Goal: Use online tool/utility: Use online tool/utility

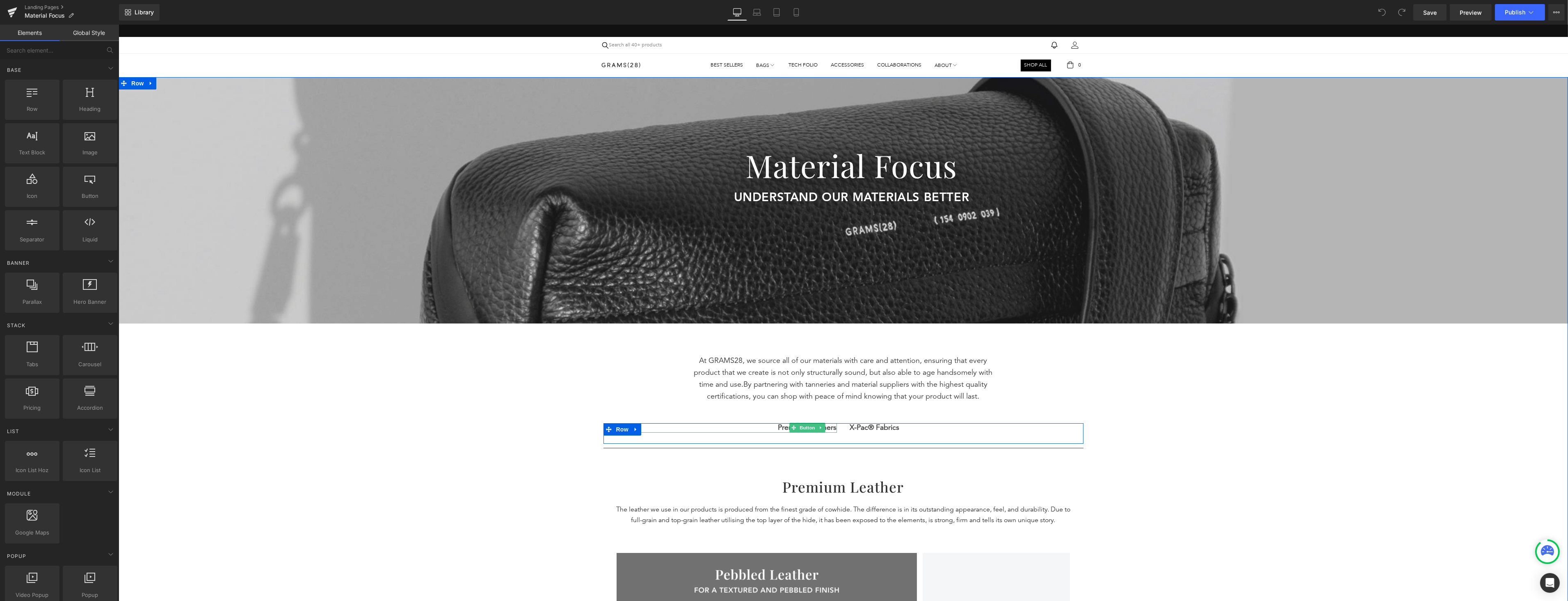
click at [829, 427] on span "Premium Leathers" at bounding box center [807, 427] width 58 height 9
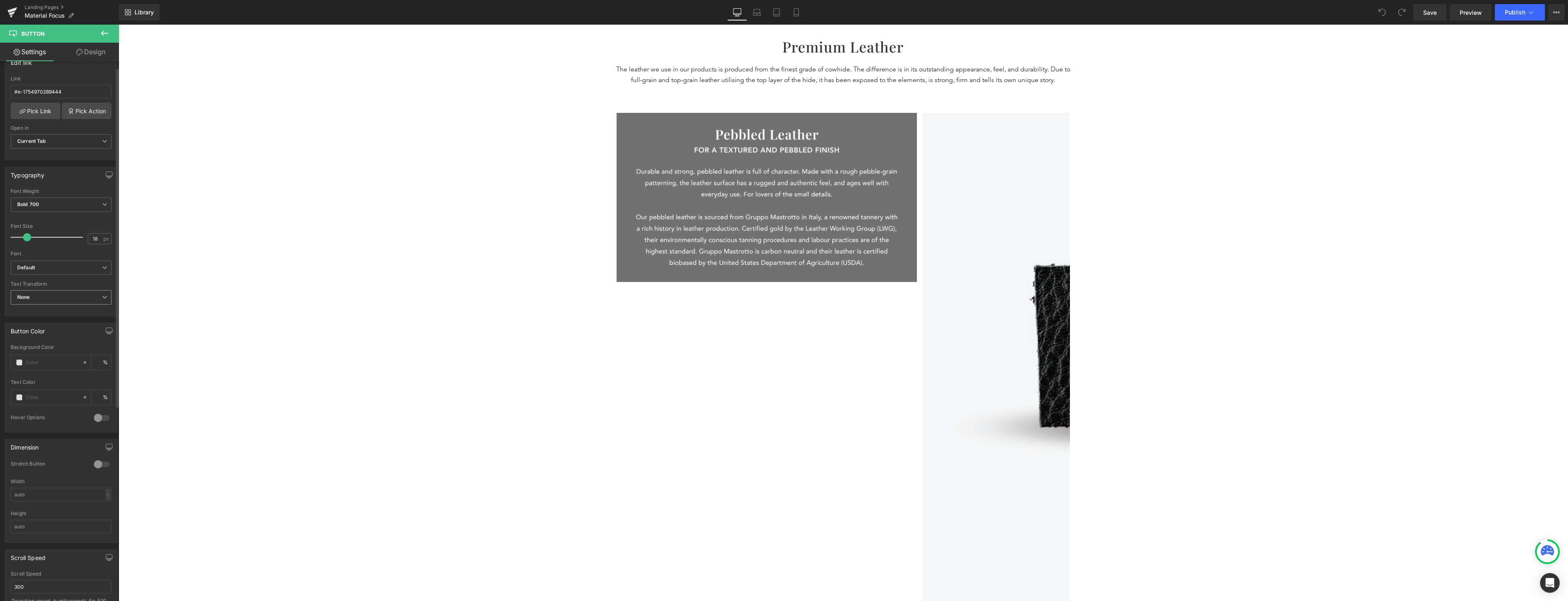
scroll to position [156, 0]
click at [100, 399] on div at bounding box center [102, 401] width 19 height 13
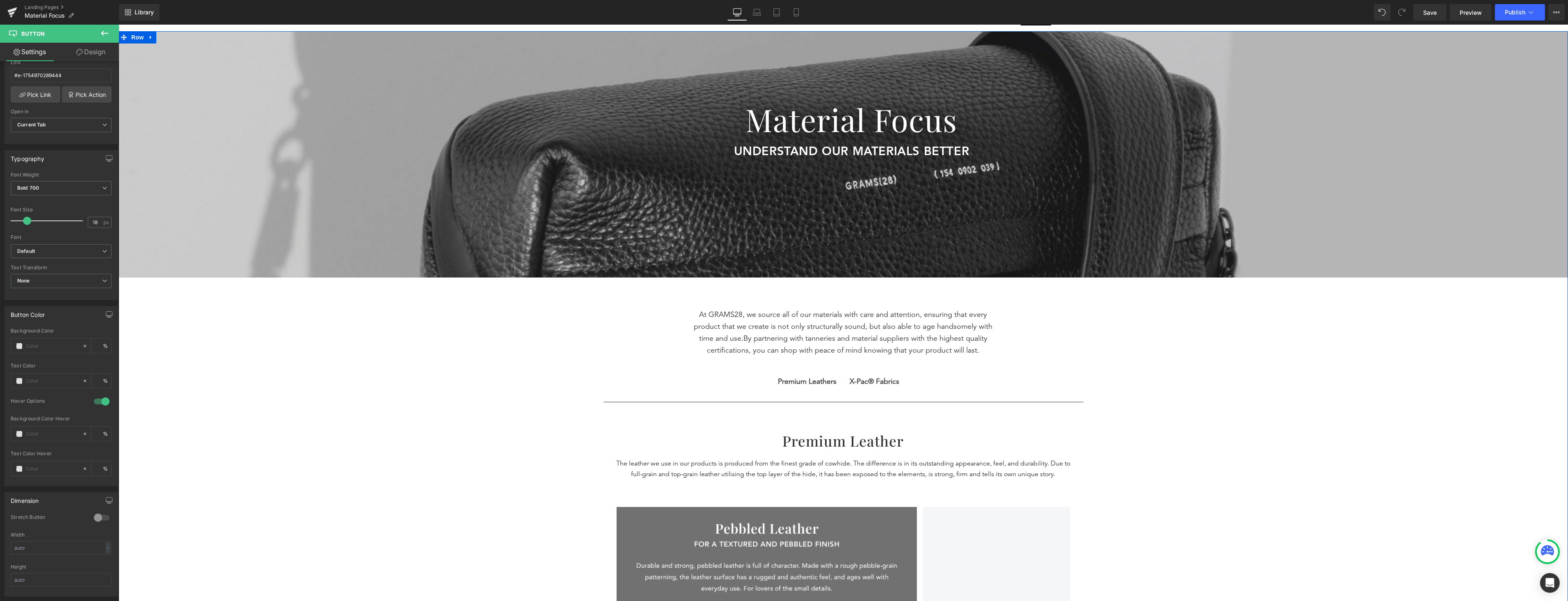
scroll to position [63, 0]
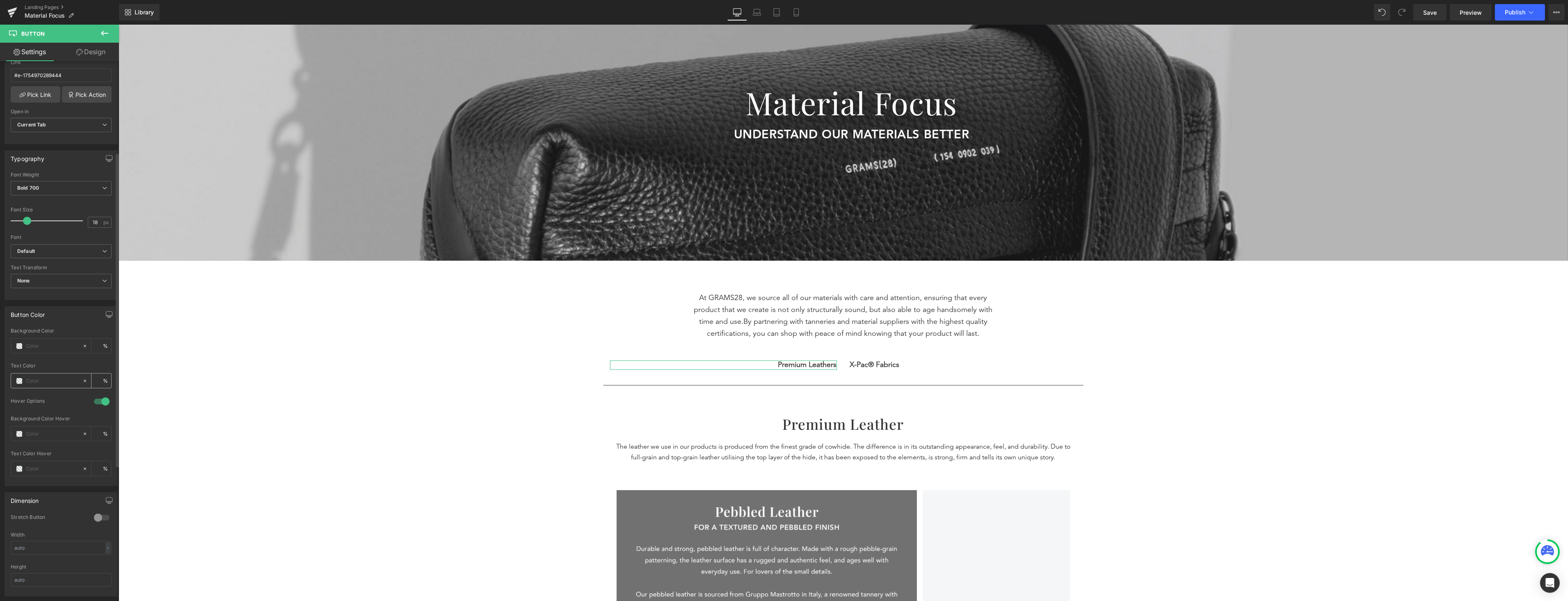
click at [16, 385] on div at bounding box center [46, 381] width 71 height 15
click at [18, 382] on span at bounding box center [19, 381] width 7 height 7
type input "#c6bdbd"
type input "100"
type input "#c6bdbd"
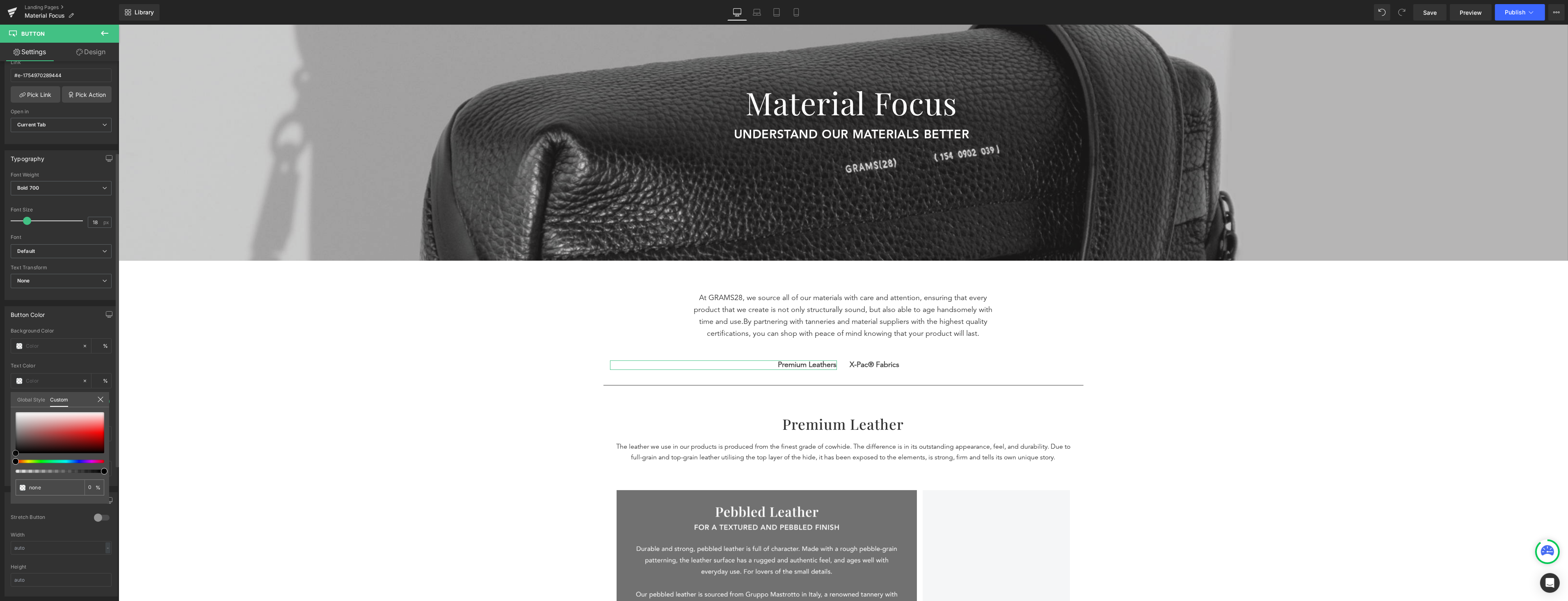
type input "100"
type input "#c3bfbf"
type input "#c2c1c1"
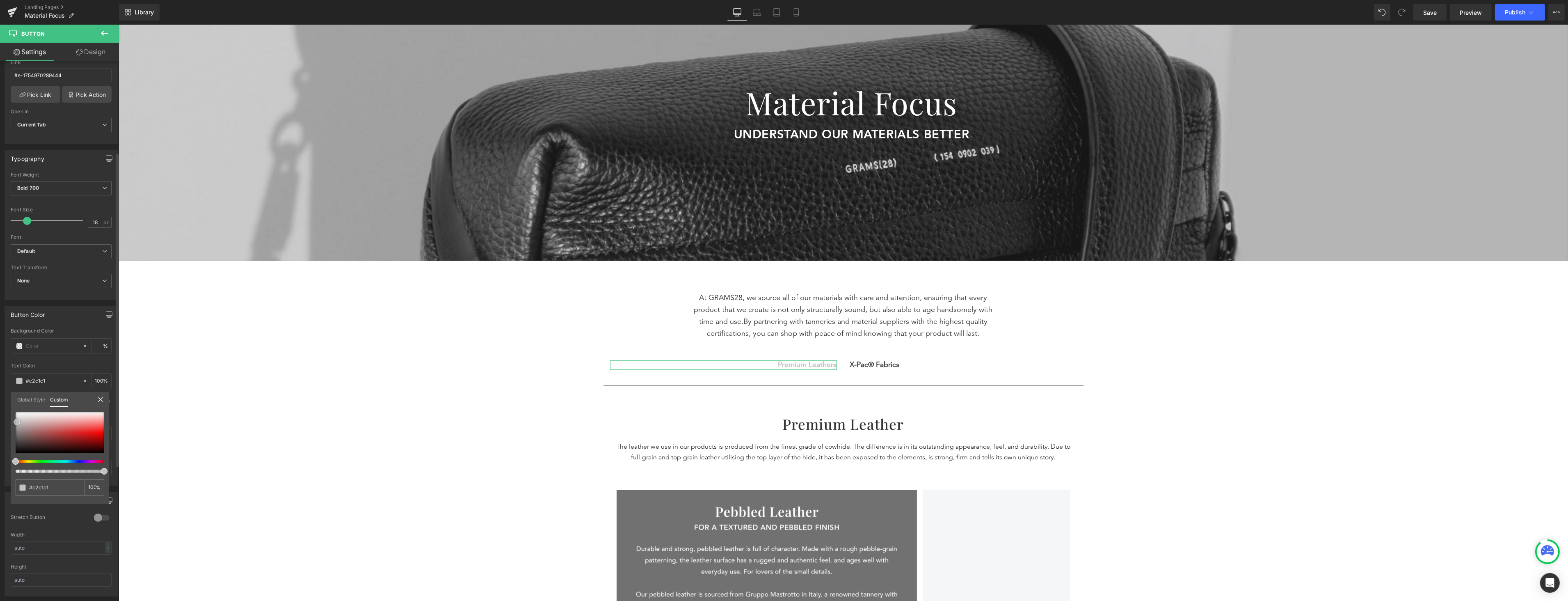
type input "#bfbfbf"
type input "#bcbcbc"
type input "#b5b5b5"
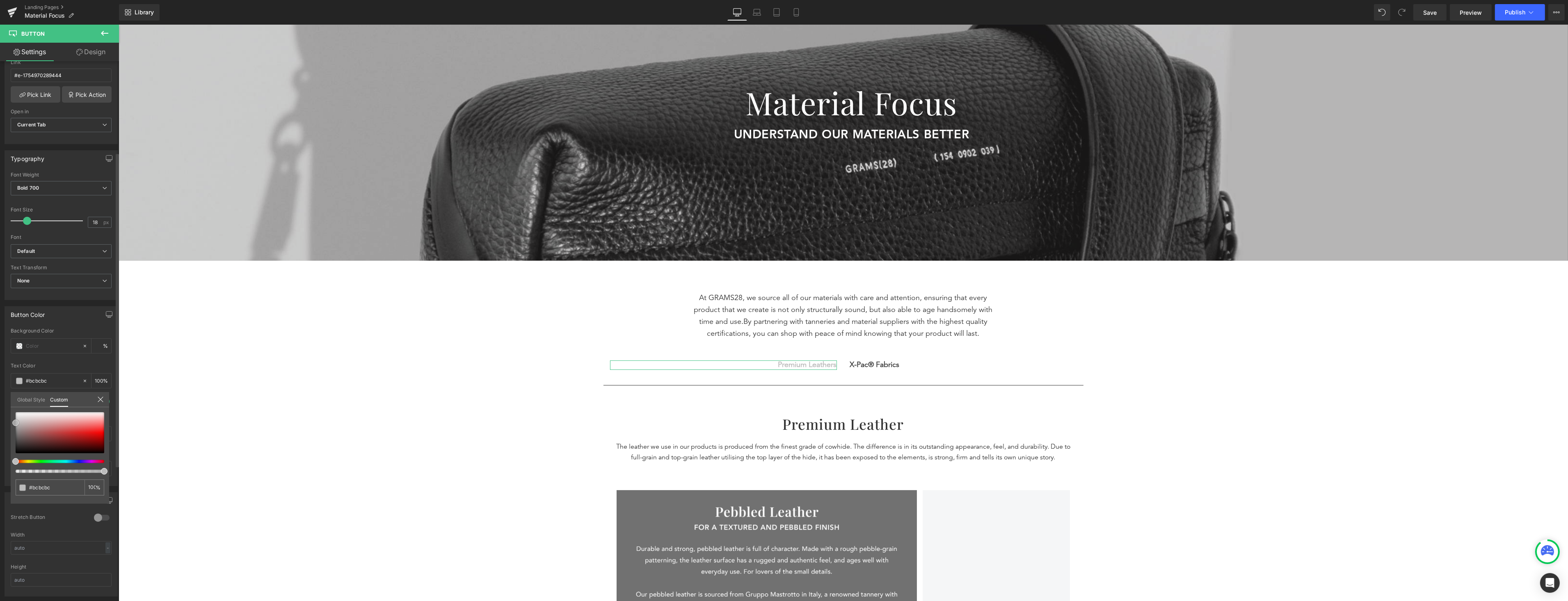
type input "#b5b5b5"
type input "#afafaf"
type input "#adadad"
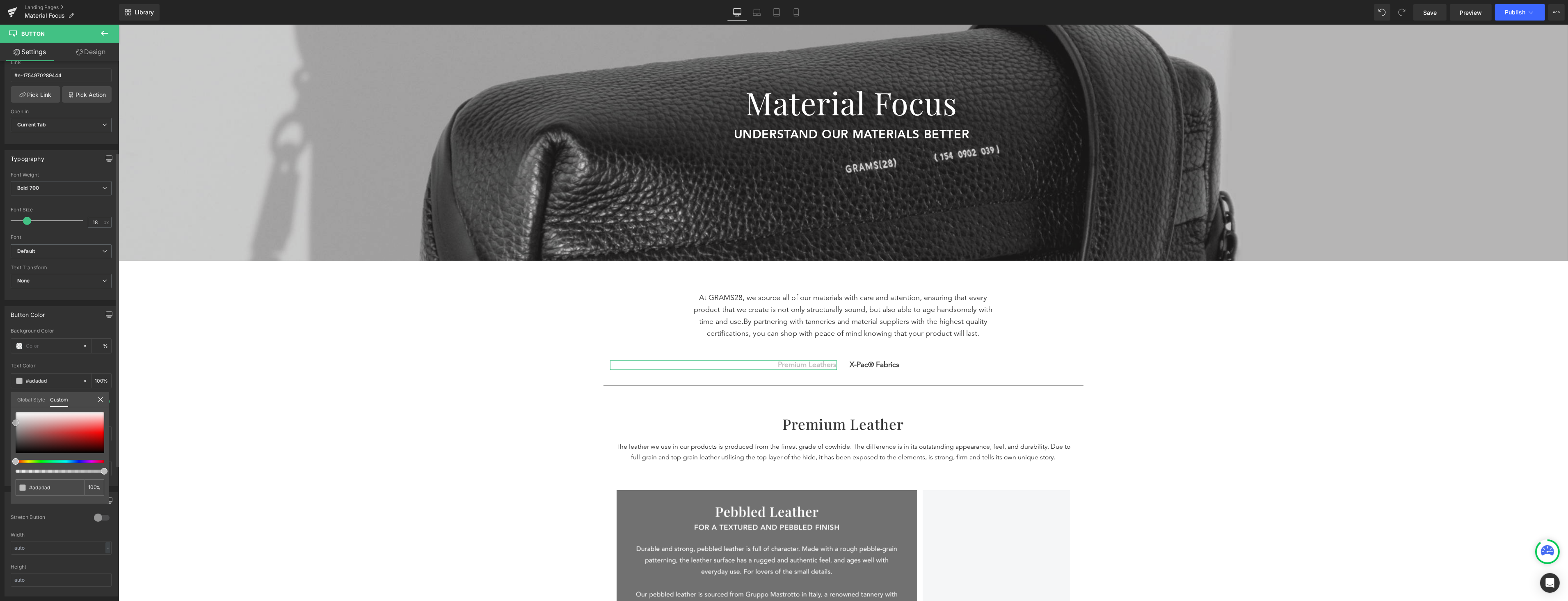
type input "#a8a8a8"
type input "#a0a0a0"
type input "#9b9b9b"
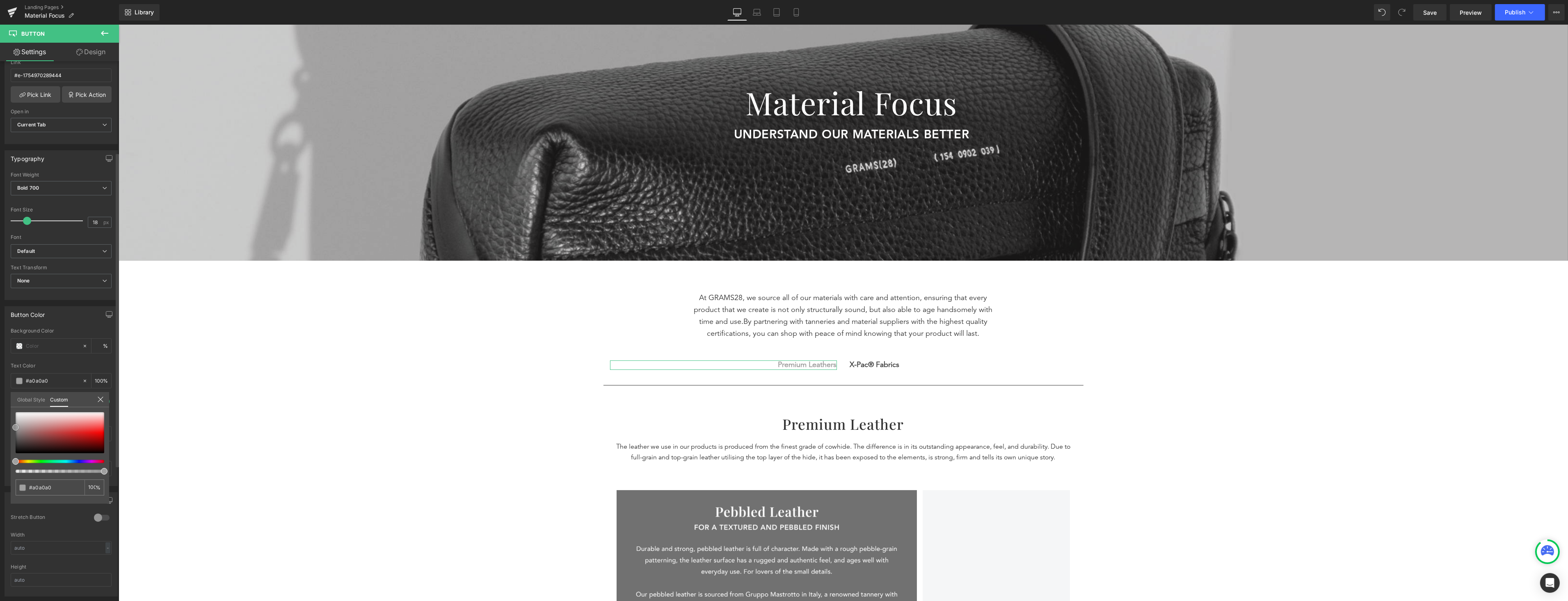
type input "#9b9b9b"
type input "#969696"
type input "#939393"
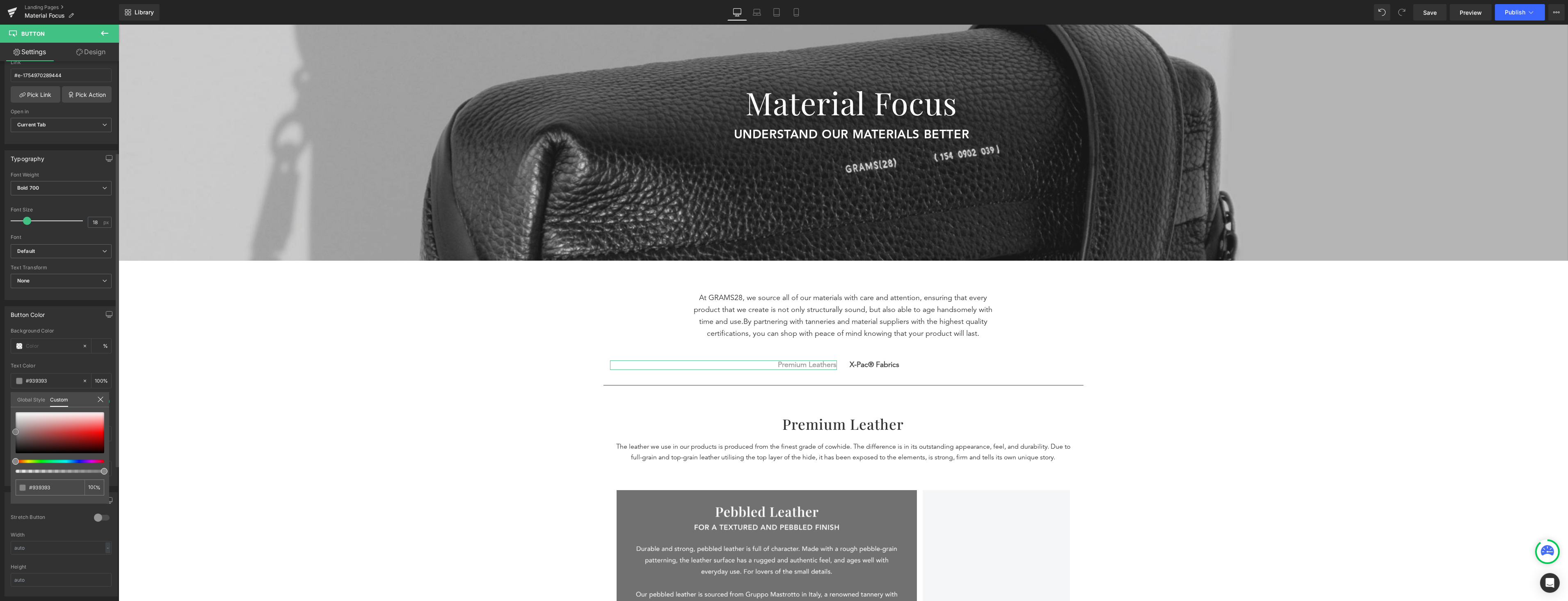
type input "#919191"
type input "#848484"
type input "#7c7c7c"
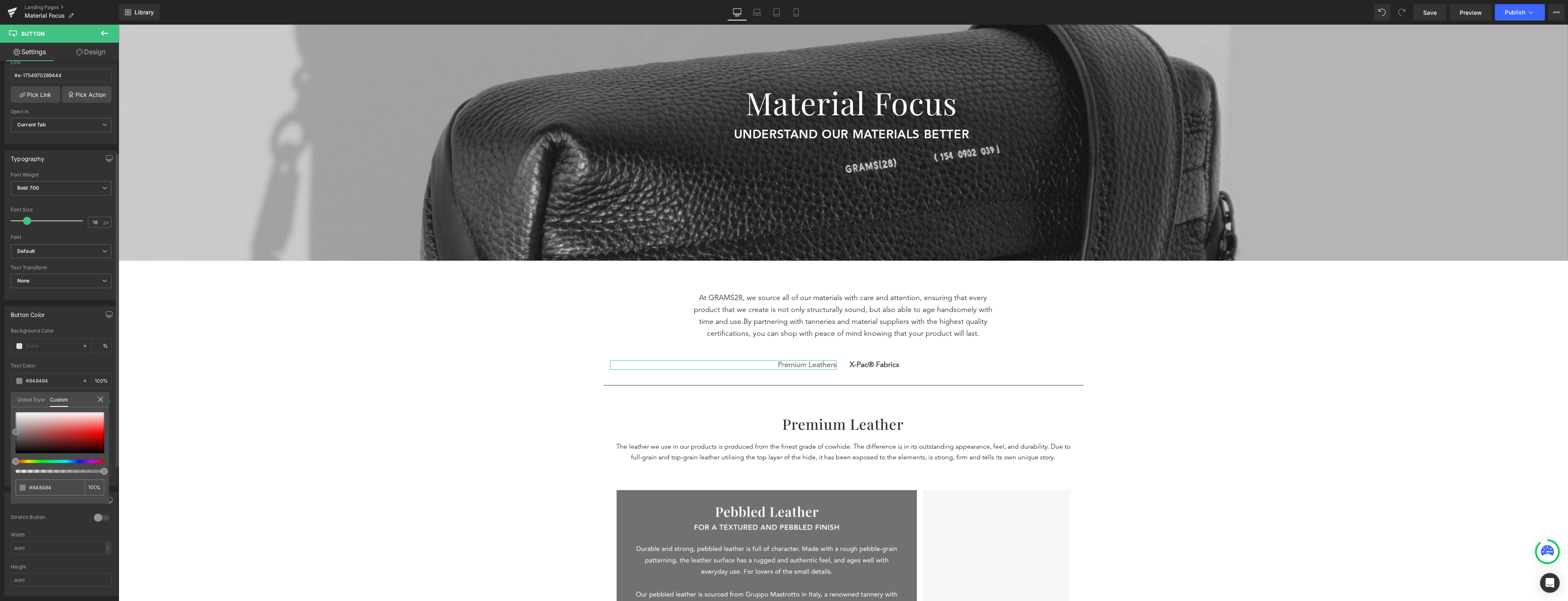
type input "#7c7c7c"
type input "#7f7f7f"
type input "#878787"
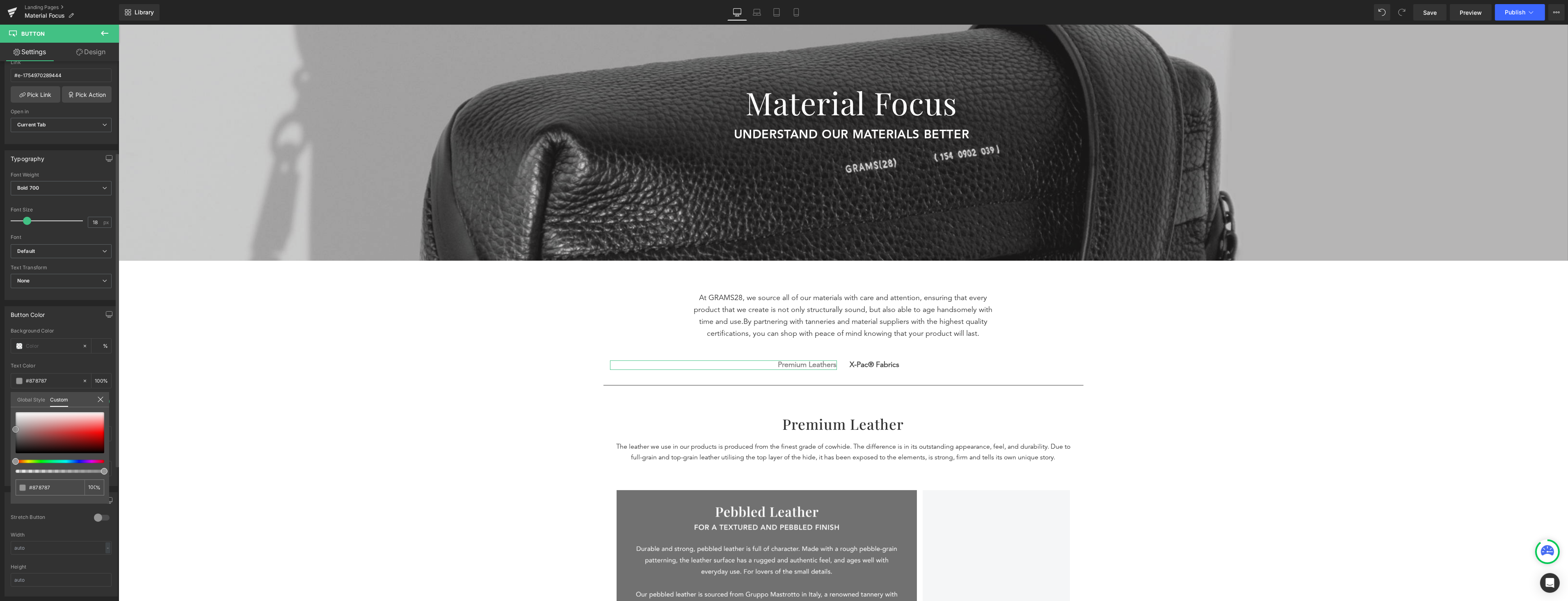
type input "#939393"
type input "#9b9b9b"
type input "#a0a0a0"
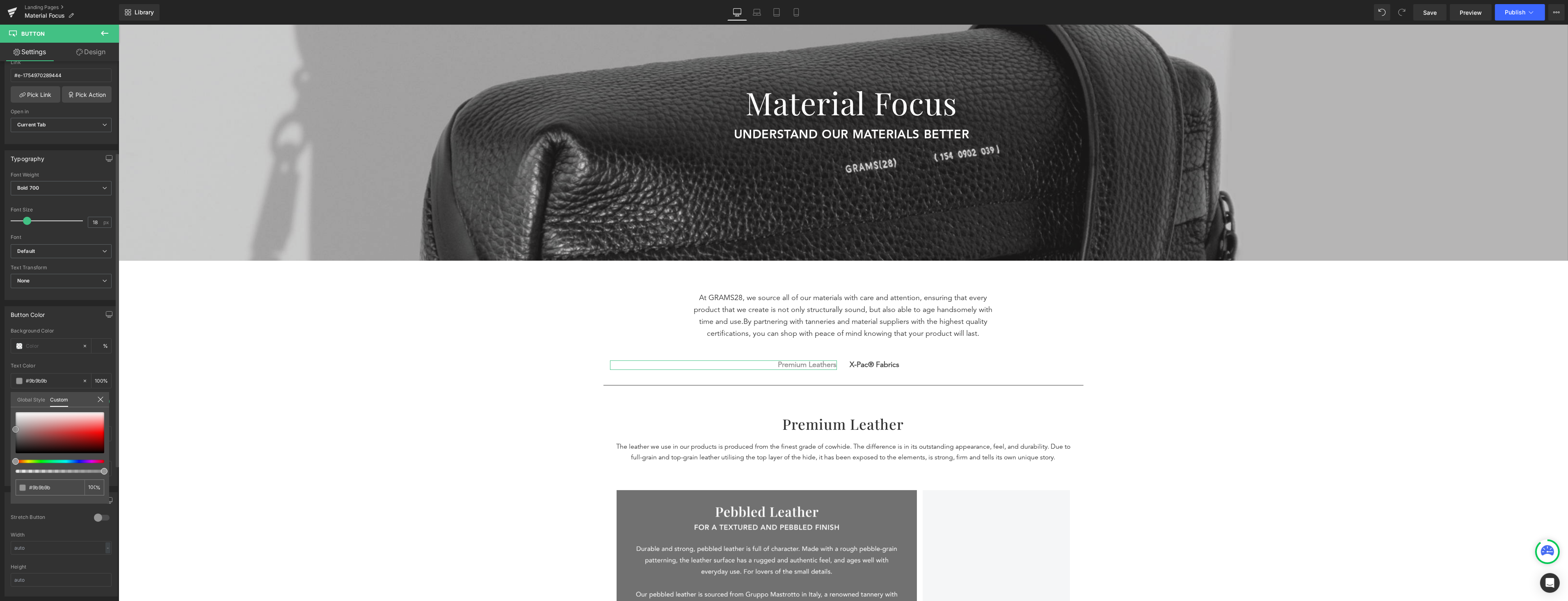
type input "#a0a0a0"
type input "#a3a3a3"
type input "#adadad"
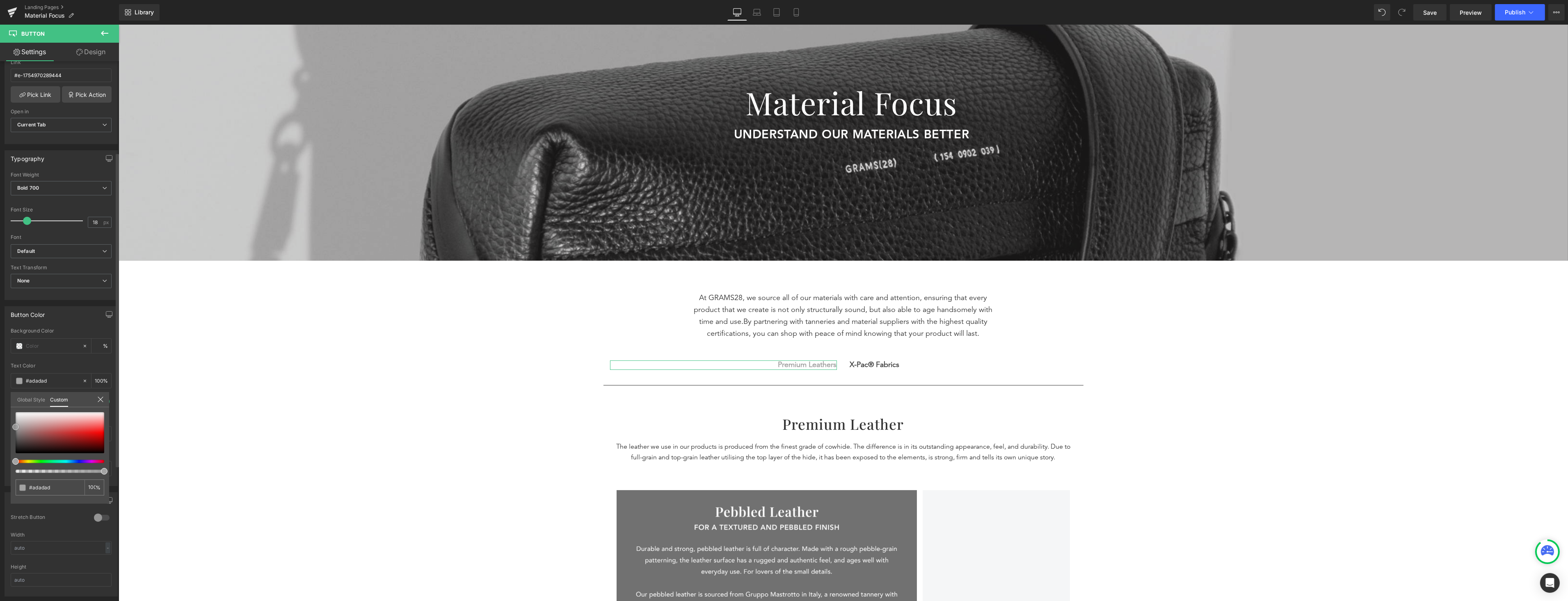
type input "#b2b2b2"
drag, startPoint x: 22, startPoint y: 421, endPoint x: 9, endPoint y: 424, distance: 13.3
click at [9, 424] on div "Button Color Background Color % rgba(178, 178, 178, 1) Text Color #b2b2b2 100 %…" at bounding box center [61, 393] width 123 height 186
click at [19, 470] on span at bounding box center [19, 468] width 7 height 7
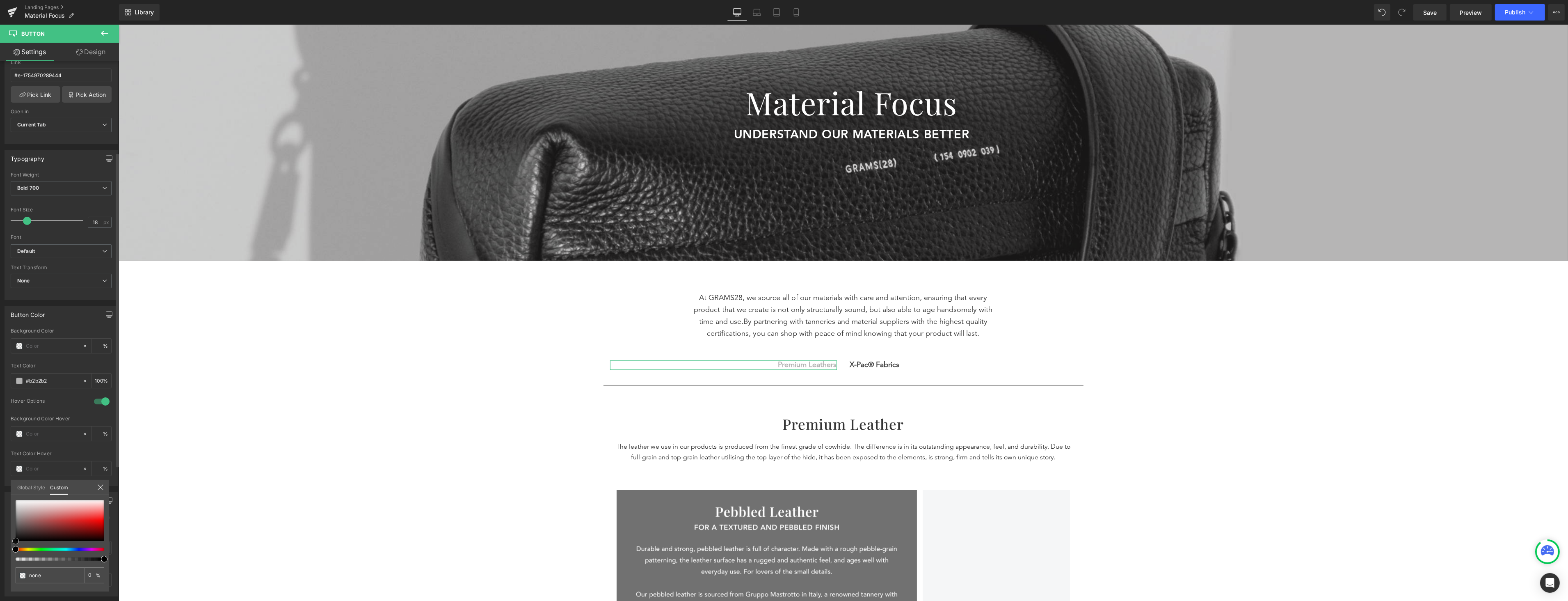
type input "#e9c3c3"
type input "100"
type input "#e9c3c3"
type input "100"
type input "#e7bfbf"
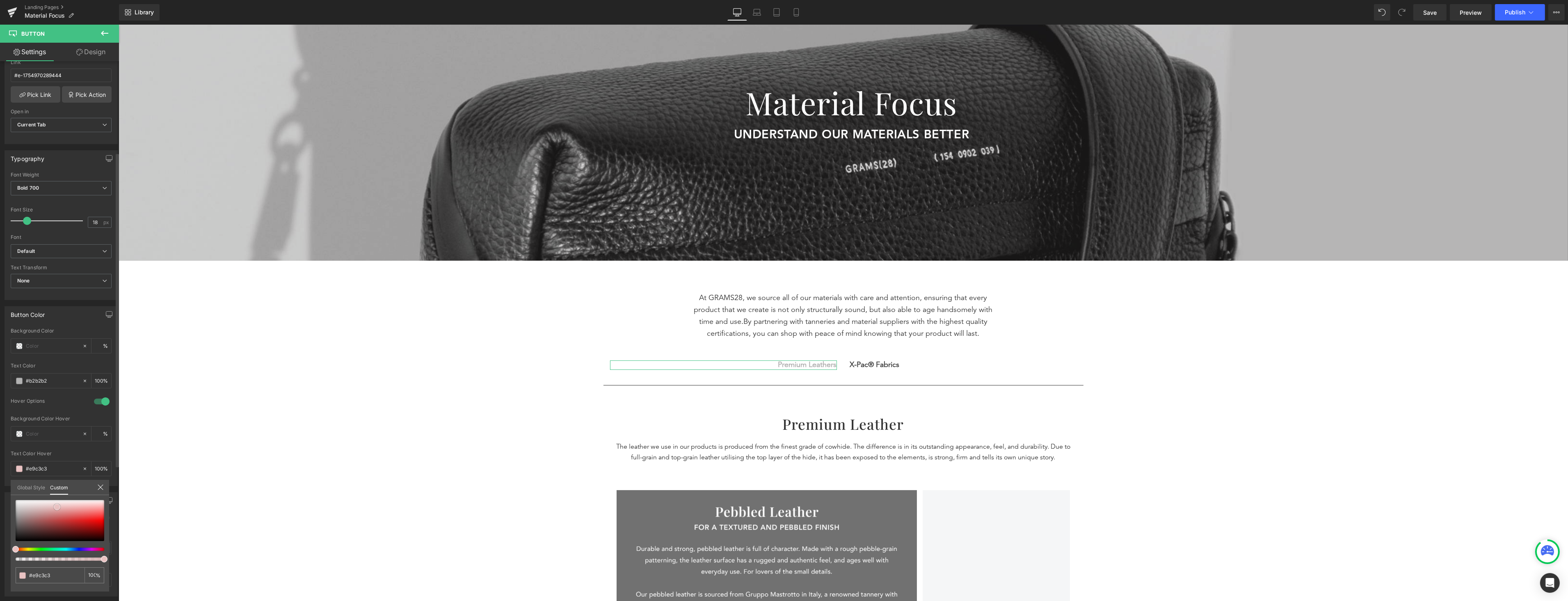
type input "#e7bfbf"
type input "#dfa4a4"
type input "#d88282"
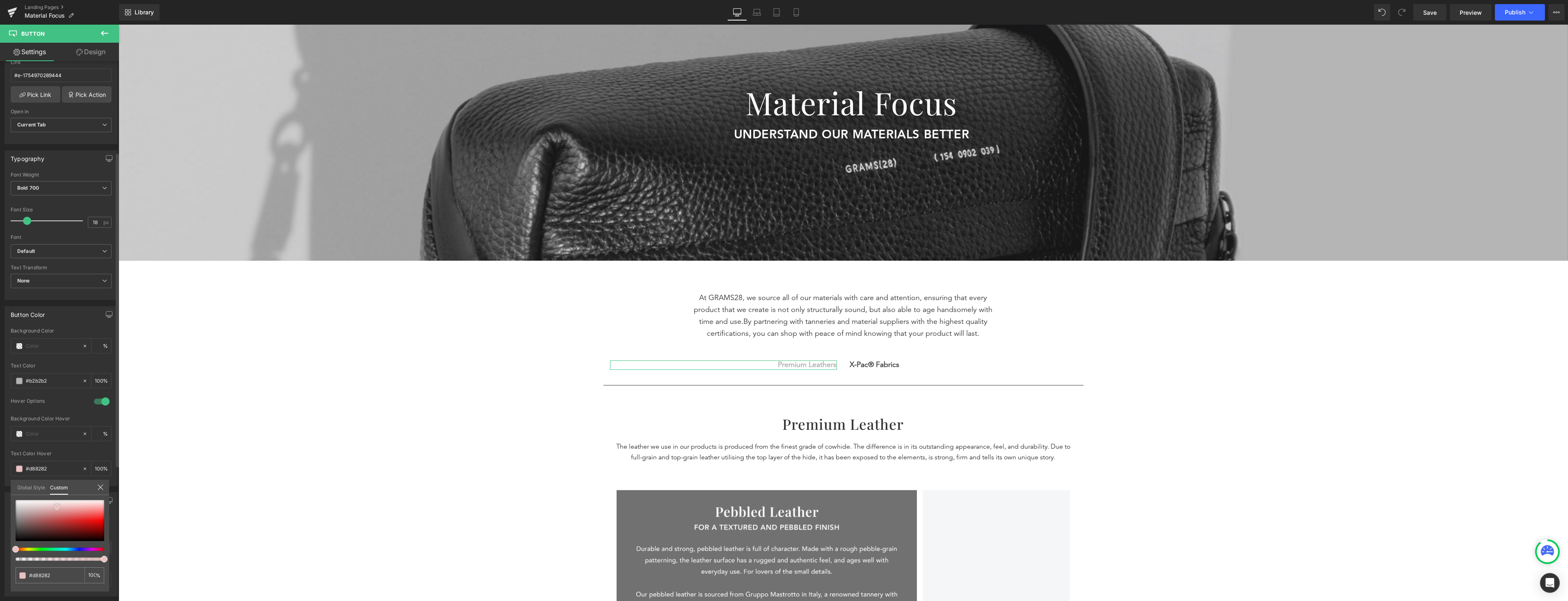
type input "#d13c3c"
type input "#af1c1c"
type input "#770d0d"
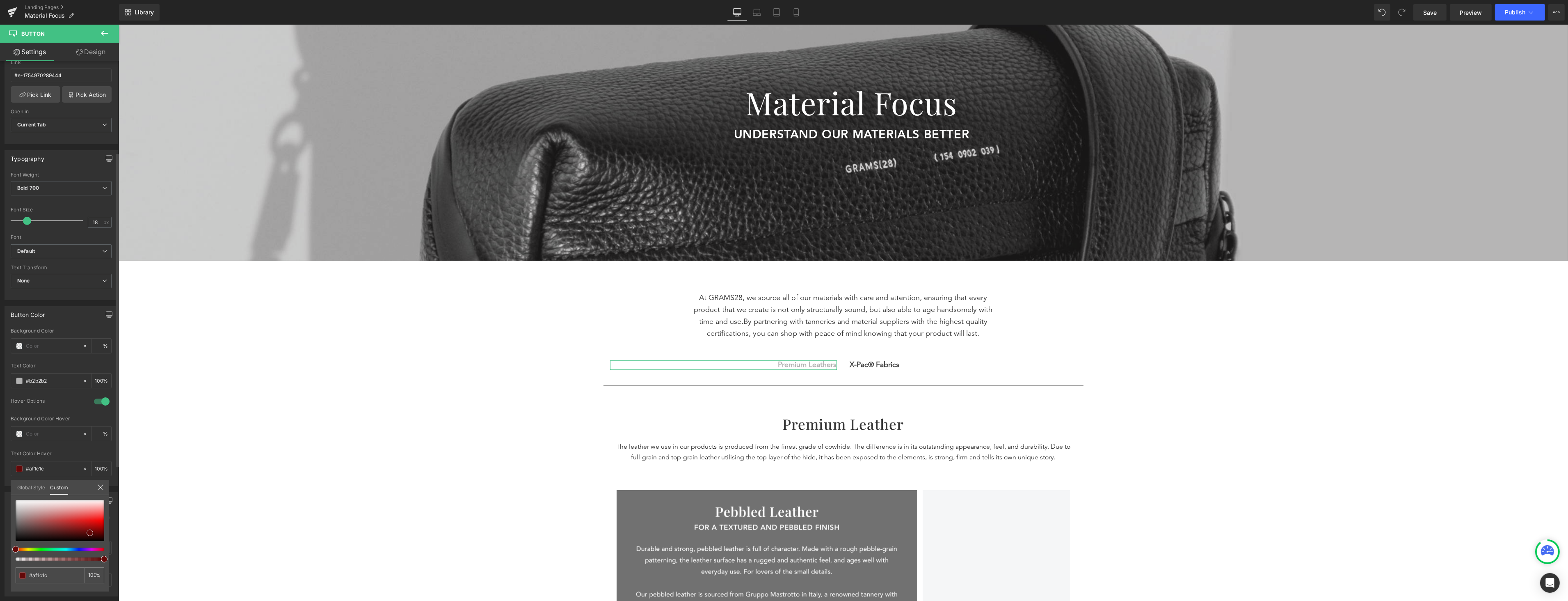
type input "#770d0d"
type input "#630808"
type input "#560505"
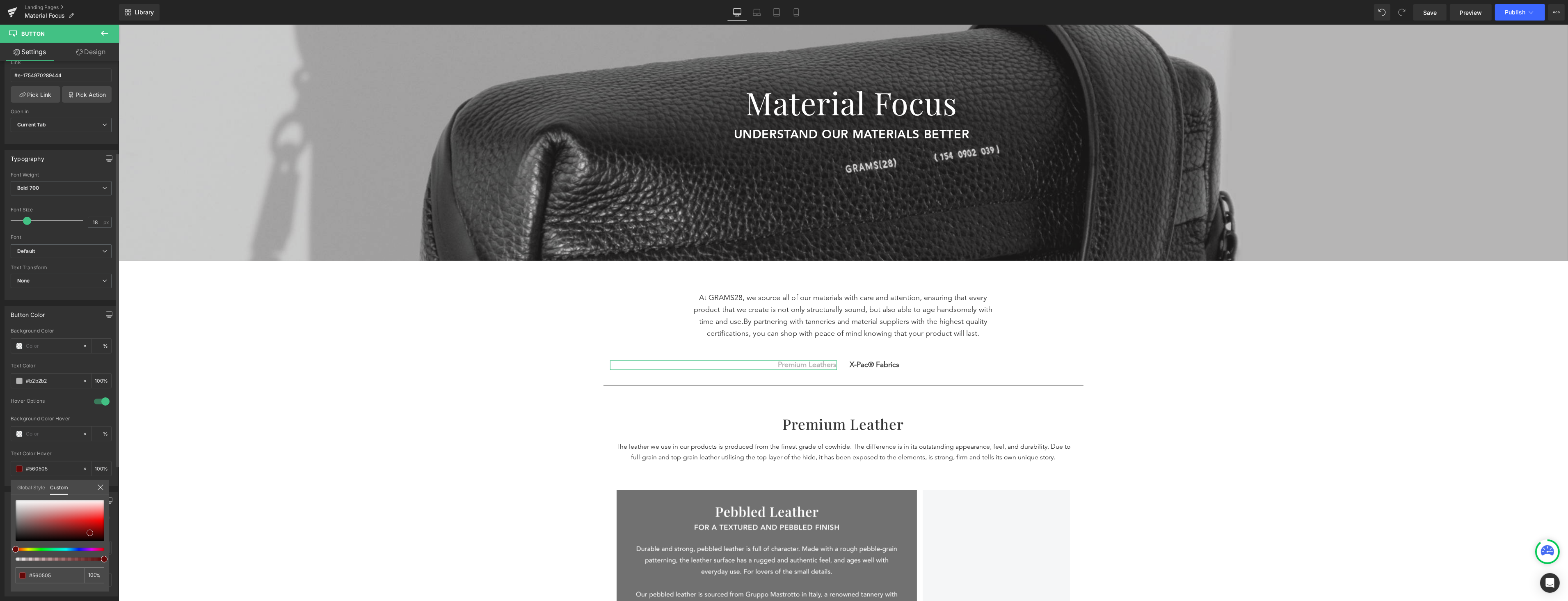
type input "#4d0303"
type input "#440202"
type input "#400101"
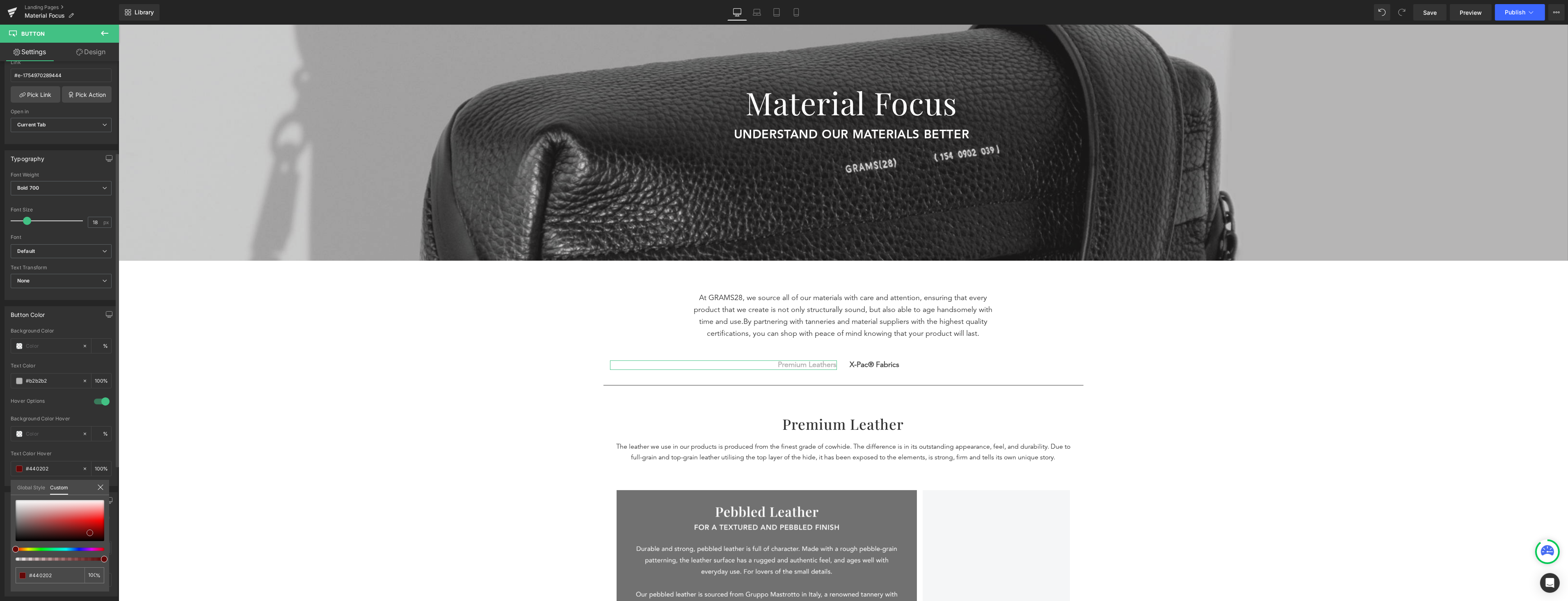
type input "#400101"
type input "#3c0000"
type input "#310101"
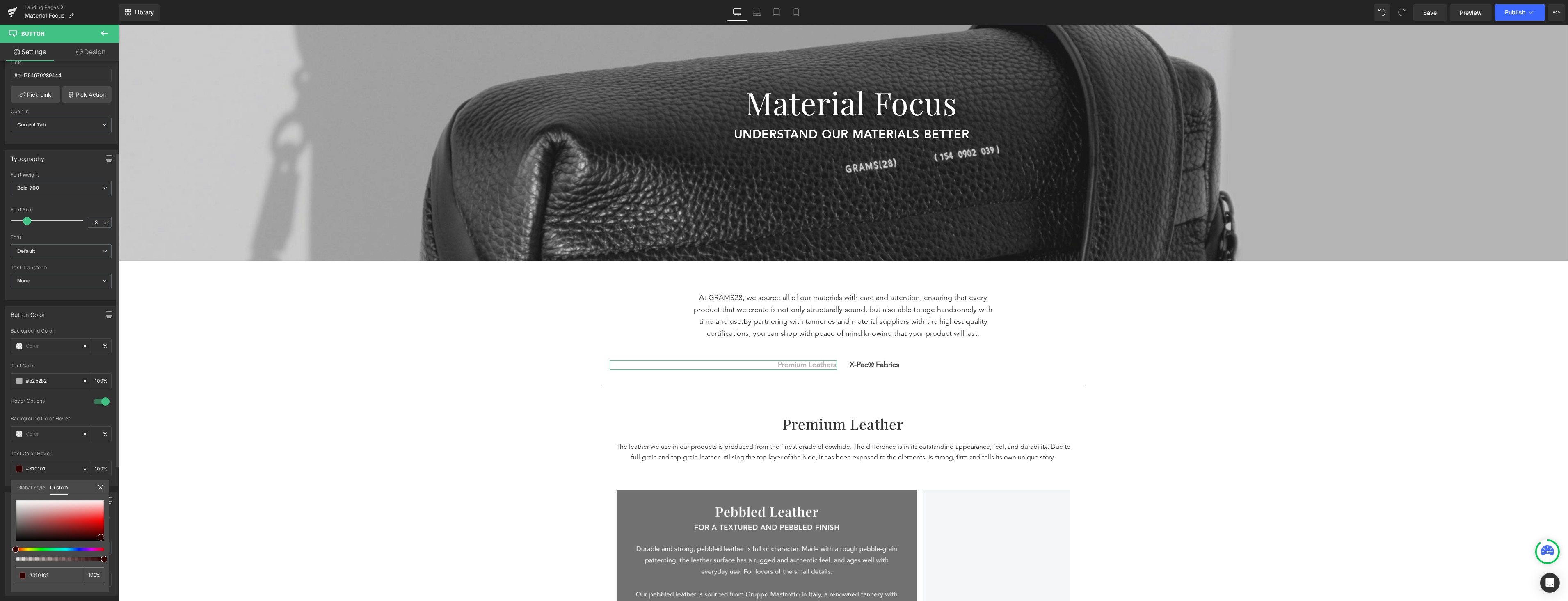
type input "#280000"
type input "#230000"
type input "#190000"
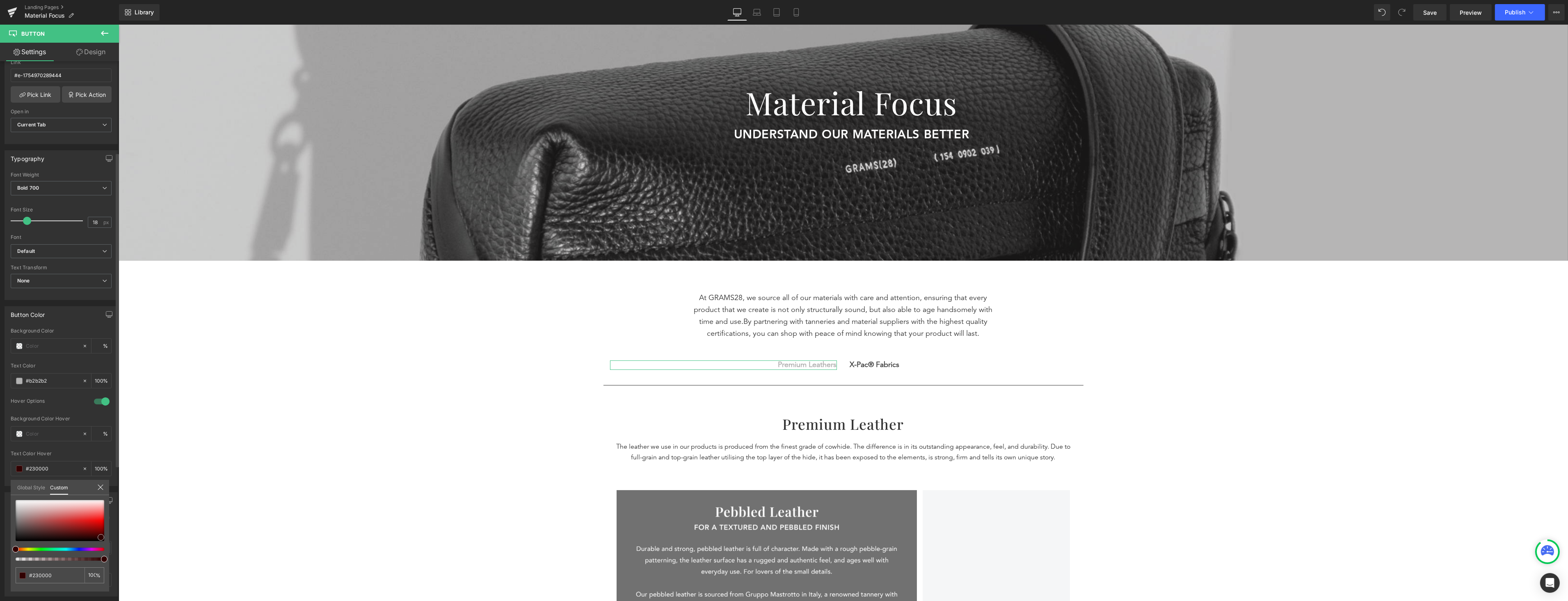
type input "#190000"
type input "#0a0000"
type input "#000000"
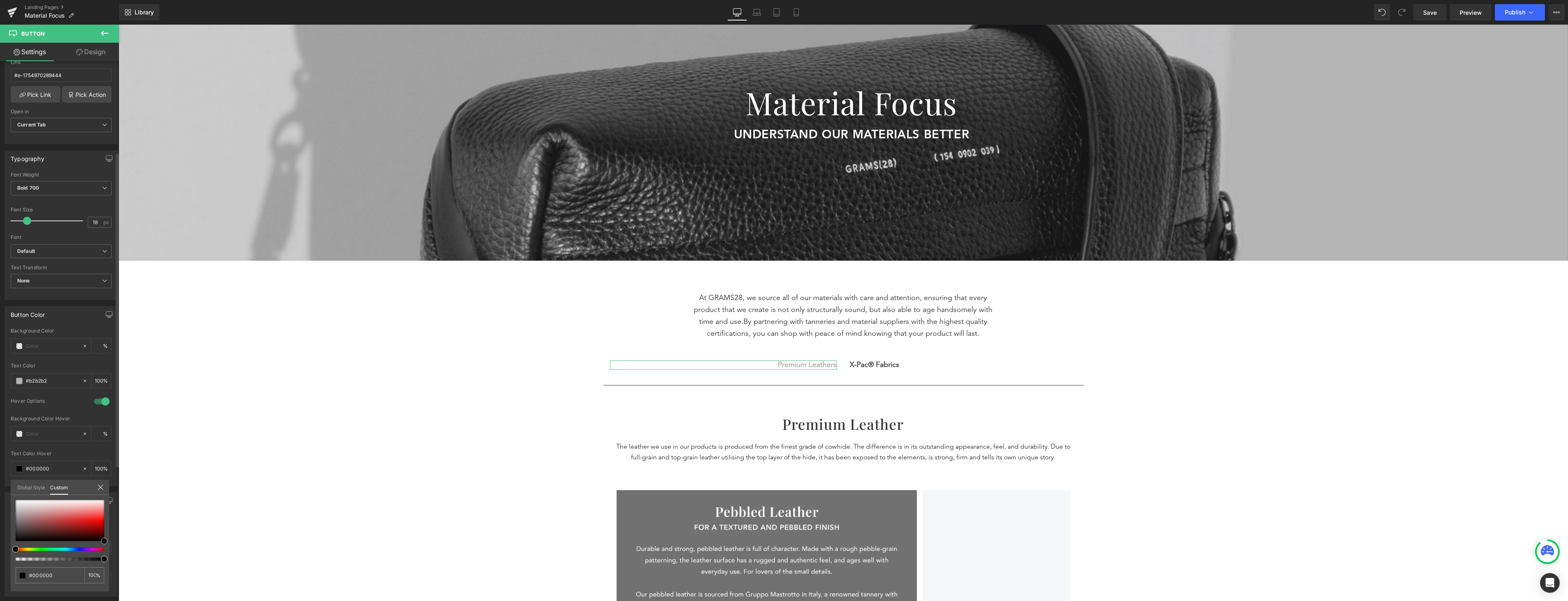
drag, startPoint x: 57, startPoint y: 507, endPoint x: 111, endPoint y: 546, distance: 66.6
click at [111, 486] on div "Button Color Background Color % rgba(178, 178, 178, 1) Text Color #b2b2b2 100 %…" at bounding box center [61, 393] width 123 height 186
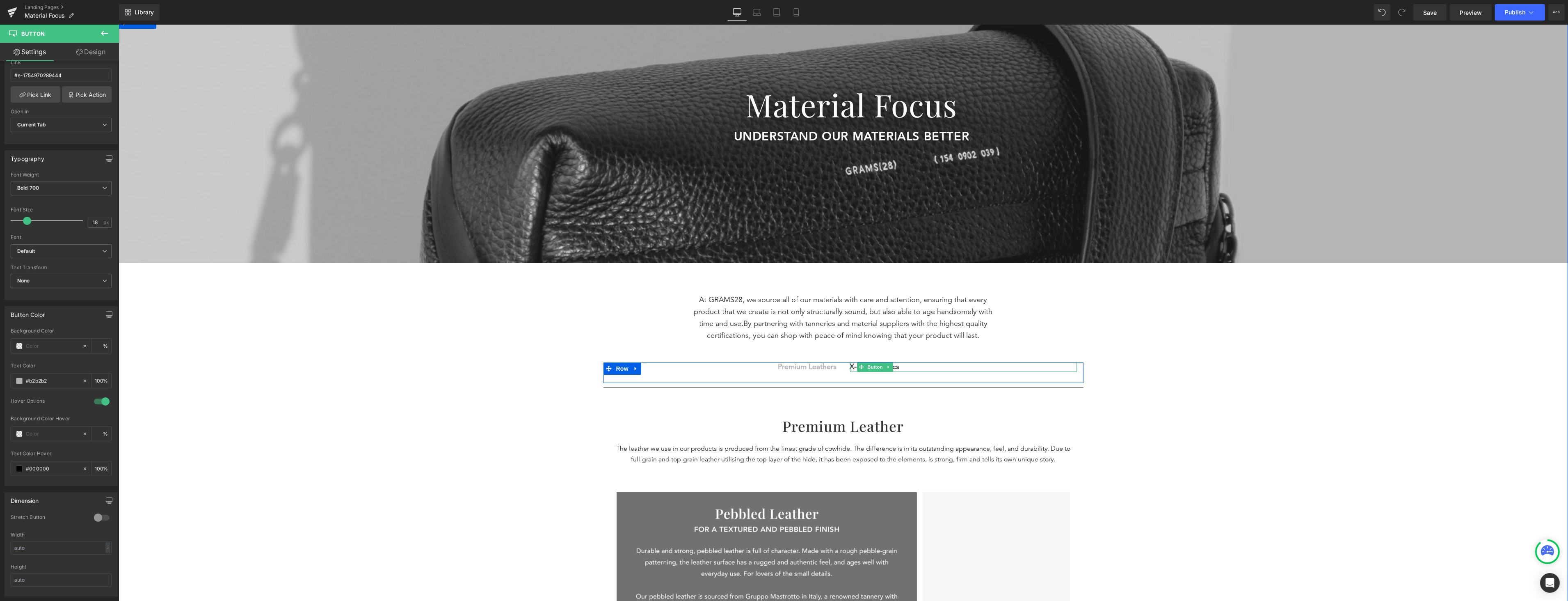
click at [896, 367] on div "X-Pac® Fabrics" at bounding box center [963, 367] width 227 height 10
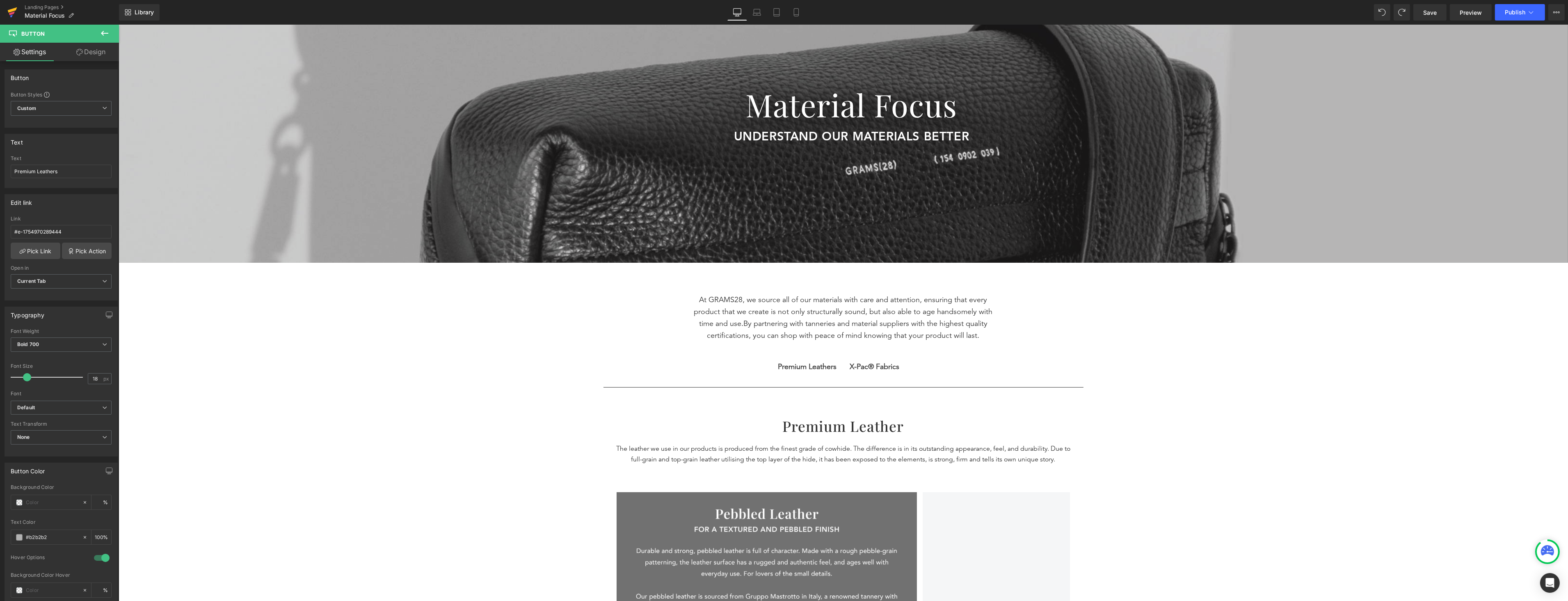
click at [4, 11] on link at bounding box center [12, 12] width 24 height 24
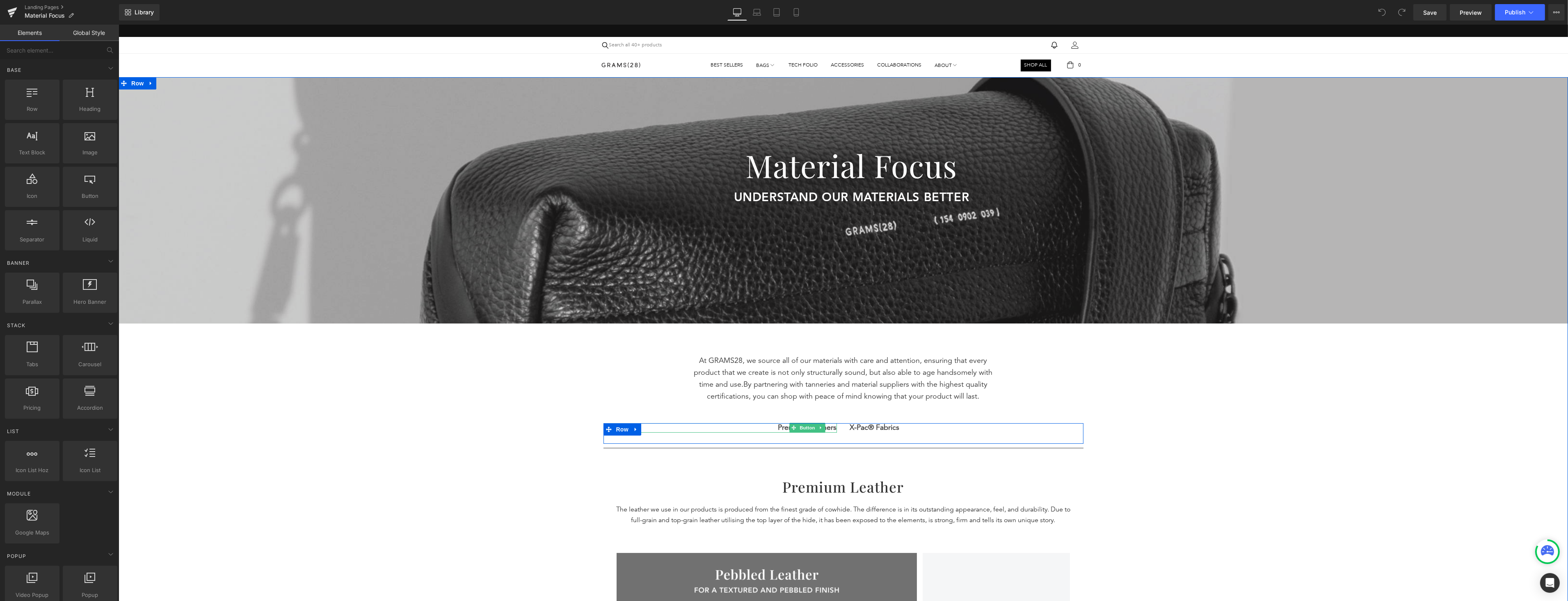
click at [826, 426] on span "Premium Leathers" at bounding box center [807, 427] width 58 height 9
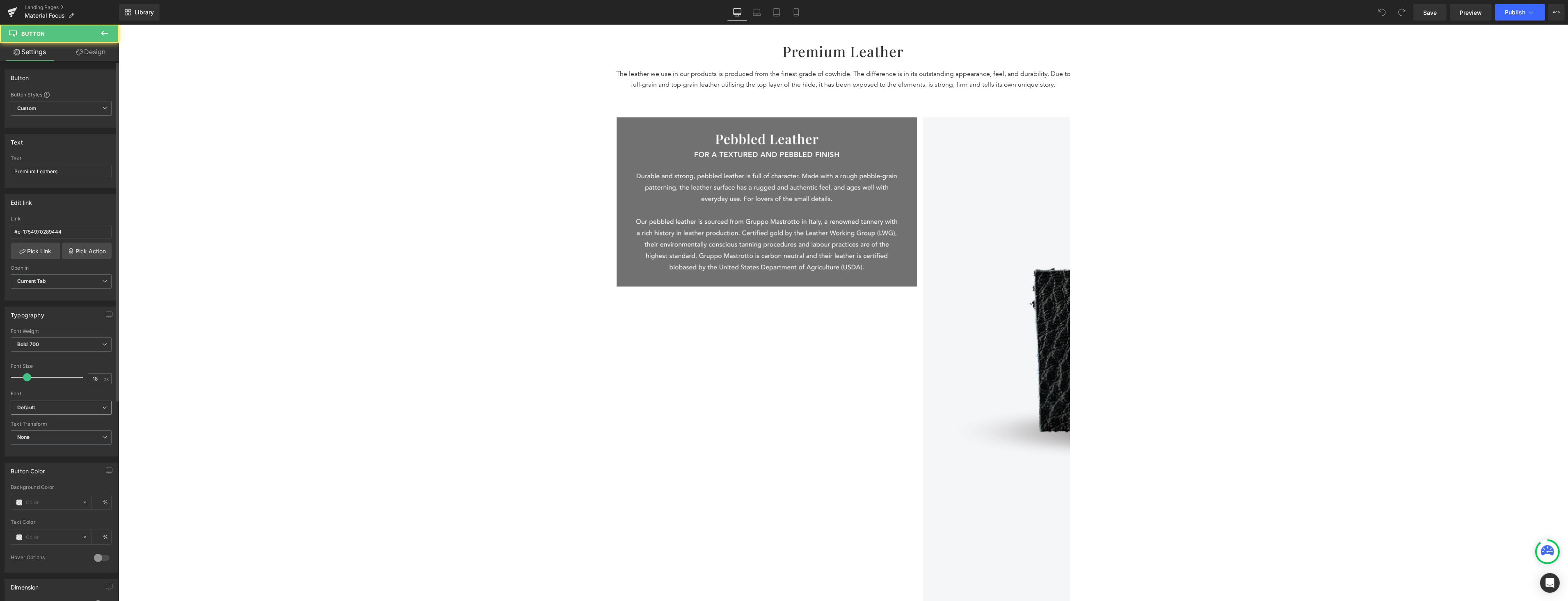
scroll to position [440, 0]
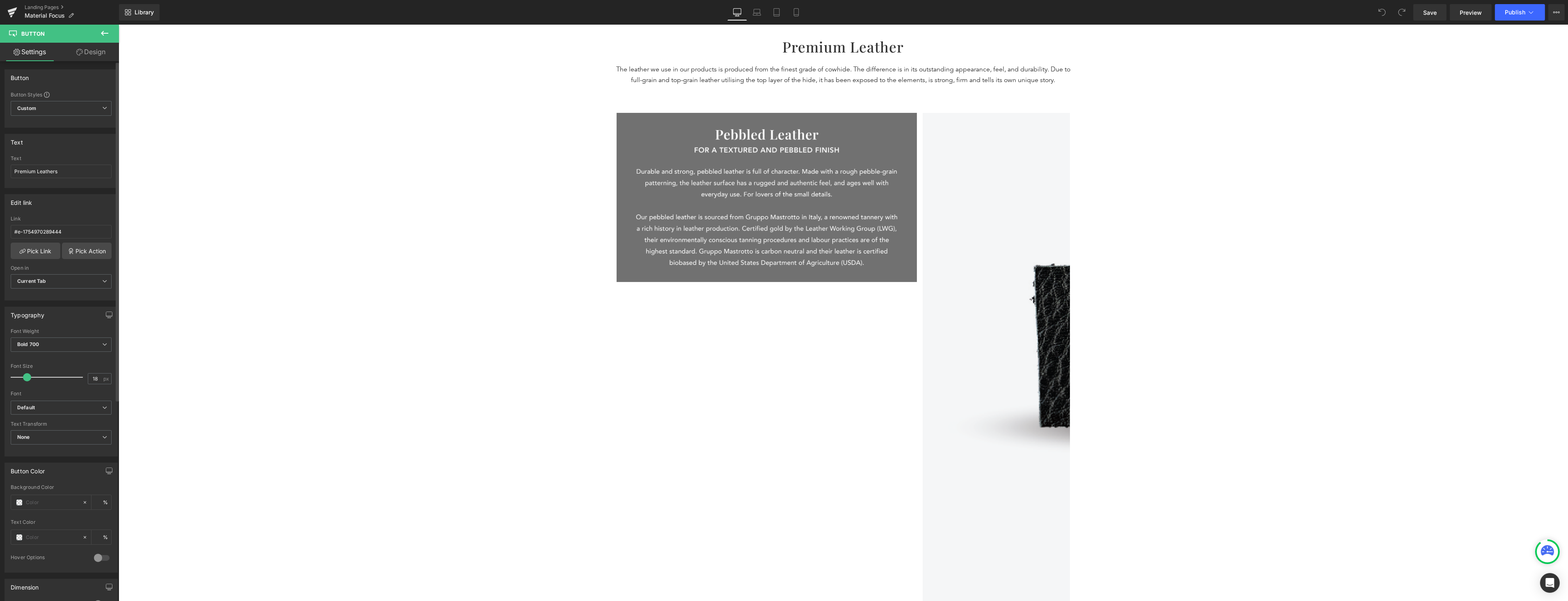
click at [100, 557] on div at bounding box center [102, 558] width 19 height 13
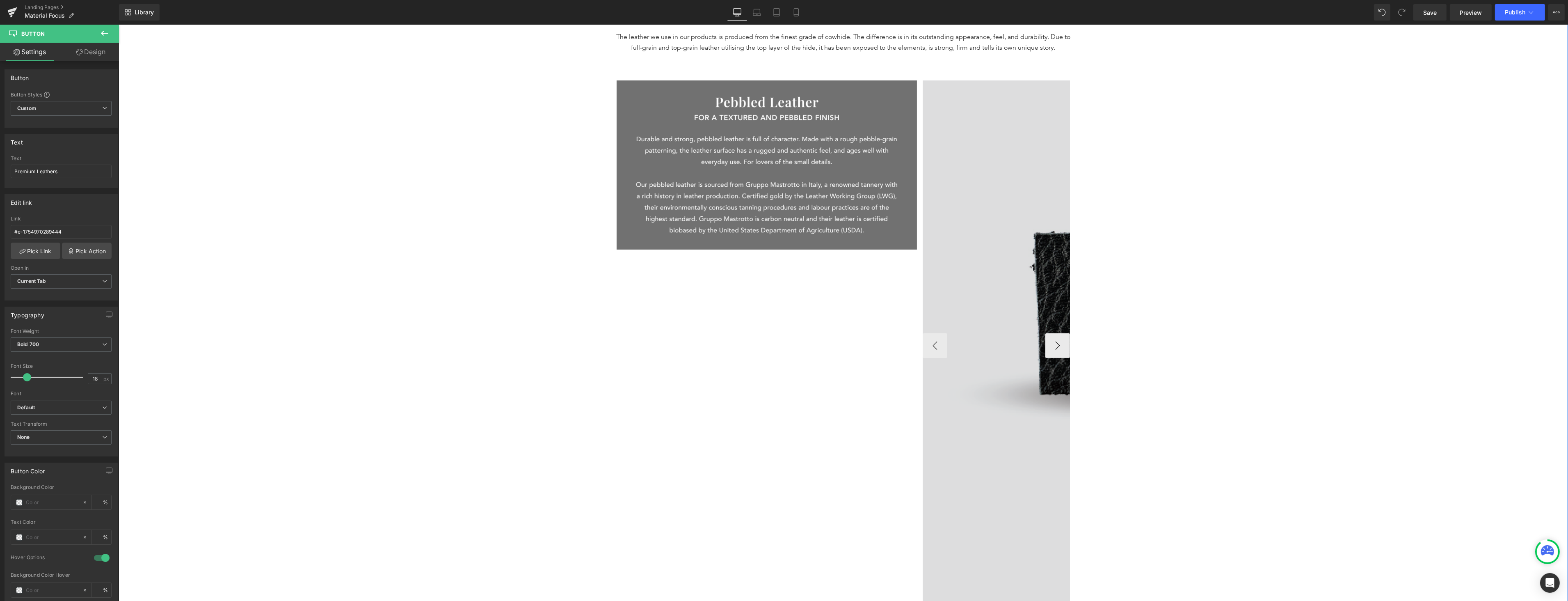
scroll to position [297, 0]
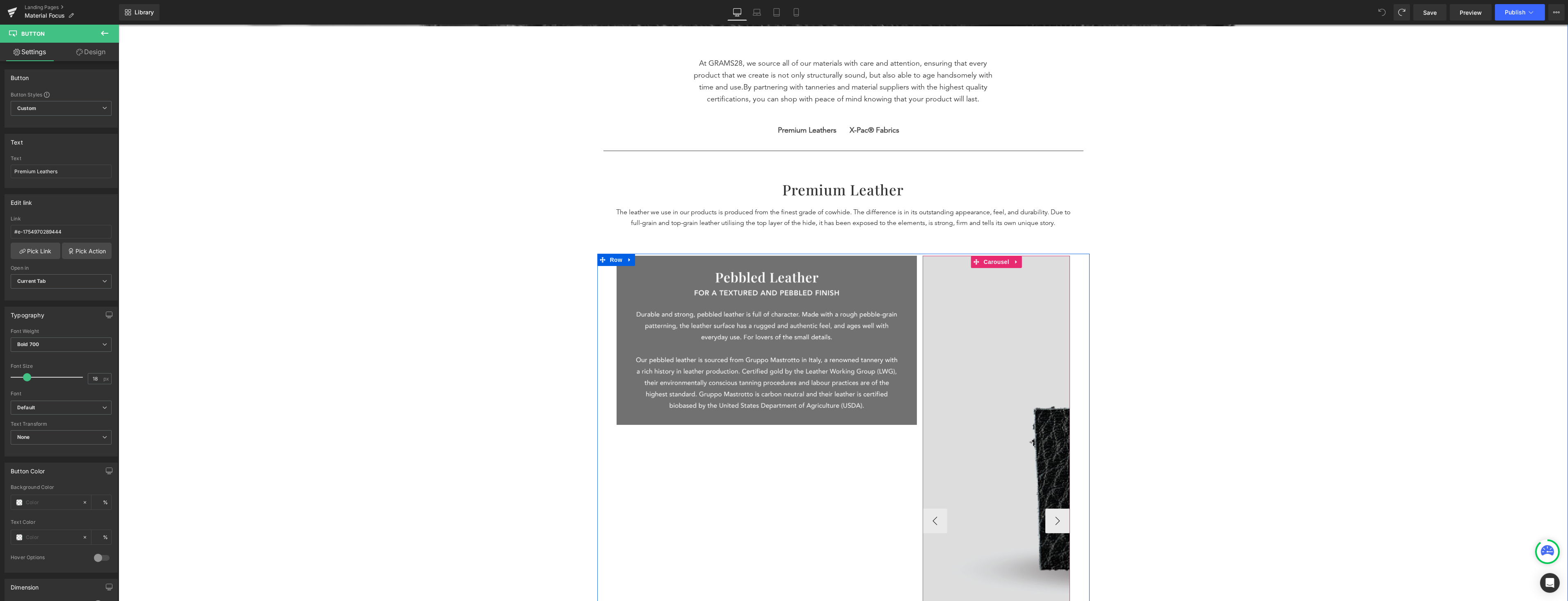
click at [982, 383] on img at bounding box center [1152, 521] width 460 height 530
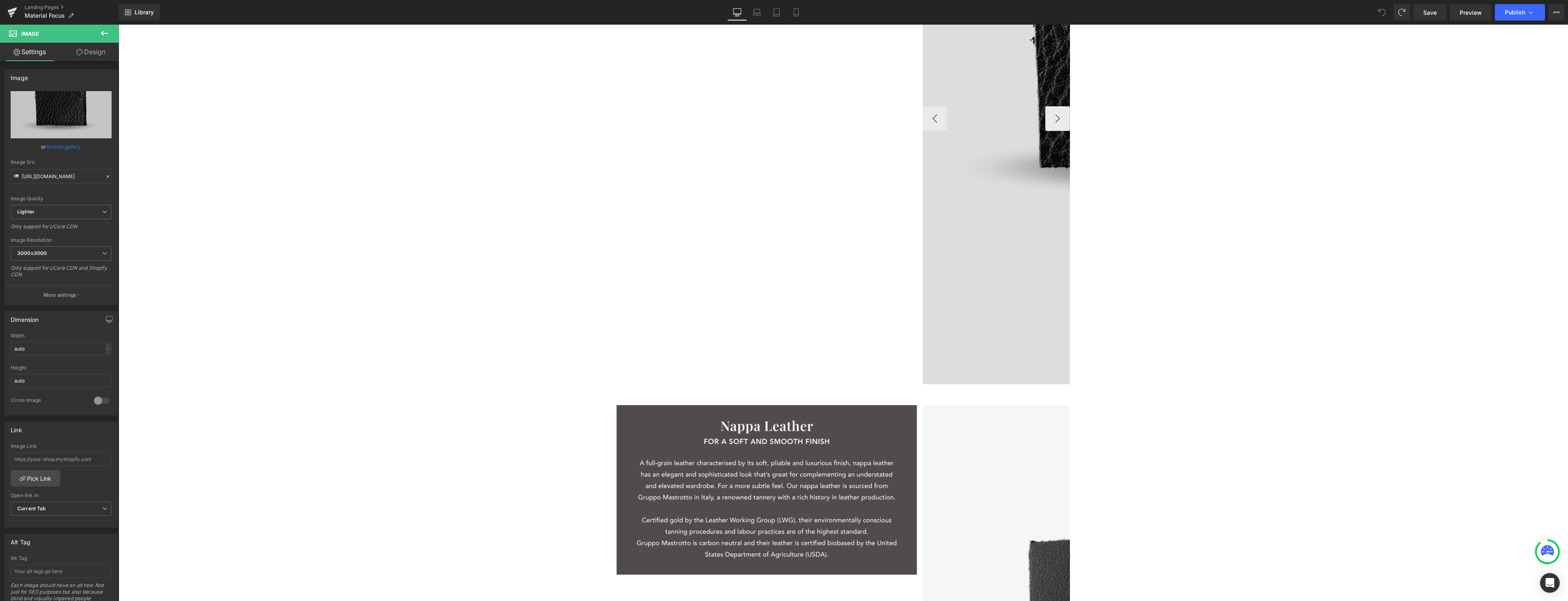
scroll to position [699, 0]
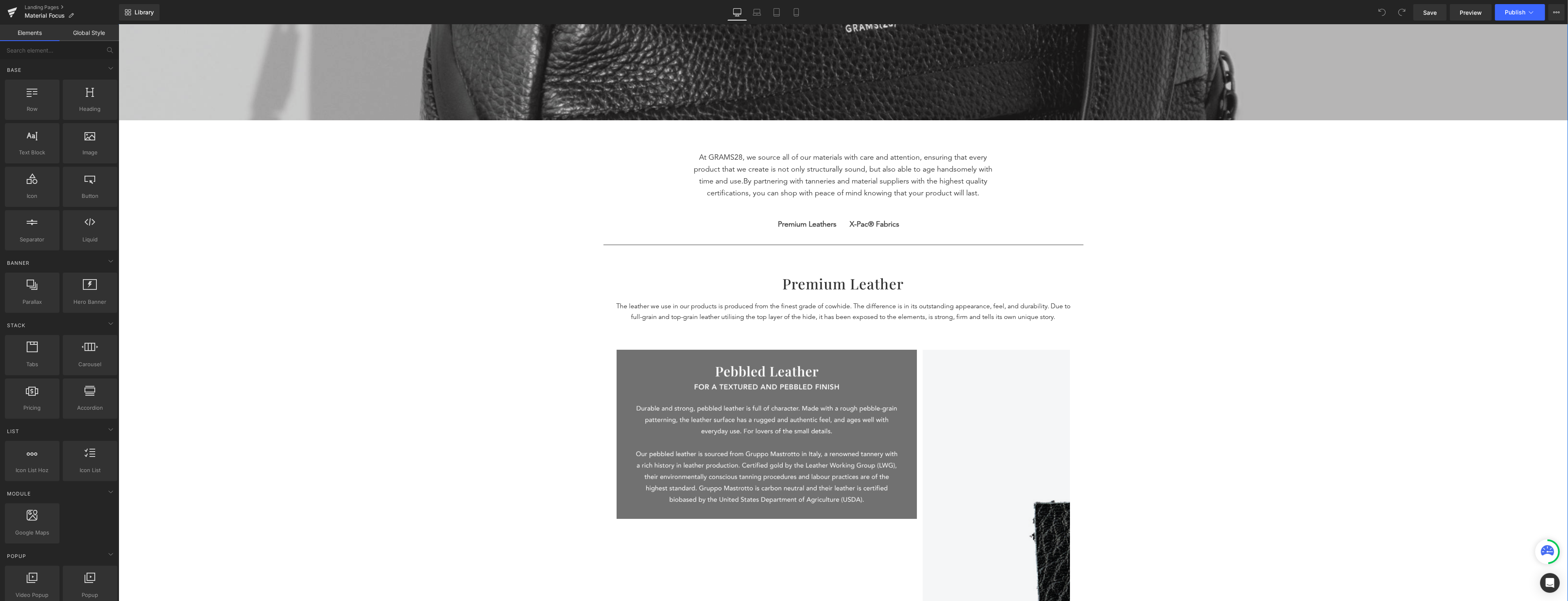
scroll to position [202, 0]
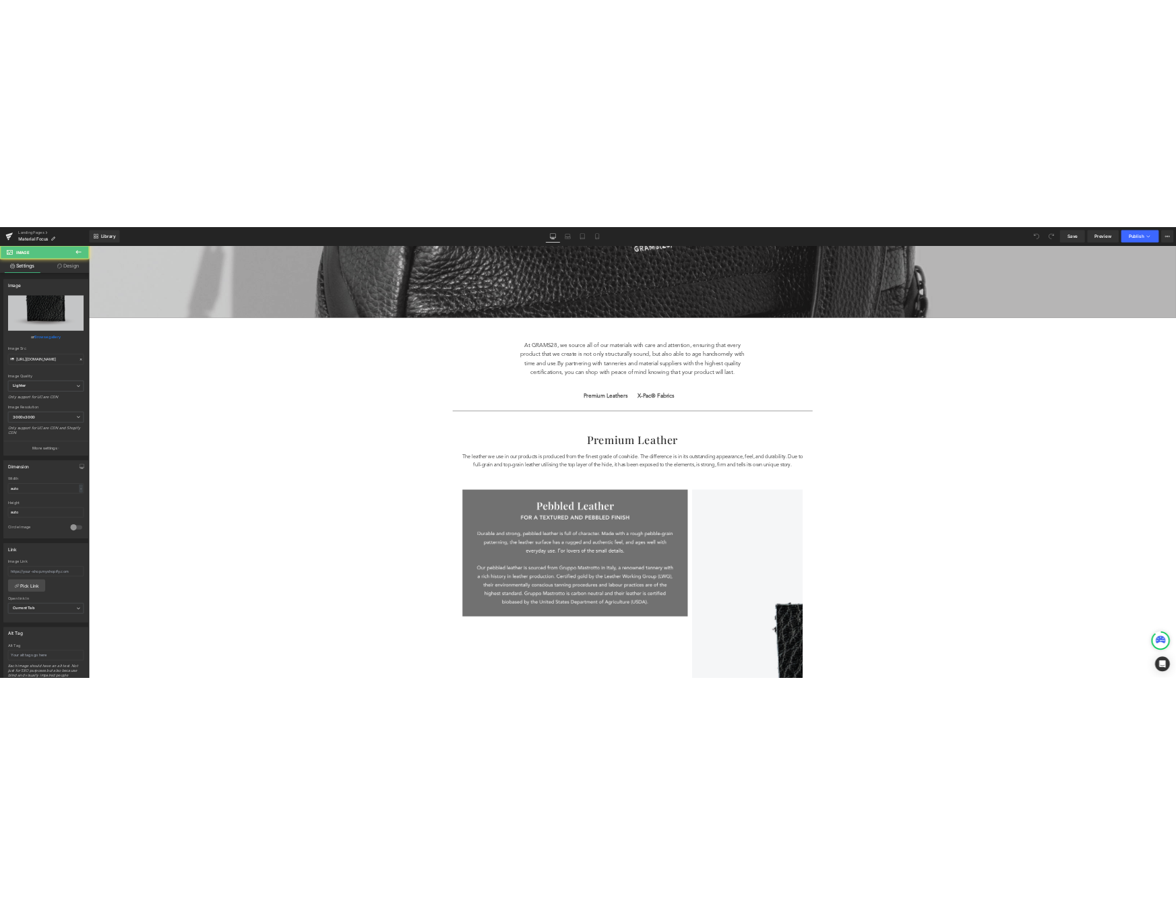
scroll to position [334, 0]
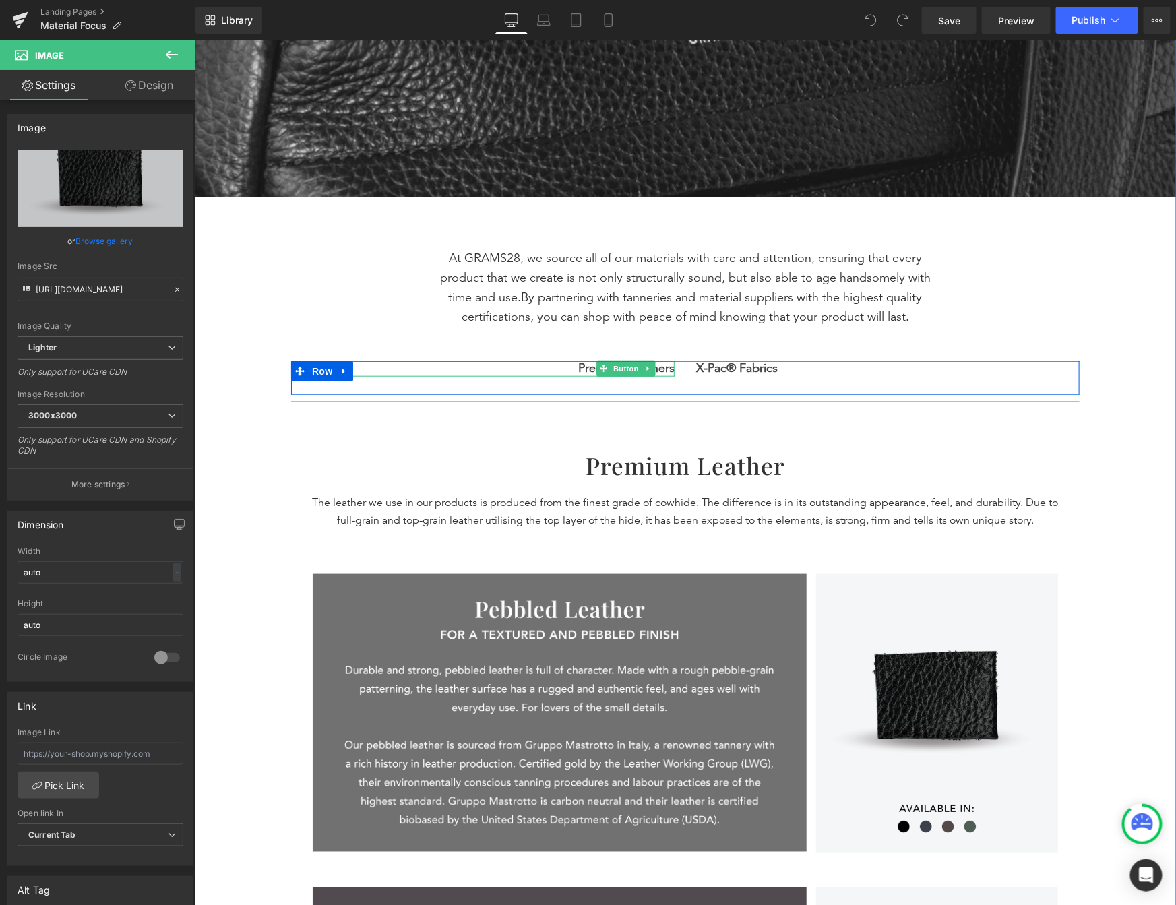
click at [578, 369] on span "Premium Leathers" at bounding box center [626, 368] width 96 height 15
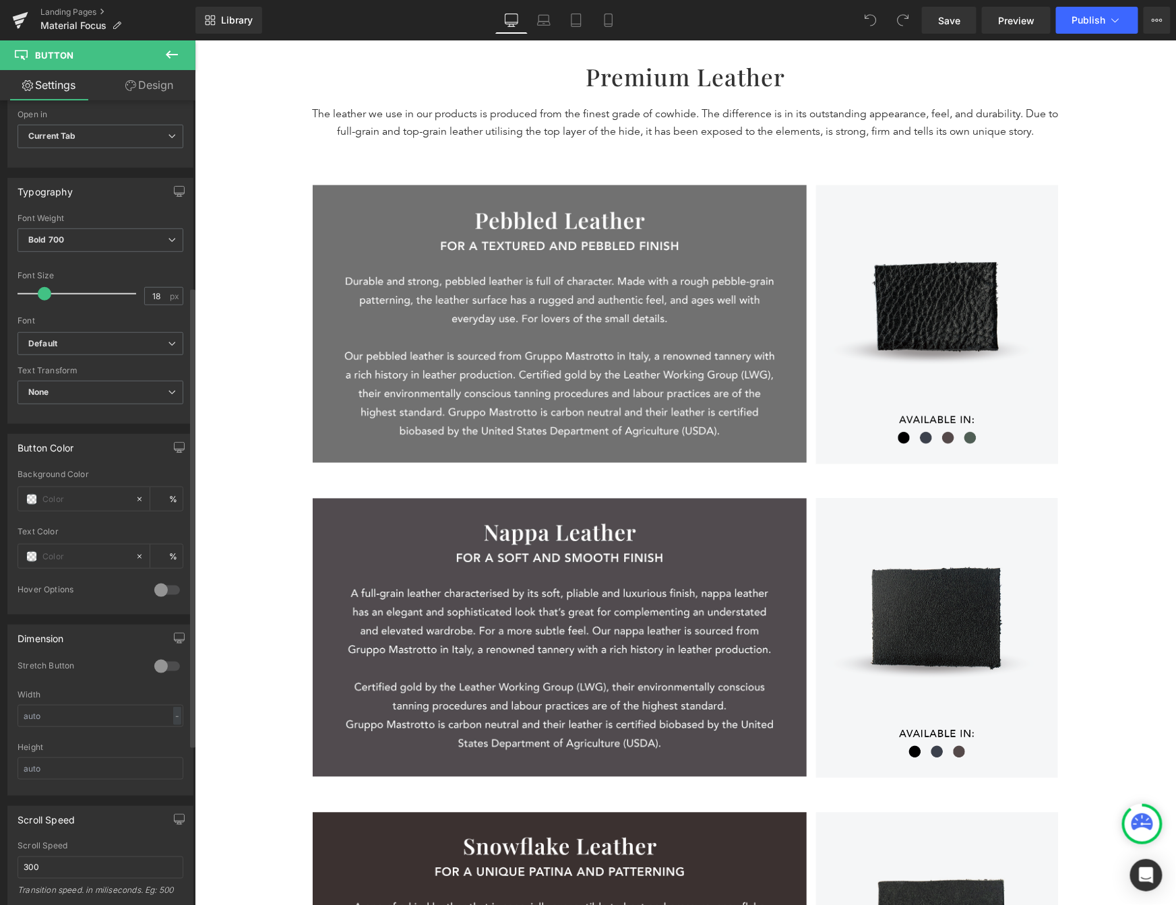
scroll to position [322, 0]
click at [168, 593] on div at bounding box center [167, 594] width 32 height 22
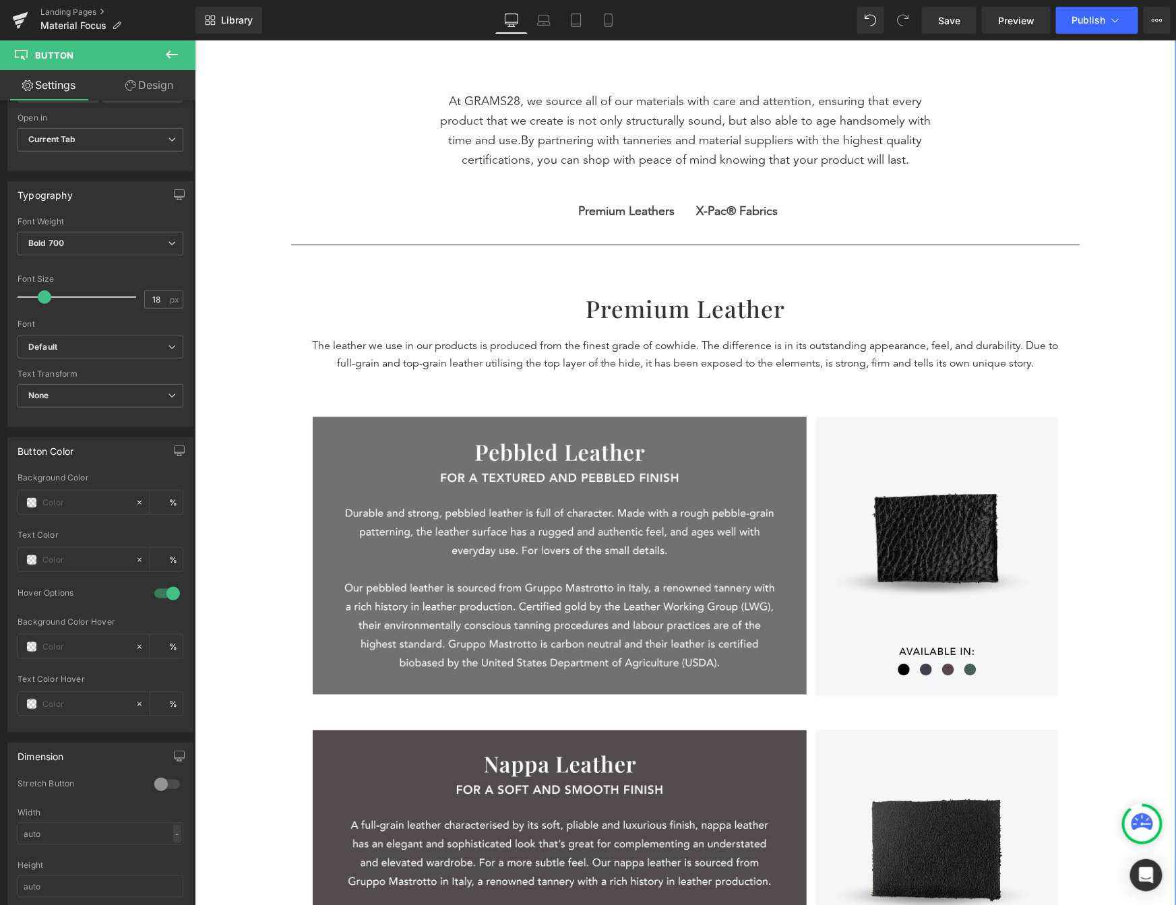
scroll to position [492, 0]
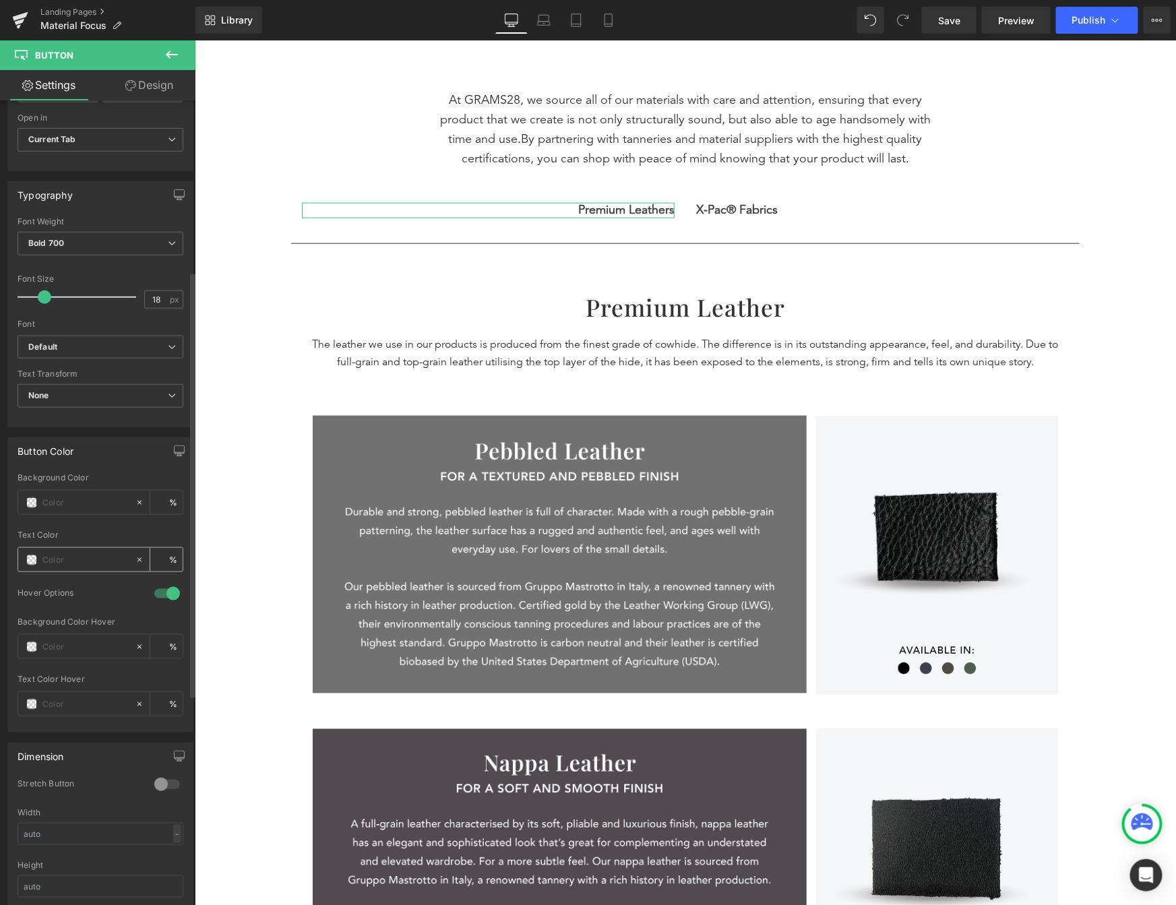
click at [28, 562] on span at bounding box center [31, 560] width 11 height 11
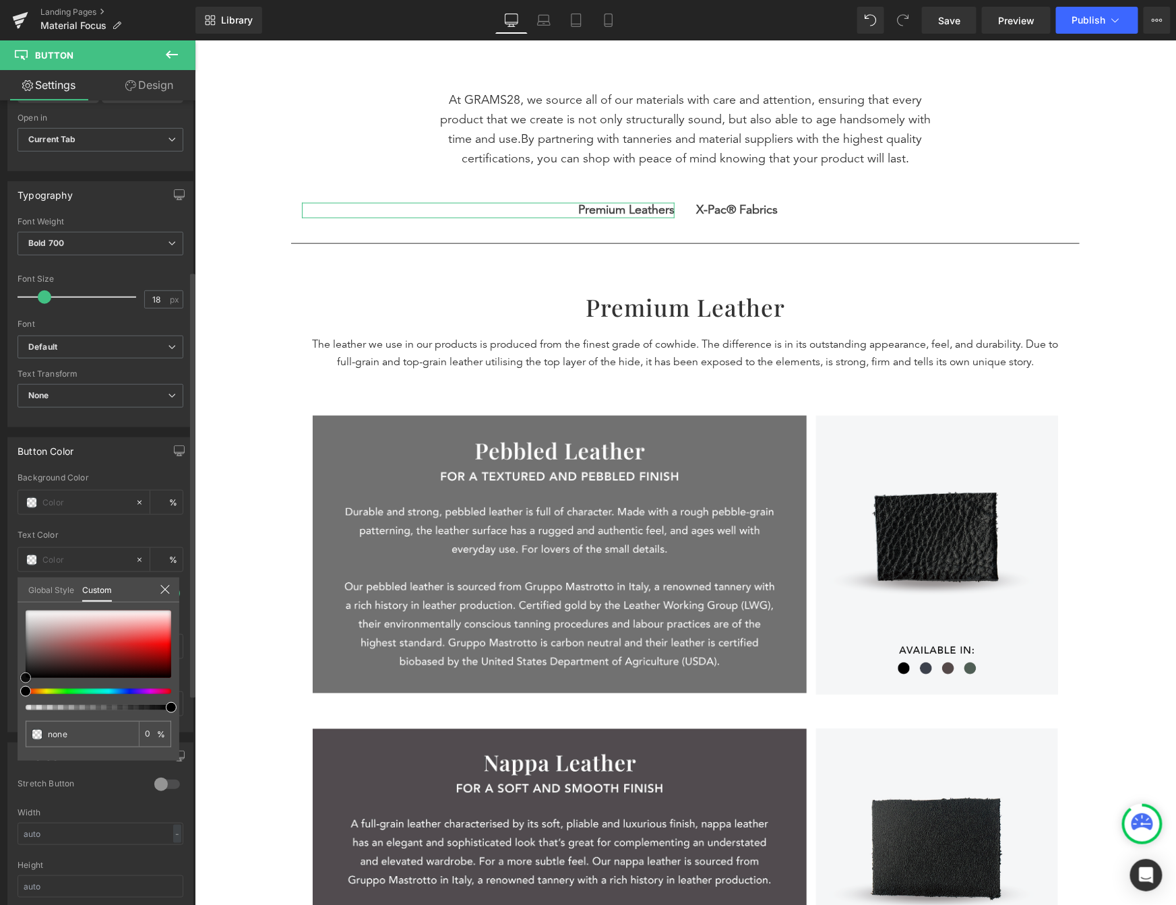
type input "#9f9797"
type input "100"
type input "#9f9797"
type input "100"
click at [32, 637] on div at bounding box center [99, 644] width 146 height 67
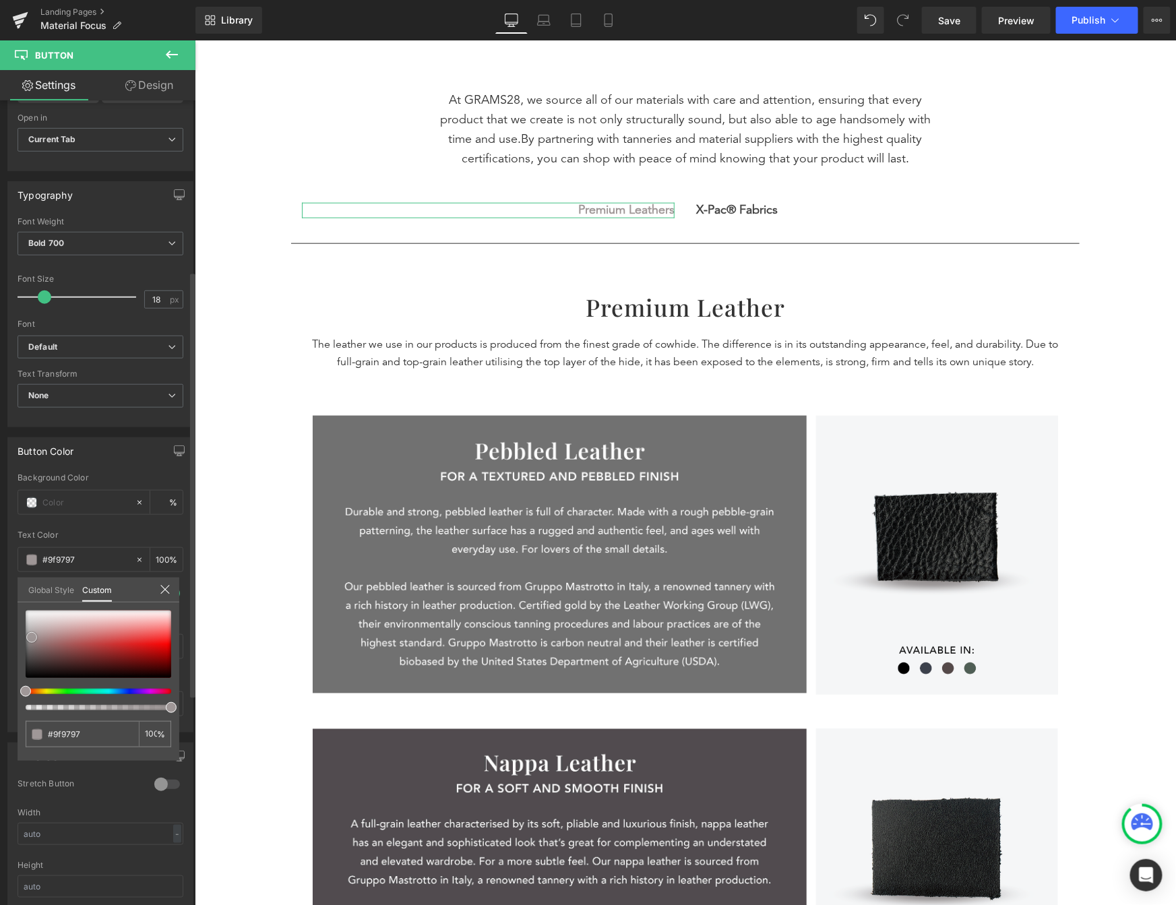
type input "#b5b4b4"
type input "#b8b6b6"
type input "#bcbcbc"
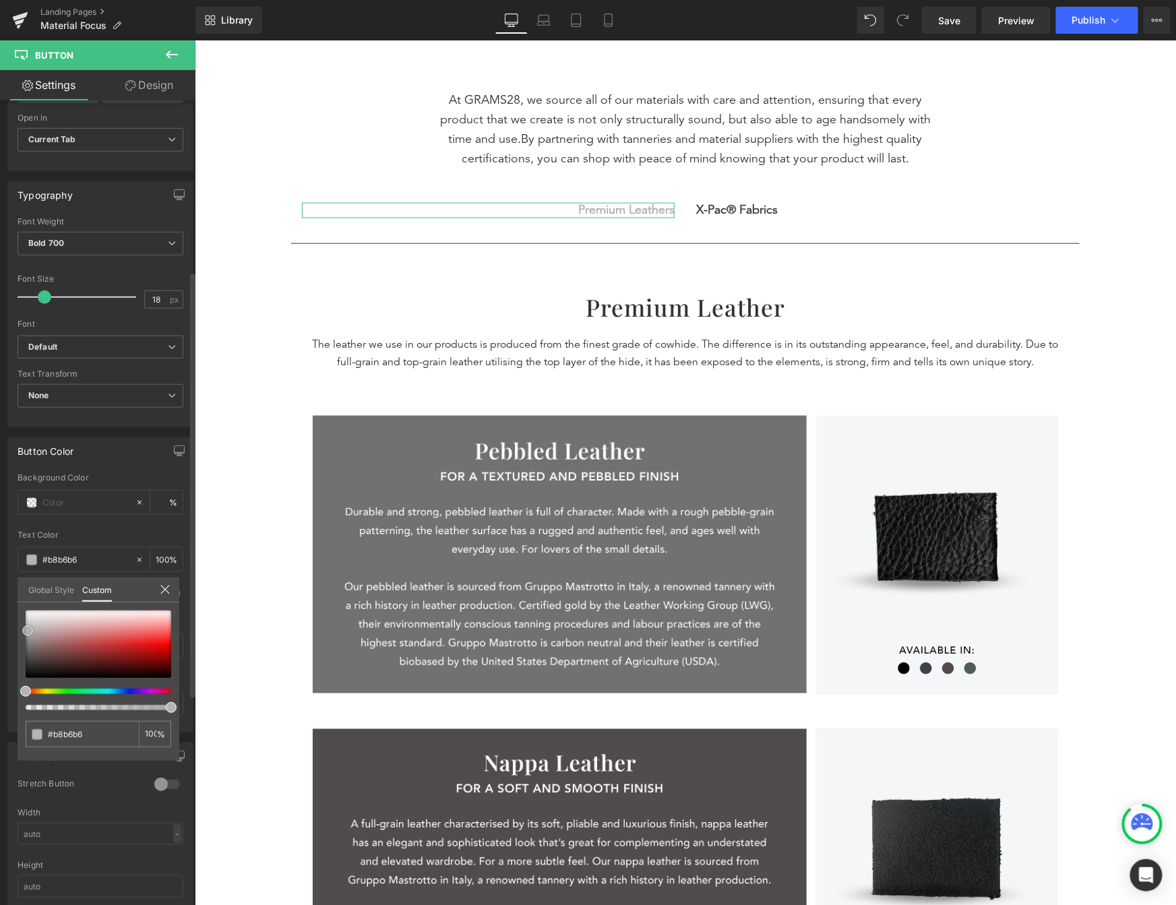
type input "#bcbcbc"
type input "#bfbfbf"
type input "#c1c1c1"
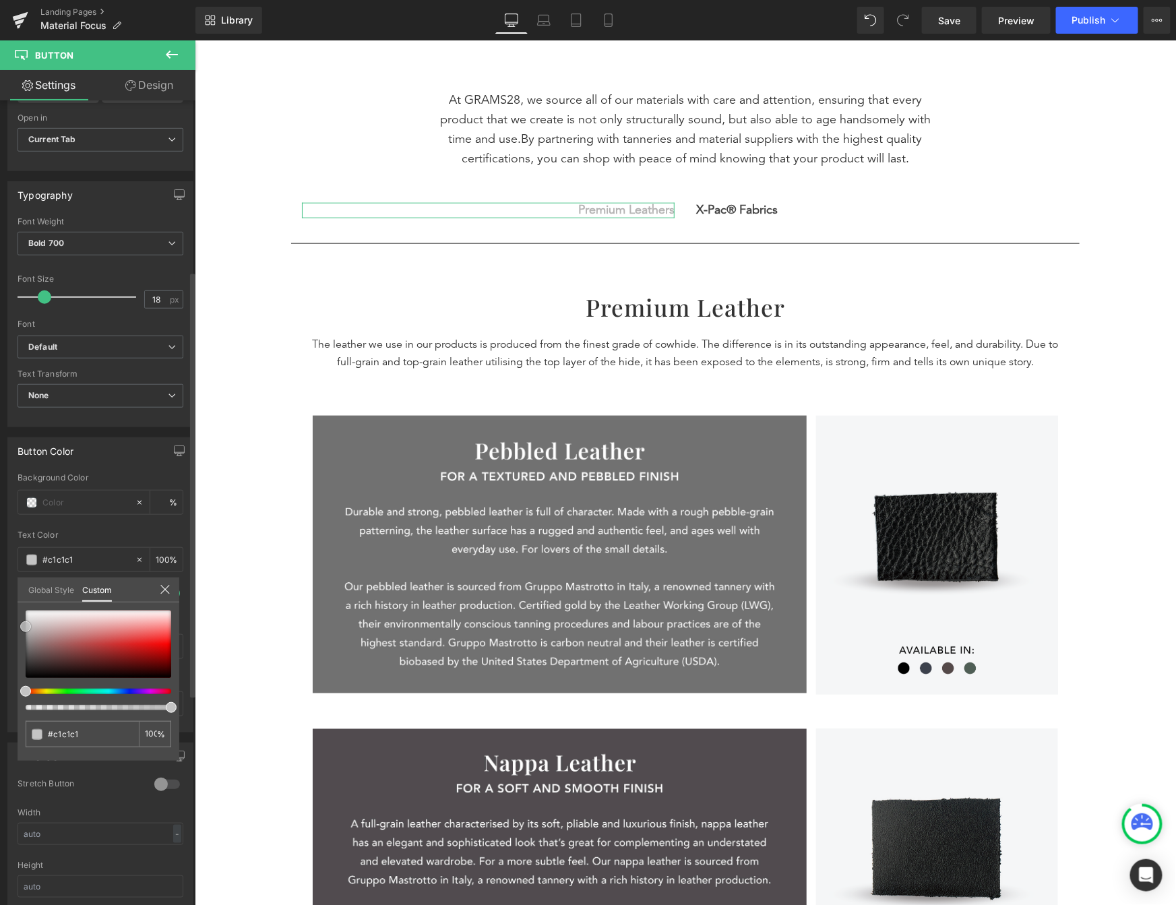
type input "#c4c4c4"
type input "#c6c6c6"
type input "#c4c4c4"
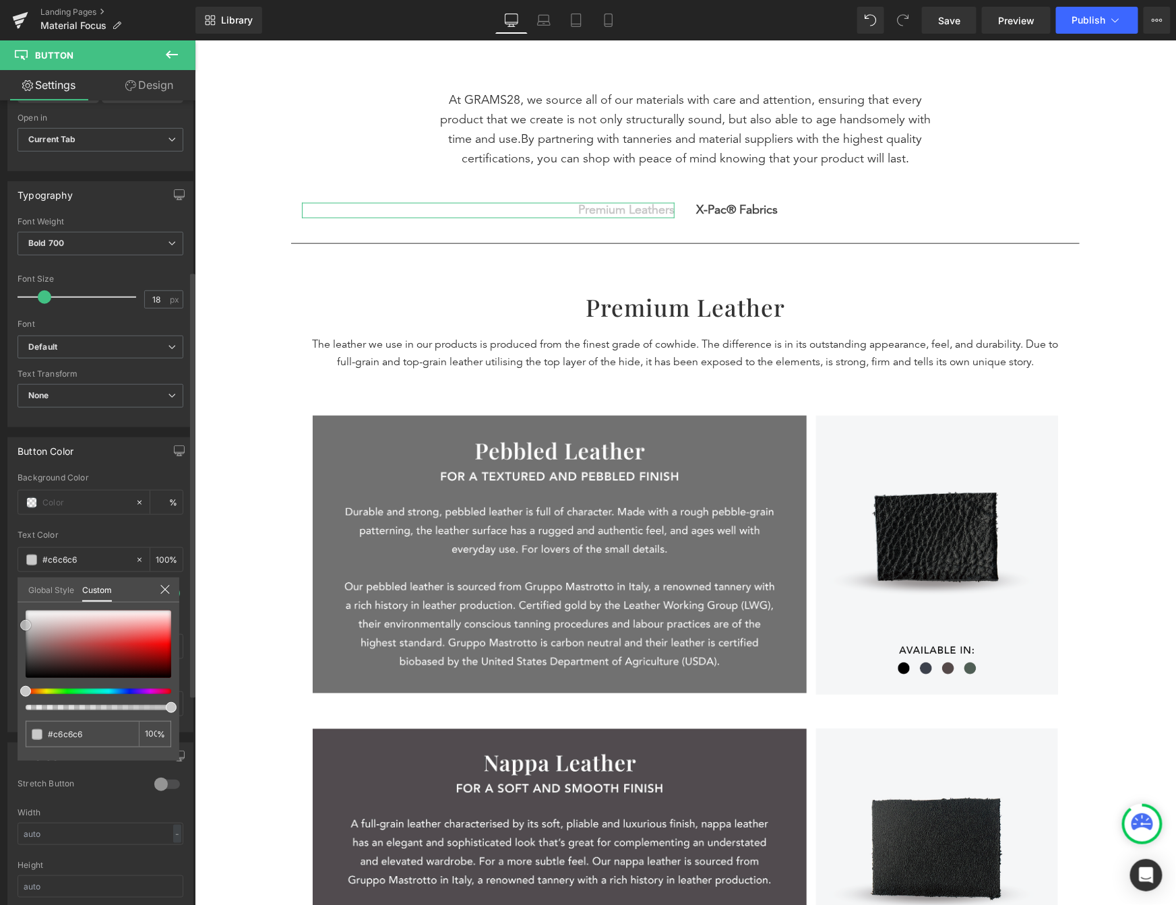
type input "#c4c4c4"
type input "#bcbcbc"
type input "#b7b7b7"
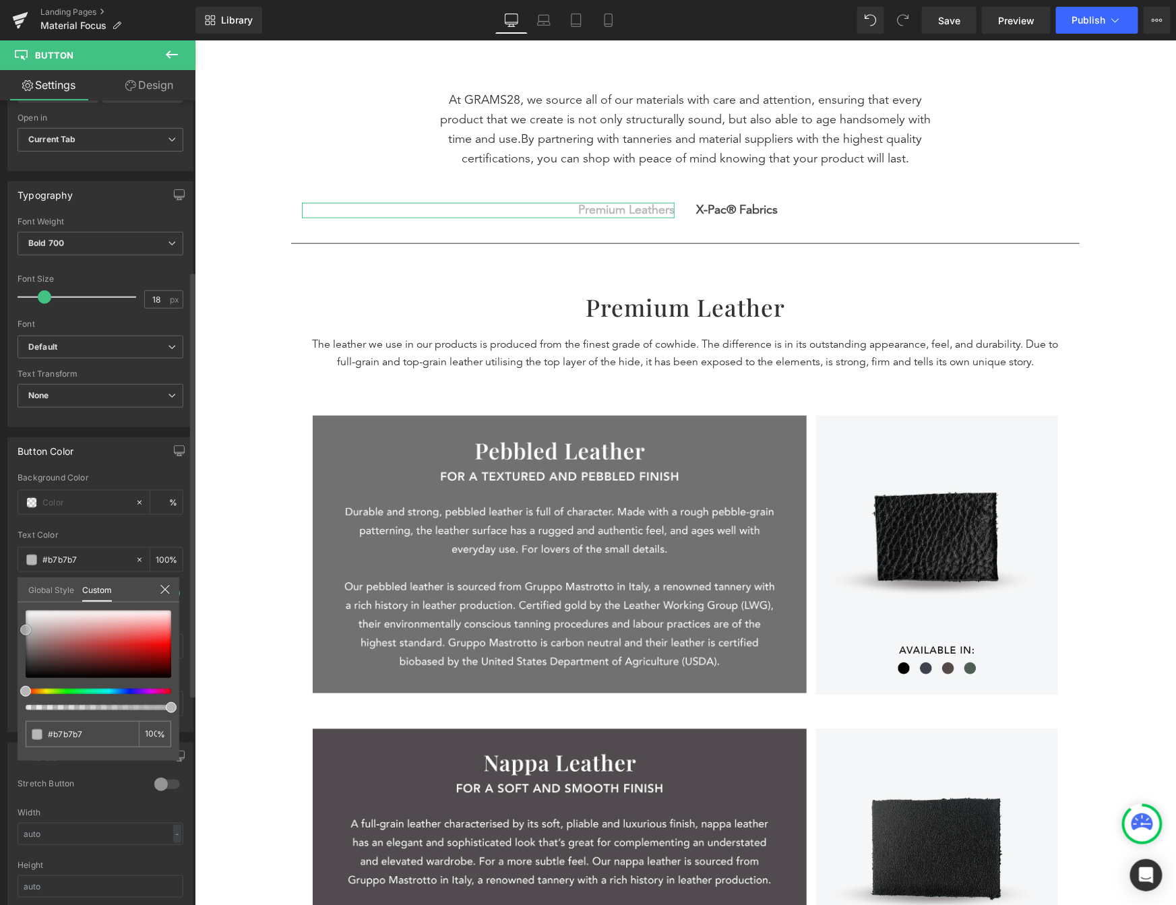
type input "#b2b2b2"
type input "#aaaaaa"
click at [26, 633] on div at bounding box center [99, 644] width 146 height 67
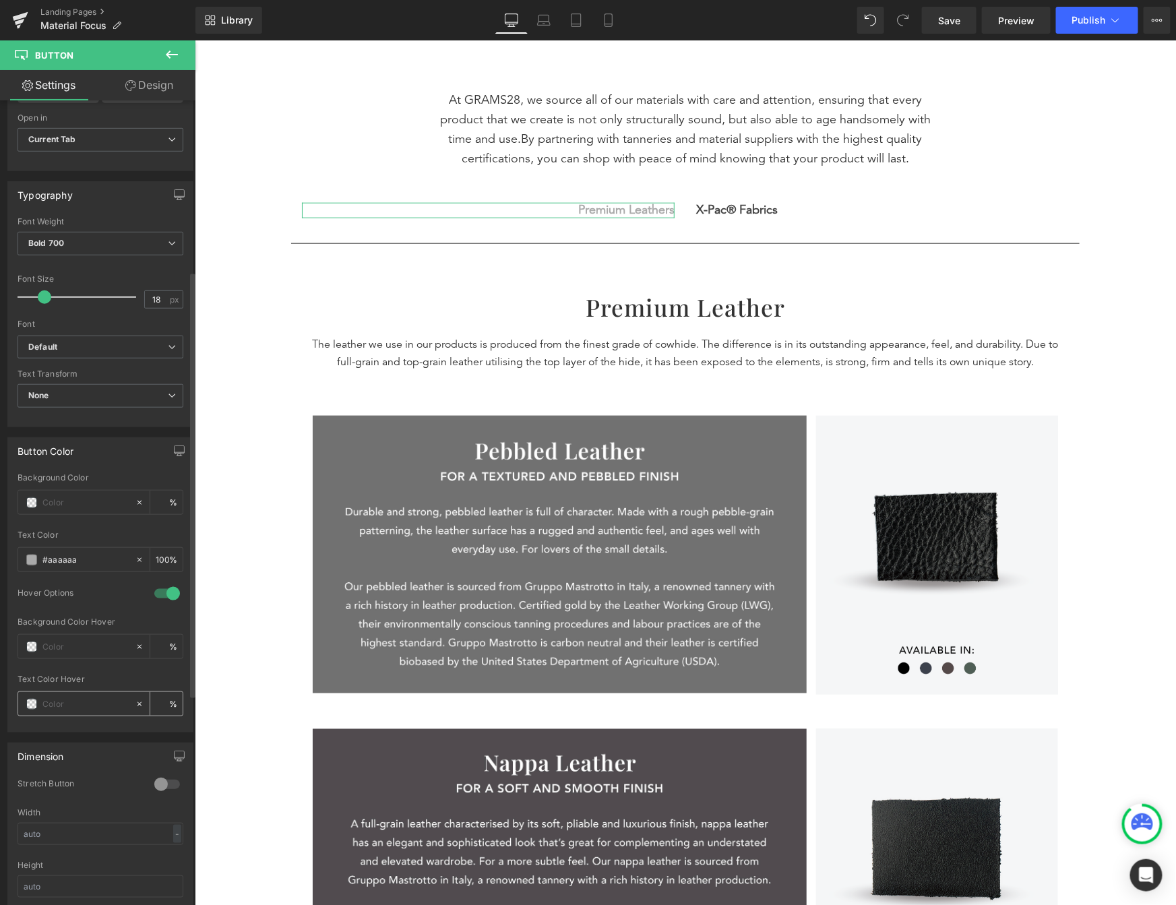
click at [29, 704] on span at bounding box center [31, 704] width 11 height 11
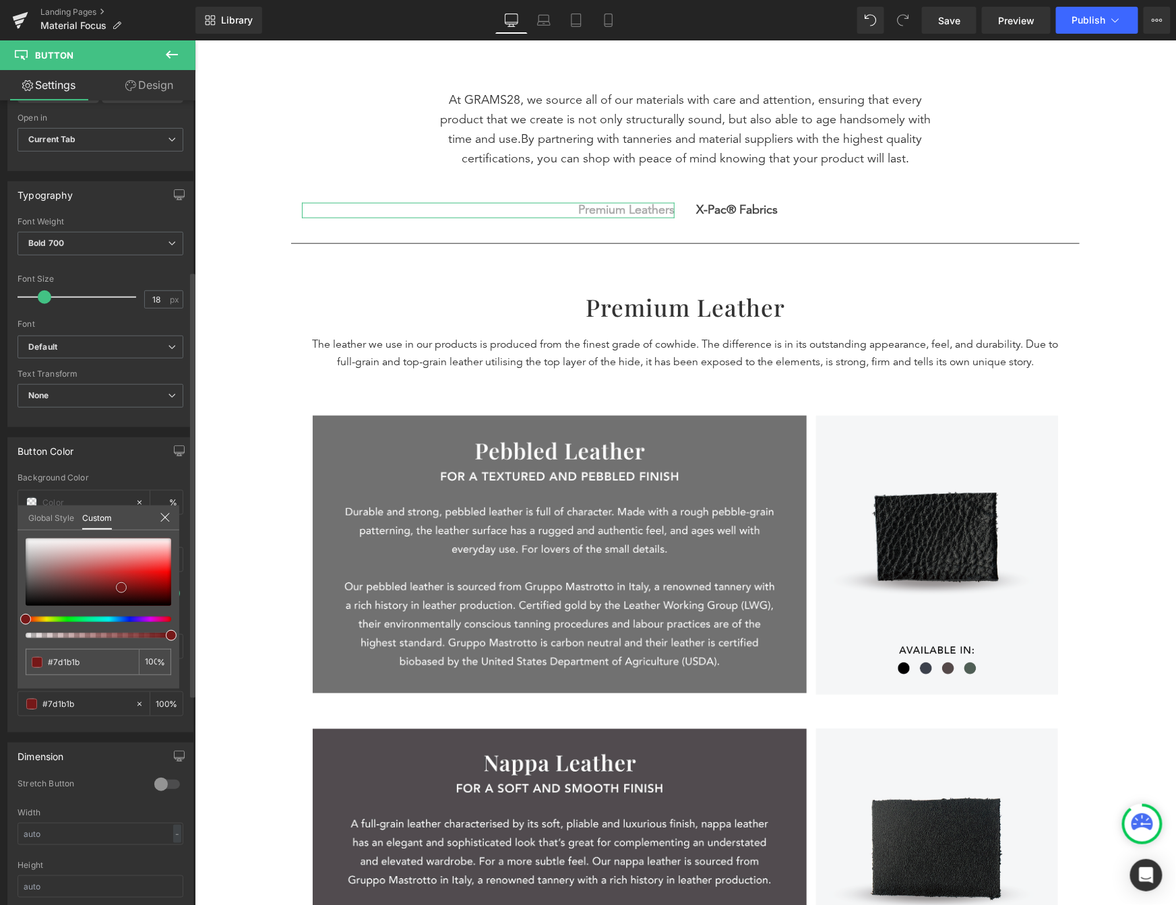
type input "#7d1b1b"
type input "100"
type input "#7d1b1b"
type input "100"
type input "#7a1919"
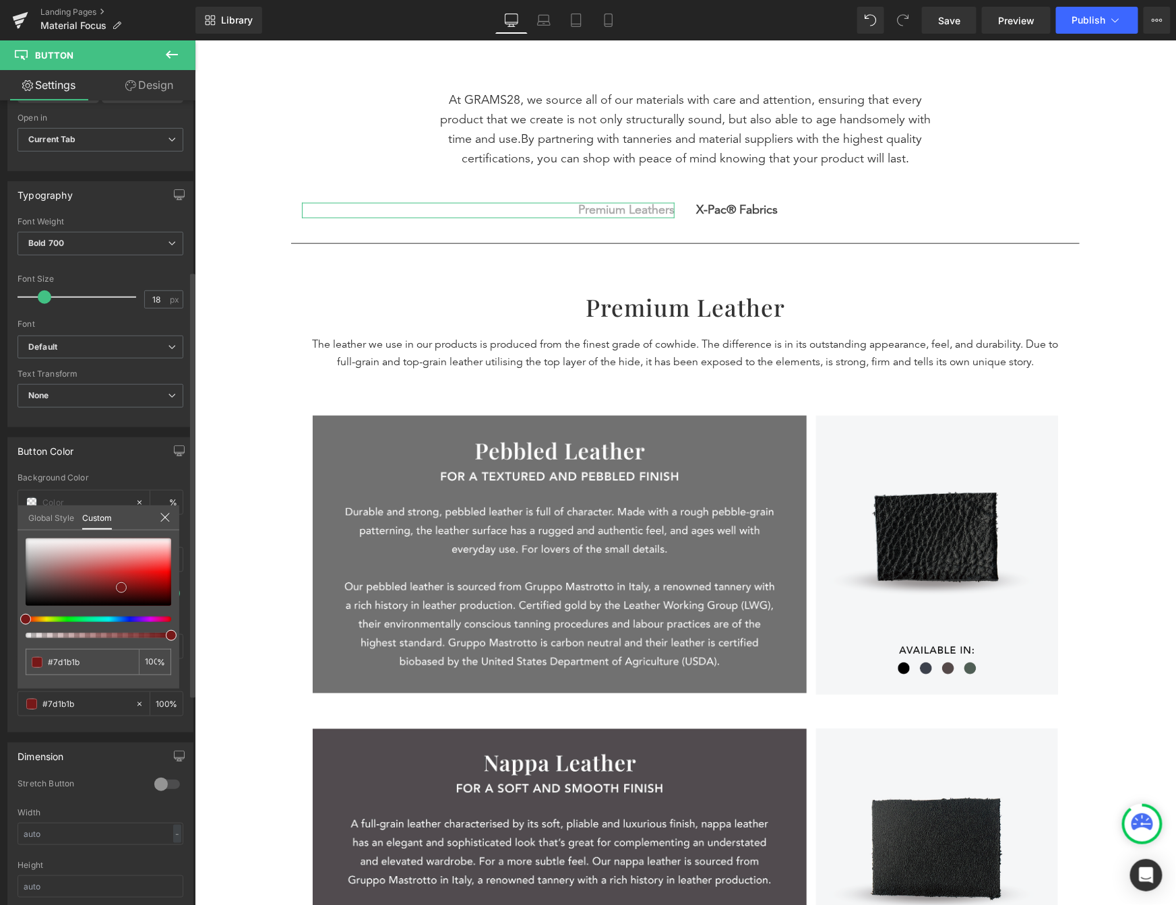
type input "#7a1919"
type input "#681212"
type input "#4e0707"
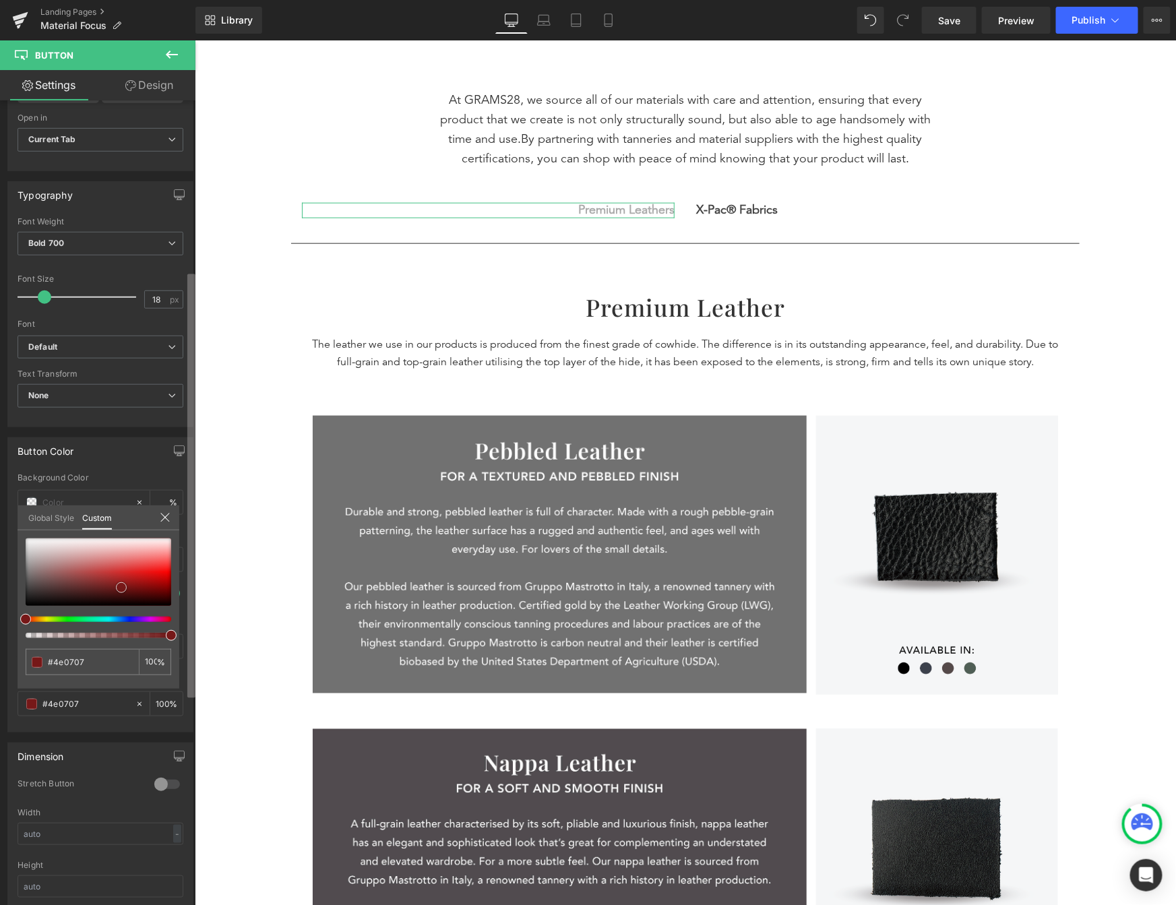
type input "#140000"
type input "#000000"
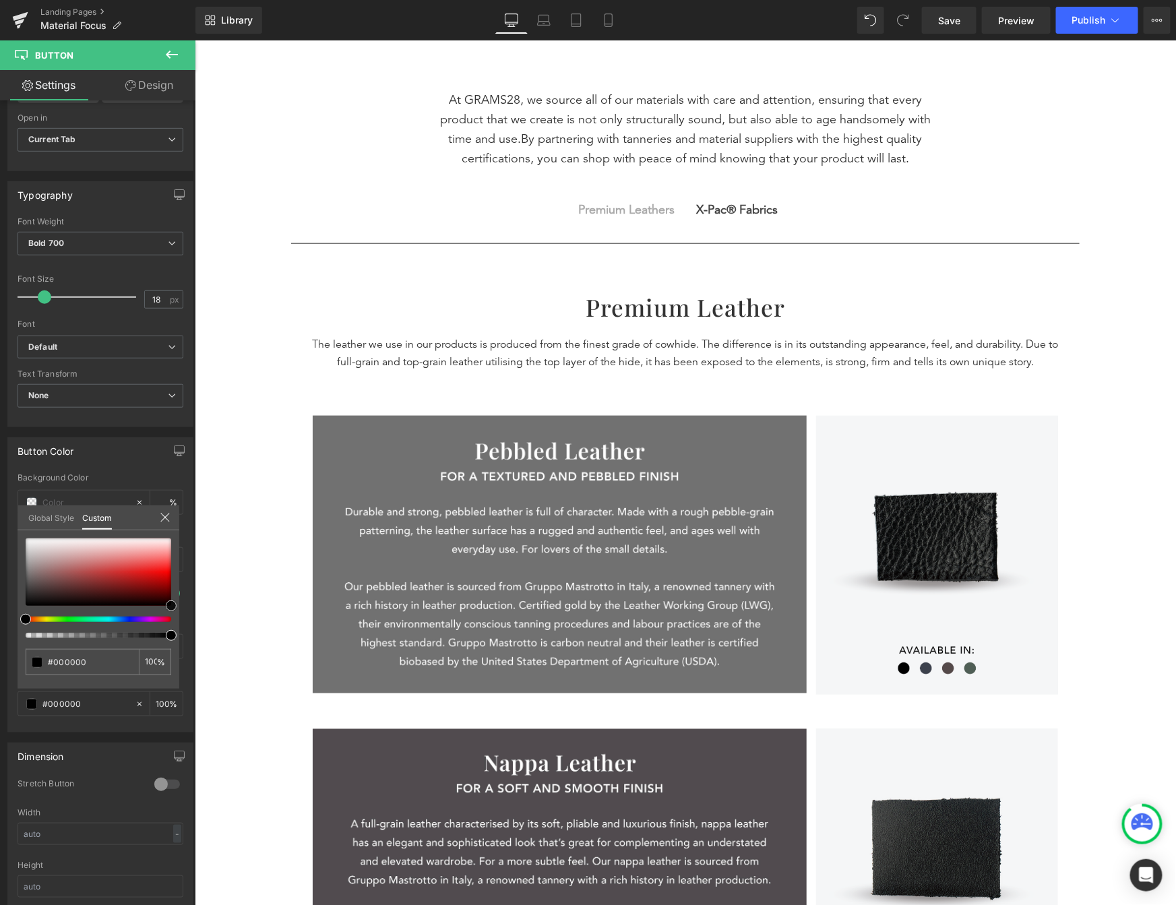
drag, startPoint x: 315, startPoint y: 627, endPoint x: 228, endPoint y: 635, distance: 88.0
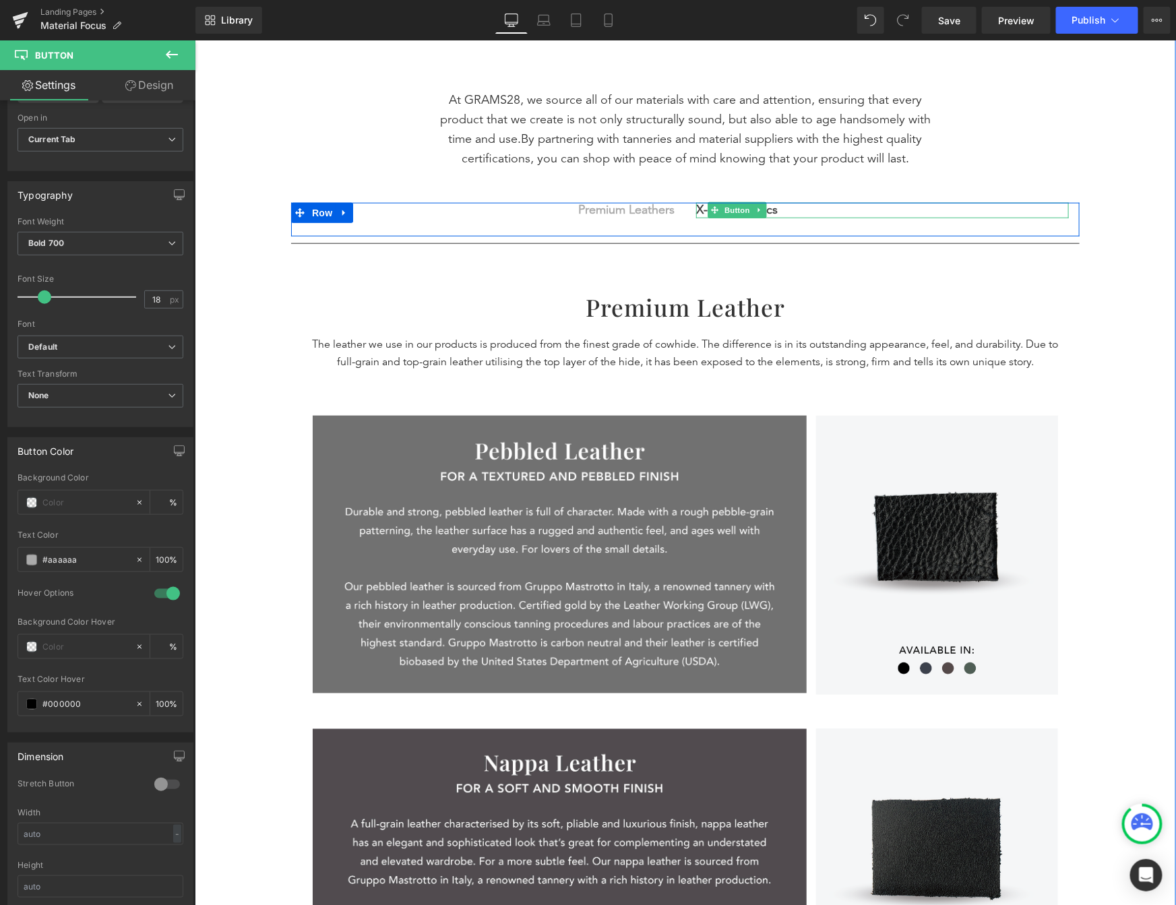
click at [772, 209] on span "X-Pac® Fabrics" at bounding box center [737, 209] width 82 height 15
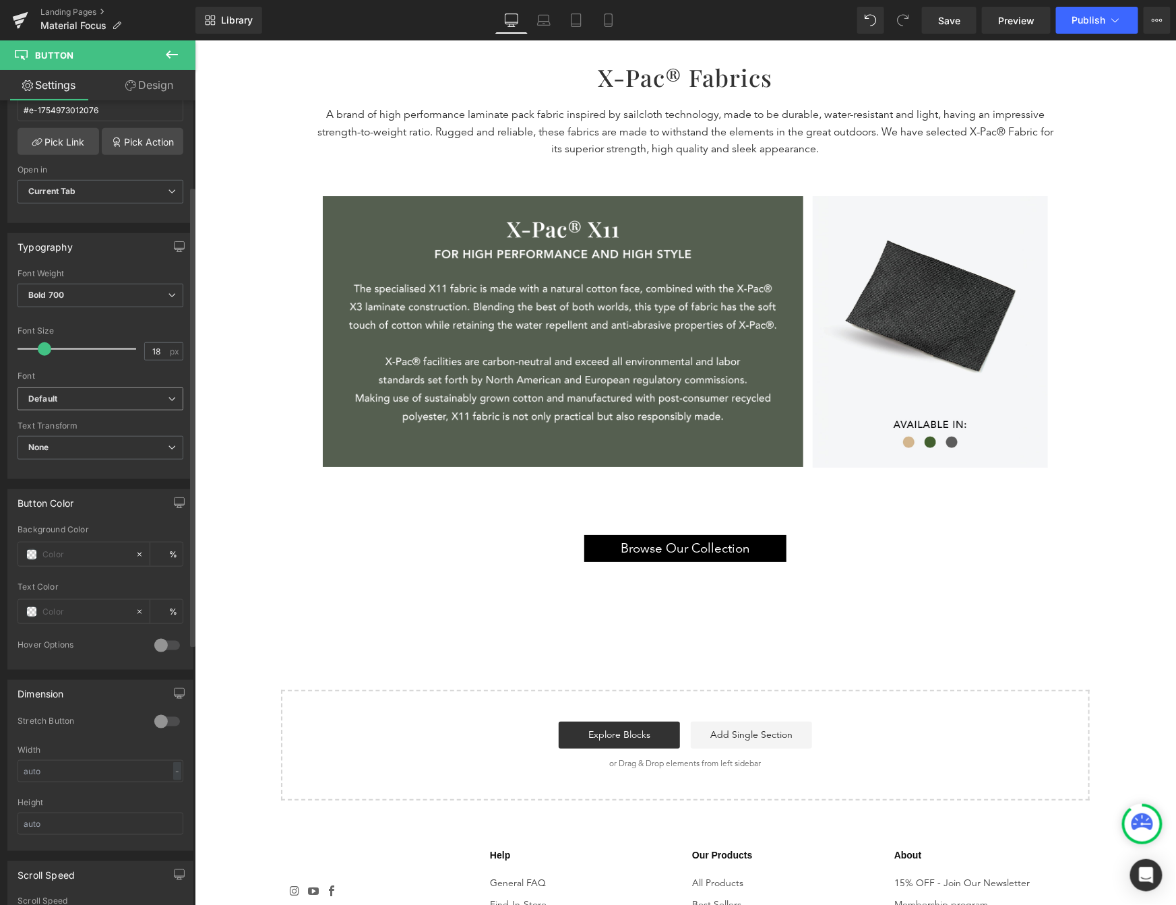
scroll to position [284, 0]
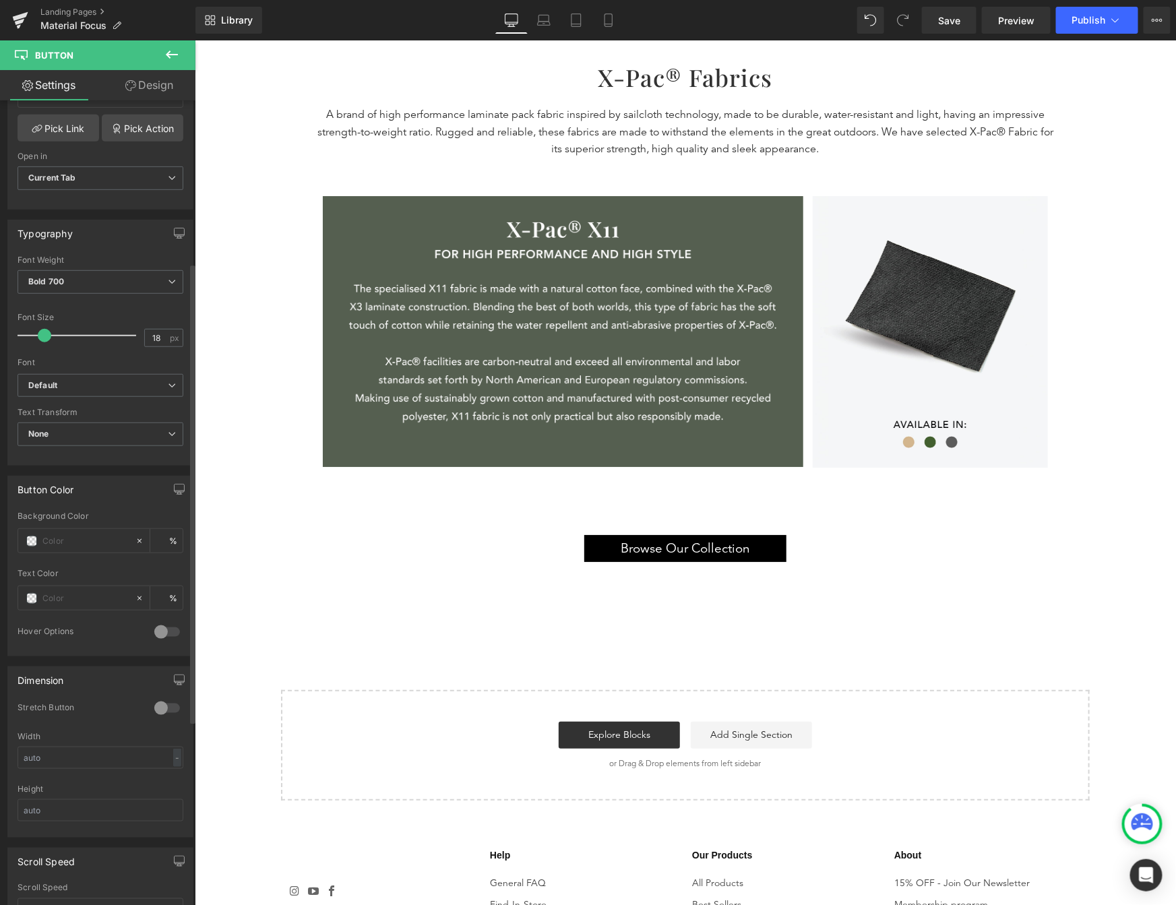
click at [163, 632] on div at bounding box center [167, 632] width 32 height 22
click at [34, 742] on span at bounding box center [31, 742] width 11 height 11
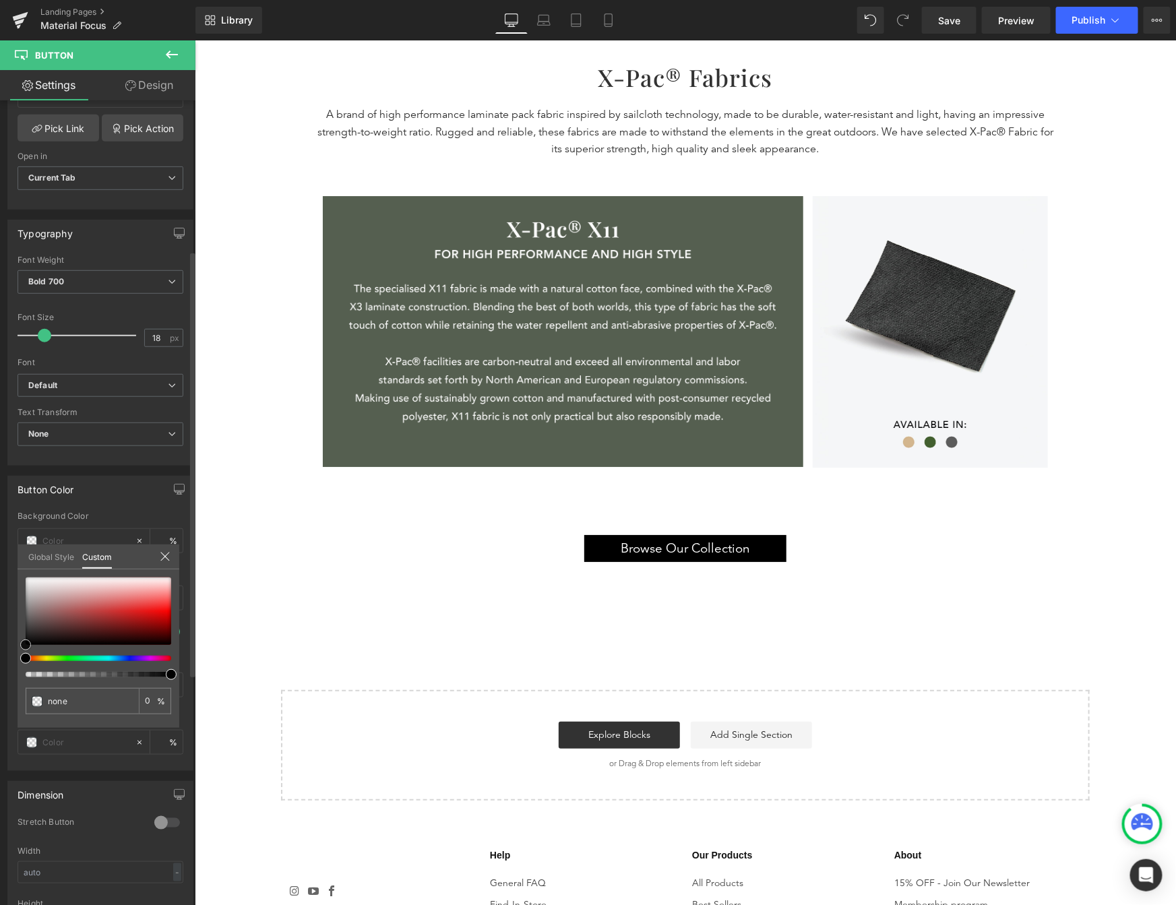
type input "#cf1515"
type input "100"
type input "#cf1515"
type input "100"
type input "#d01414"
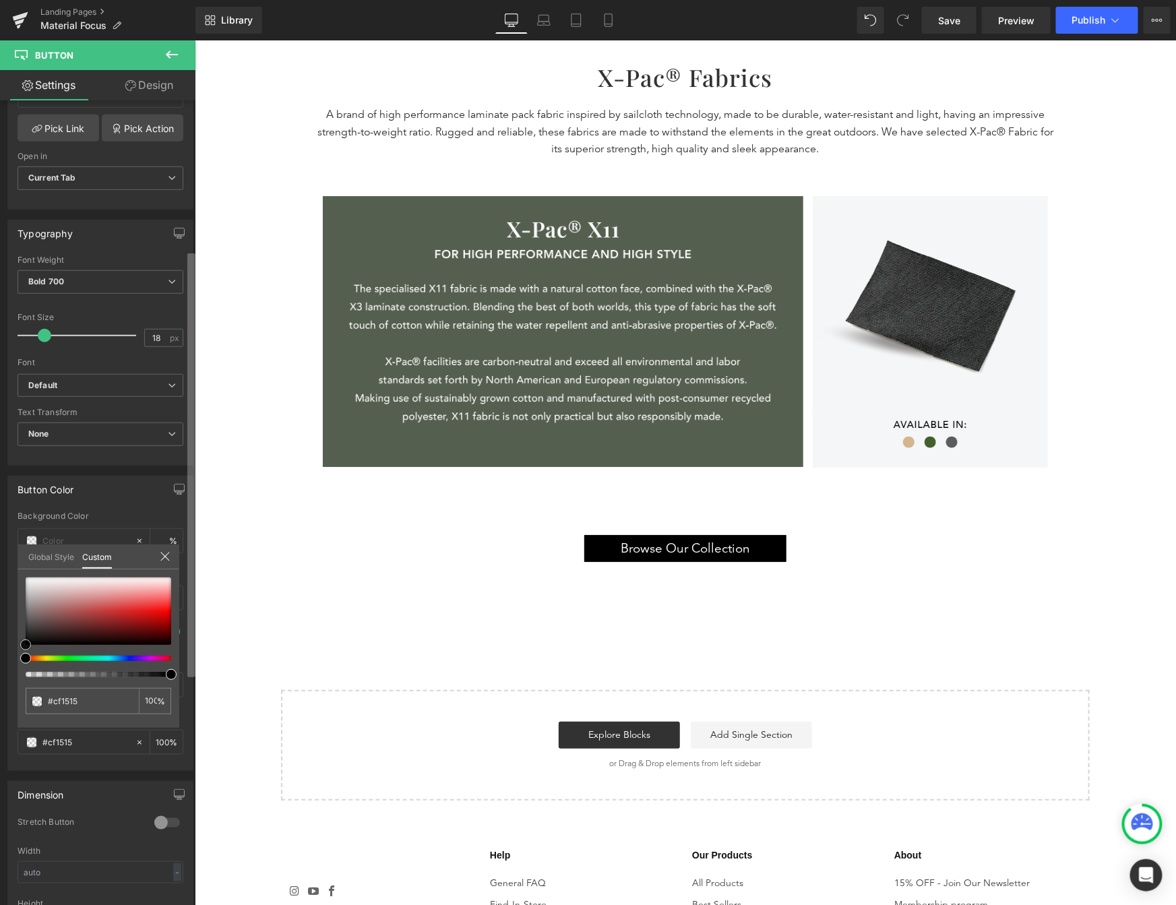
type input "#d01414"
type input "#7c0303"
type input "#140000"
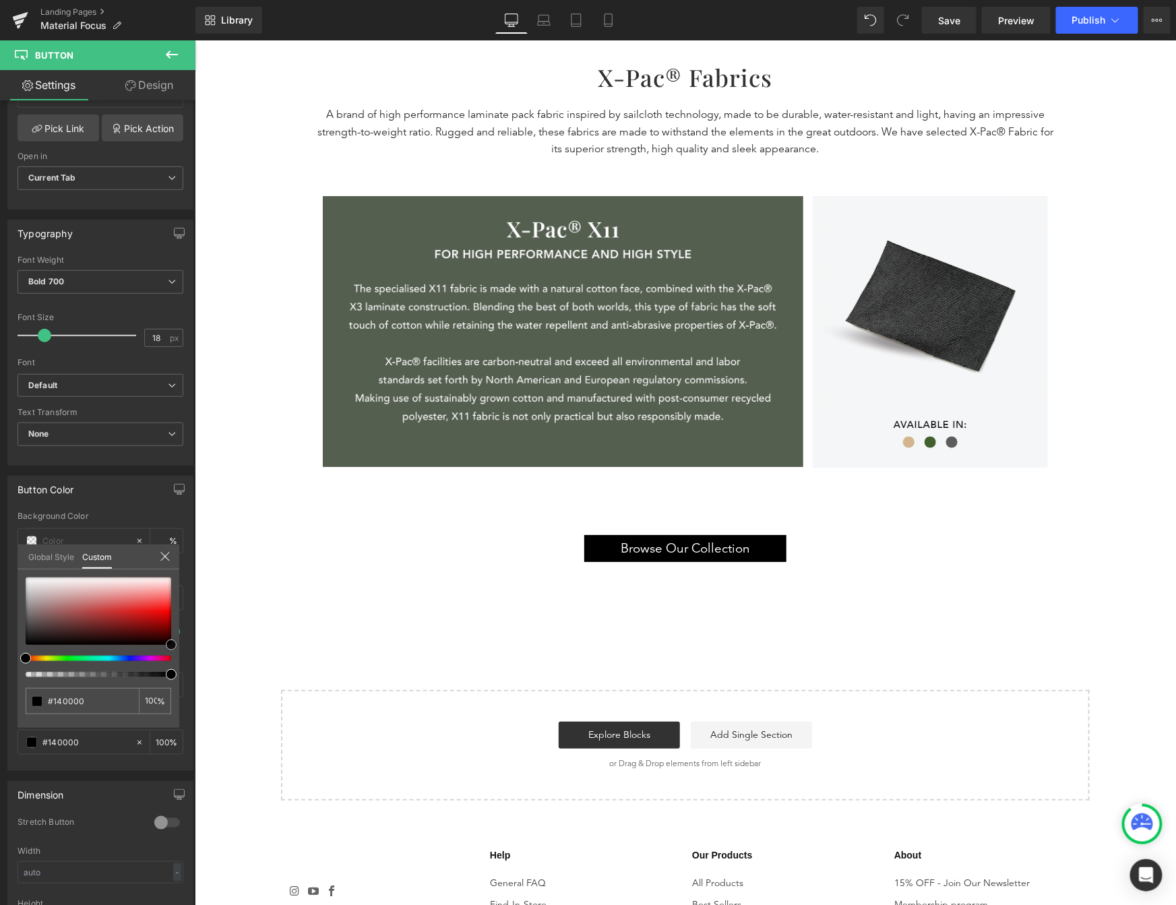
drag, startPoint x: 338, startPoint y: 654, endPoint x: 228, endPoint y: 669, distance: 110.2
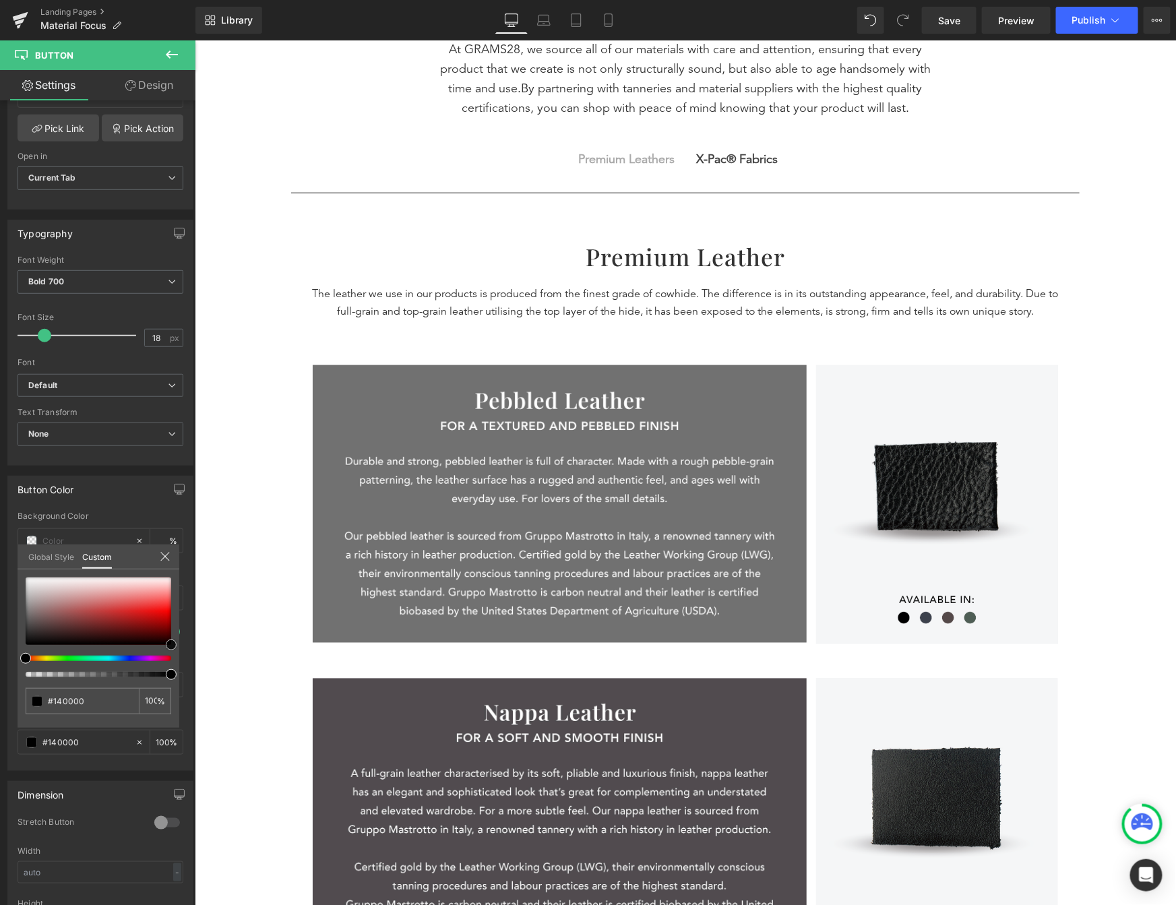
scroll to position [476, 0]
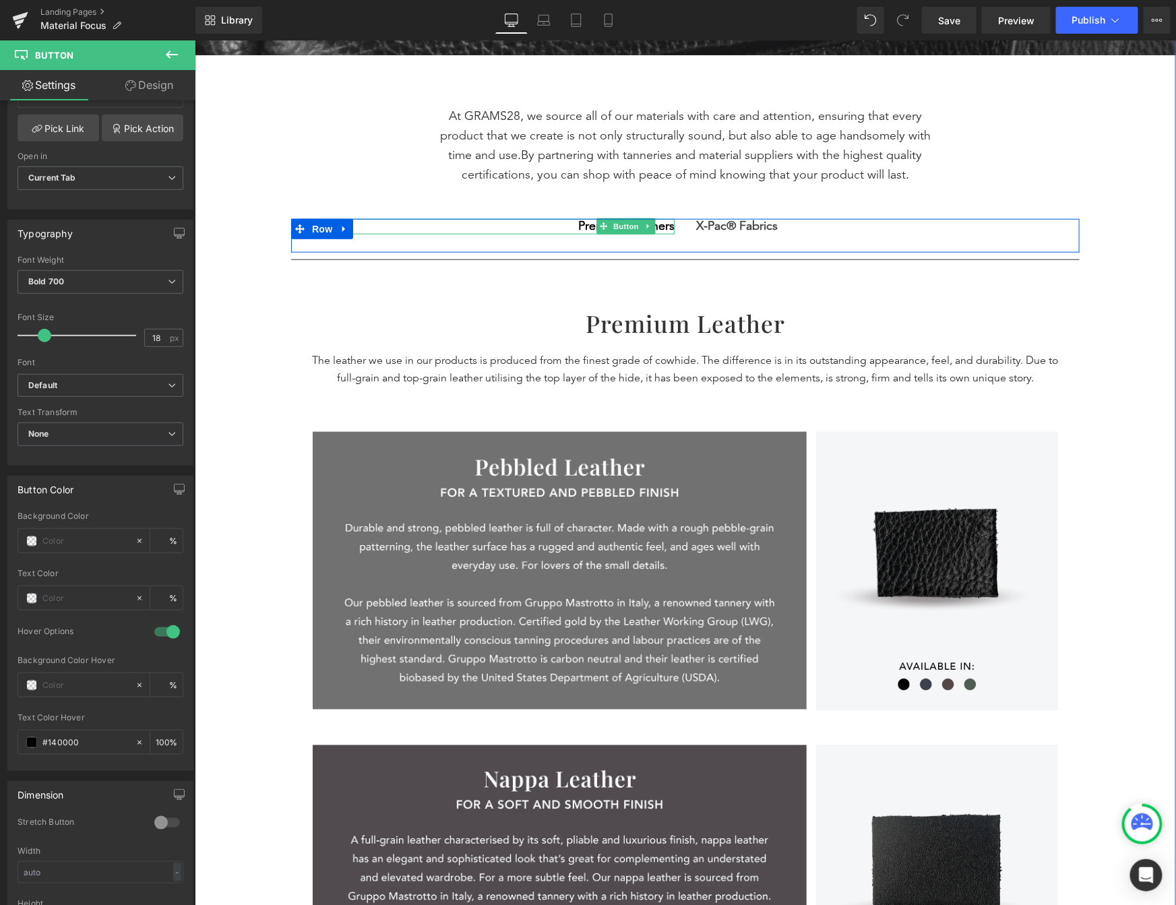
click at [660, 224] on span "Premium Leathers" at bounding box center [626, 225] width 96 height 15
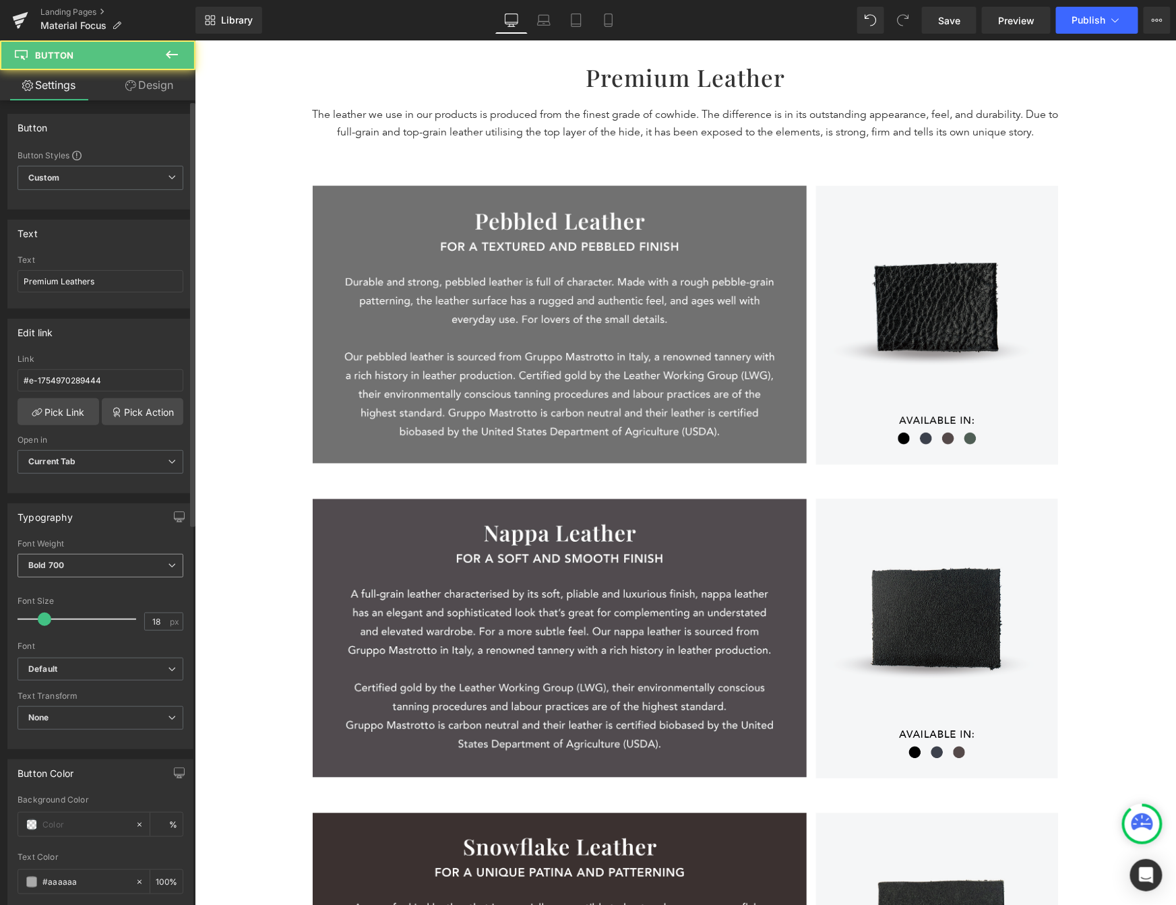
scroll to position [723, 0]
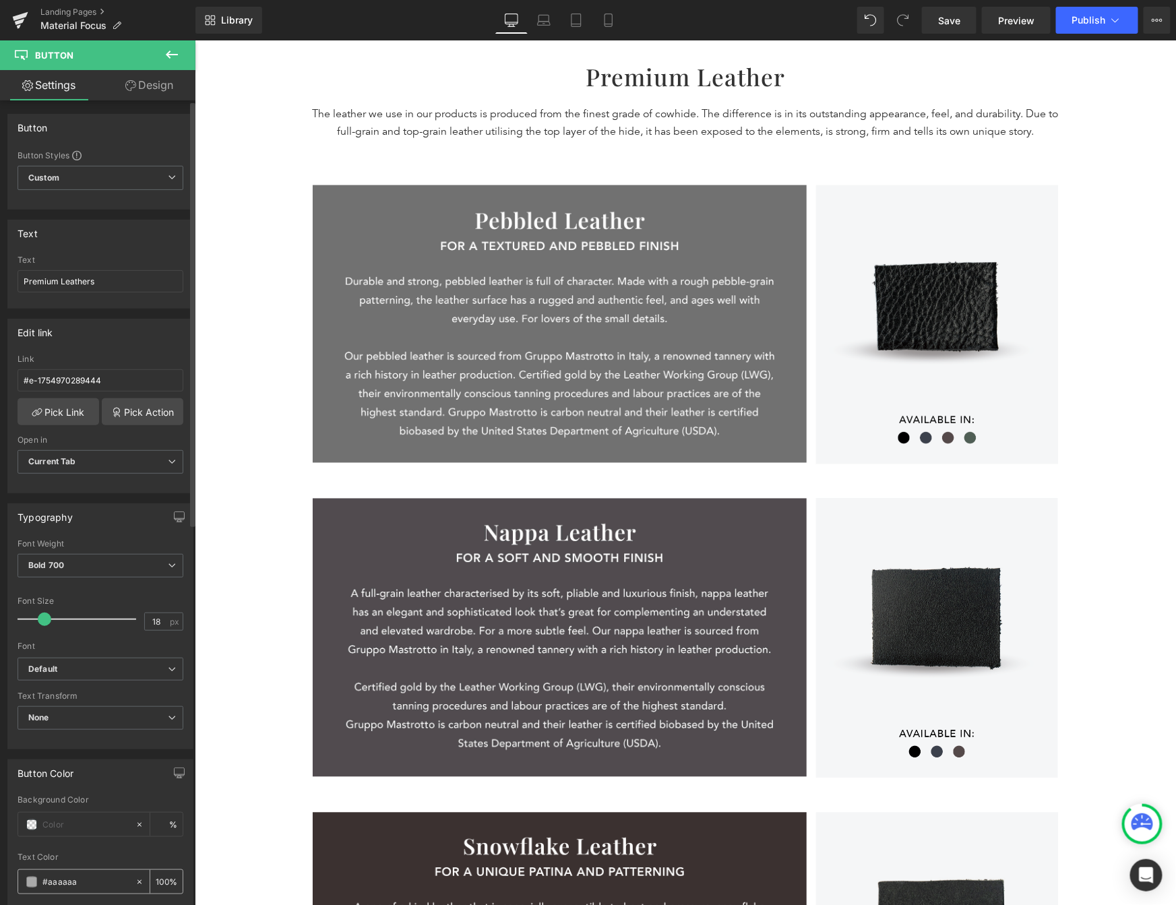
click at [59, 884] on input "#aaaaaa" at bounding box center [85, 882] width 86 height 15
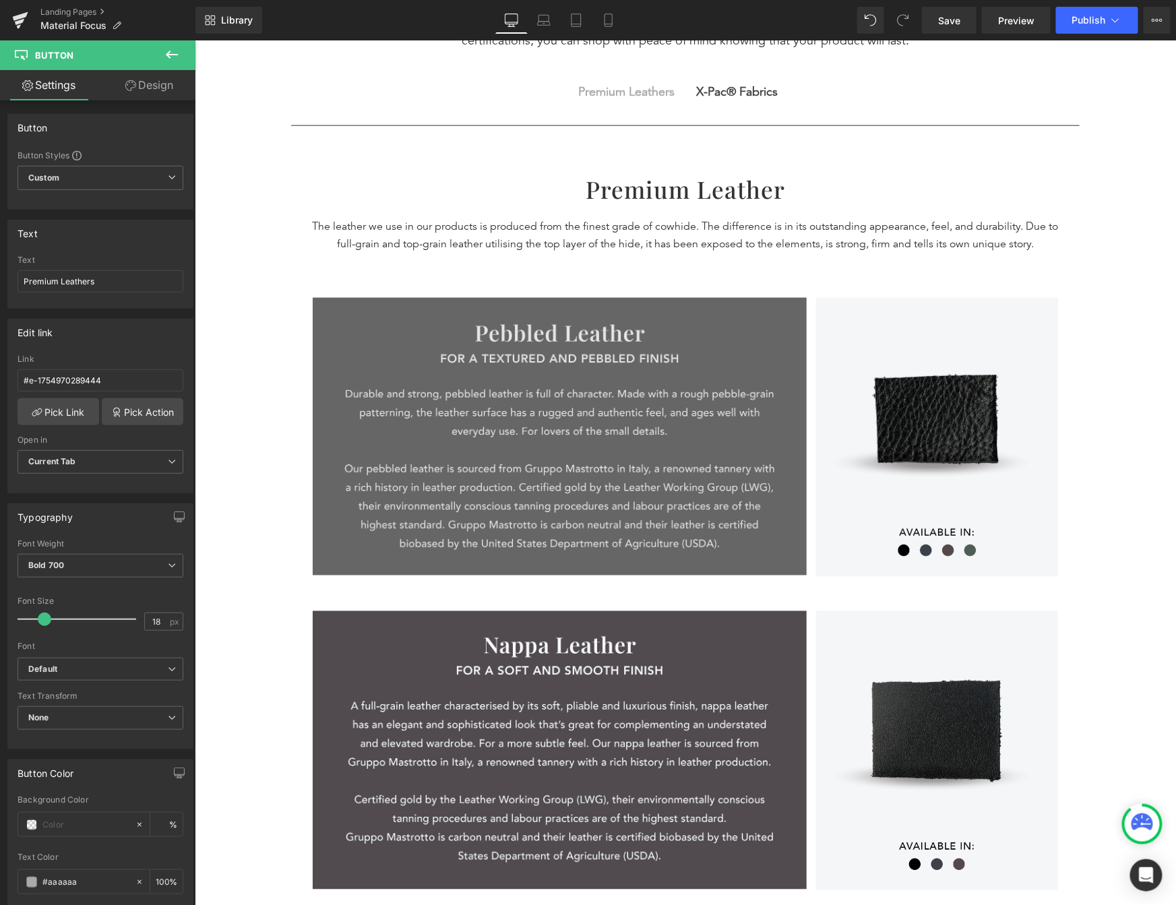
scroll to position [202, 0]
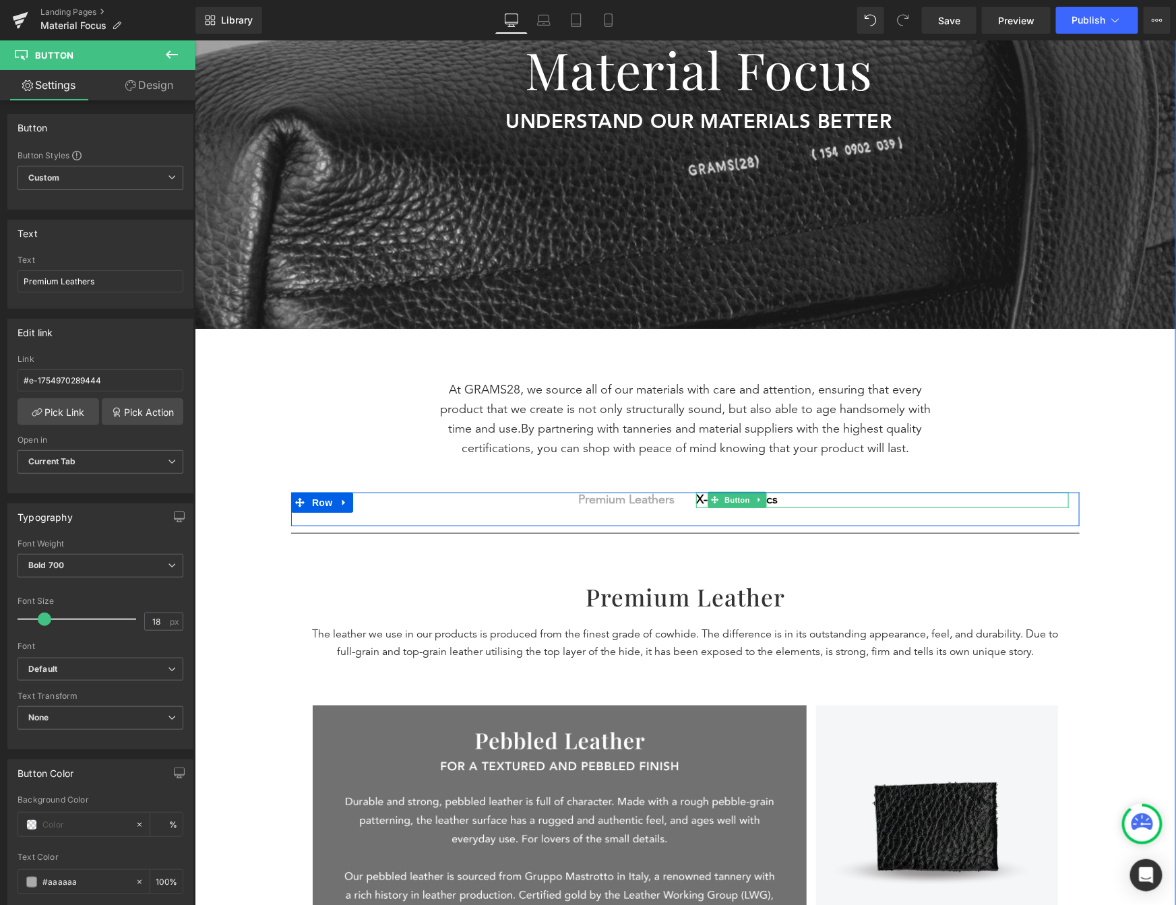
click at [770, 499] on span "X-Pac® Fabrics" at bounding box center [737, 499] width 82 height 15
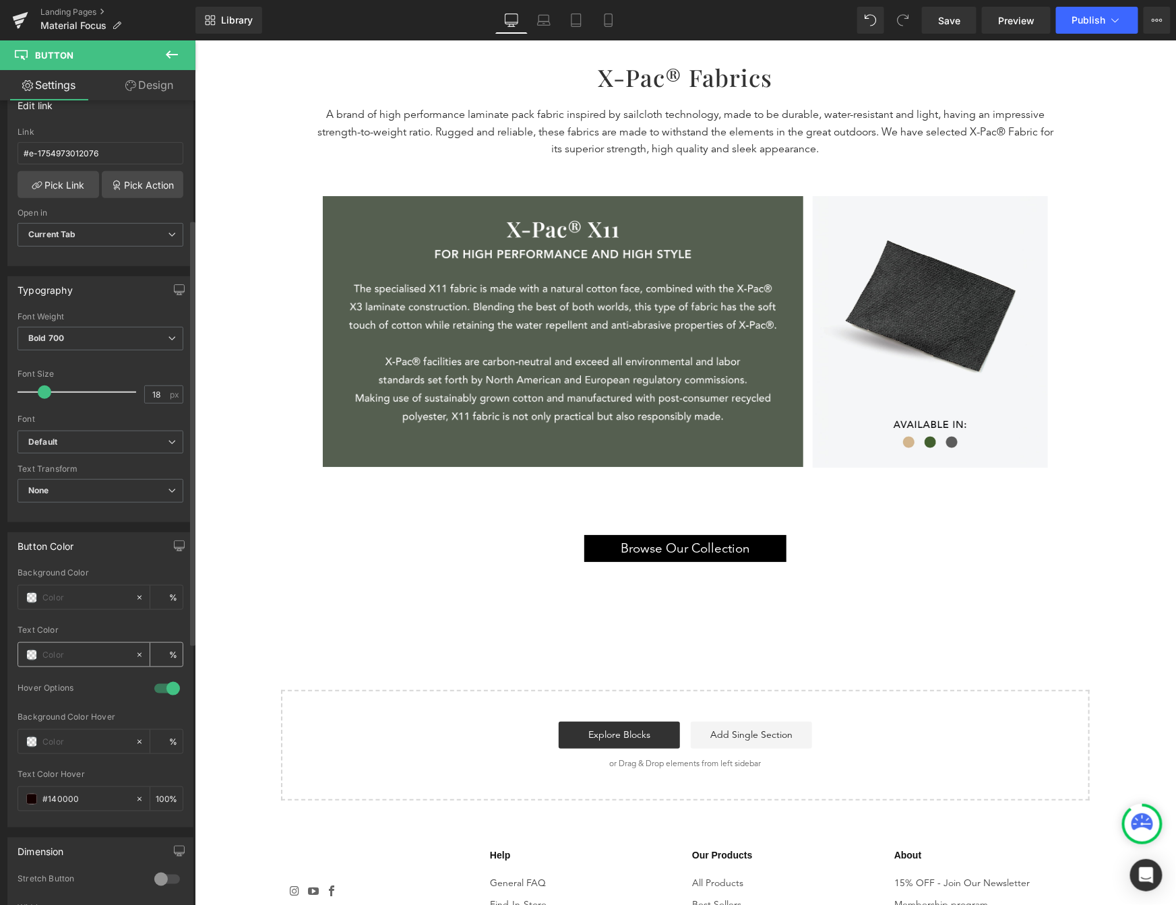
scroll to position [208, 0]
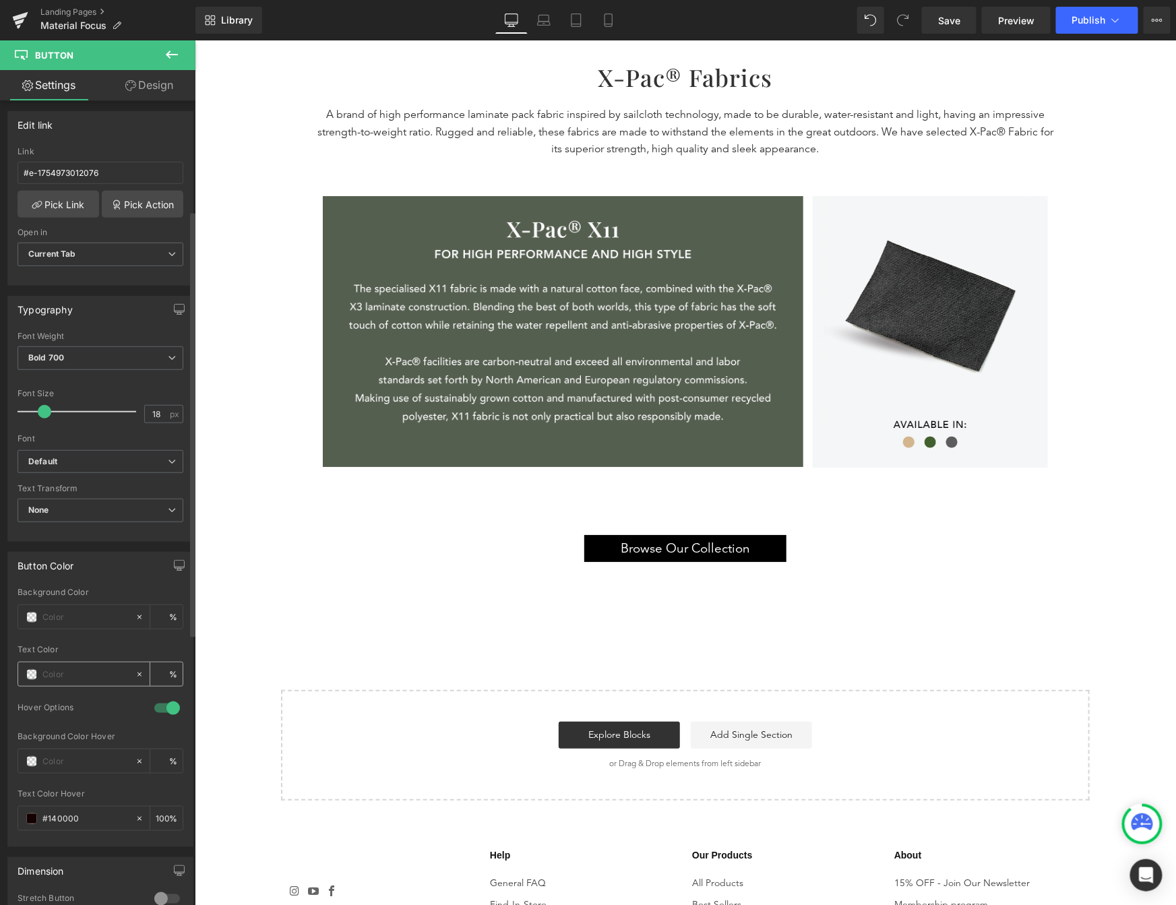
click at [31, 679] on span at bounding box center [31, 674] width 11 height 11
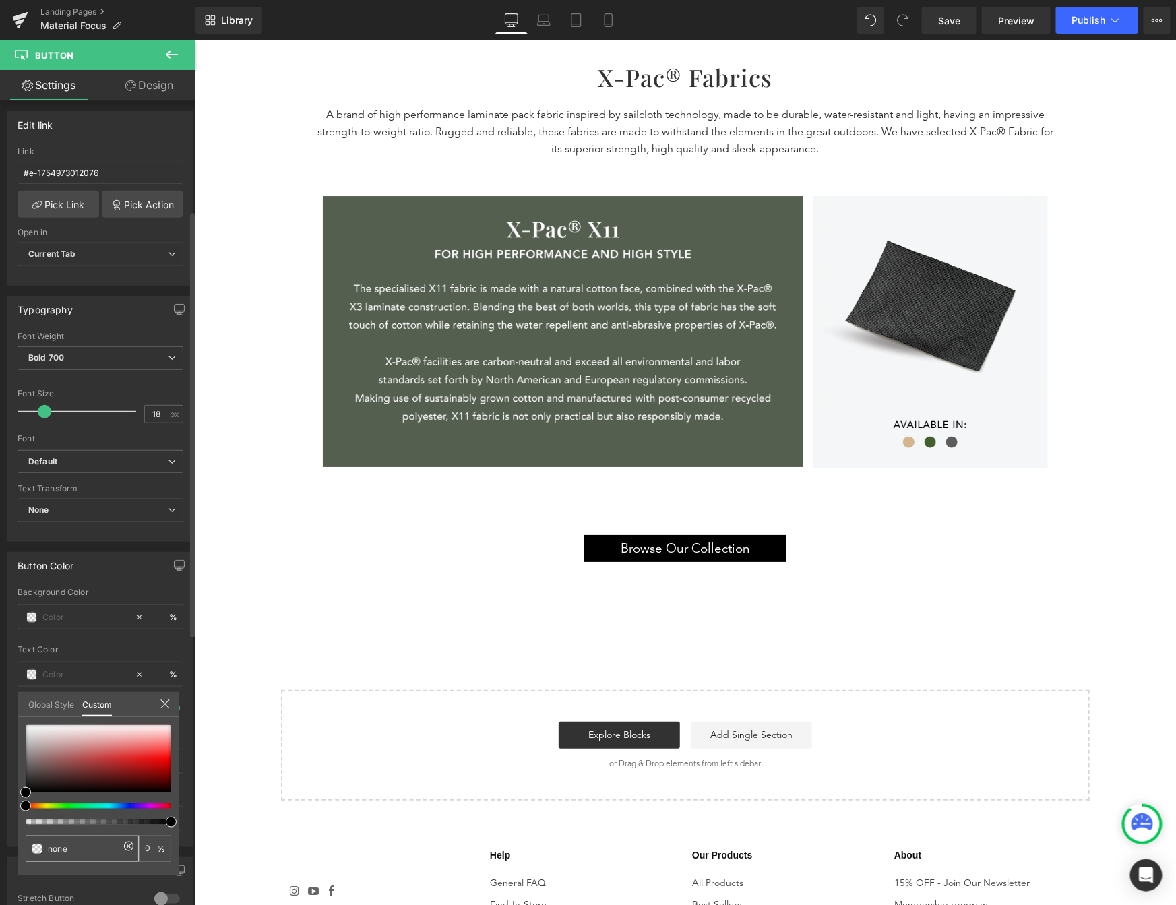
click at [74, 846] on input "none" at bounding box center [83, 849] width 71 height 14
click at [75, 845] on input "none" at bounding box center [83, 849] width 71 height 14
click at [75, 846] on input "none" at bounding box center [83, 849] width 71 height 14
paste input "aaaaaa"
type input "none"
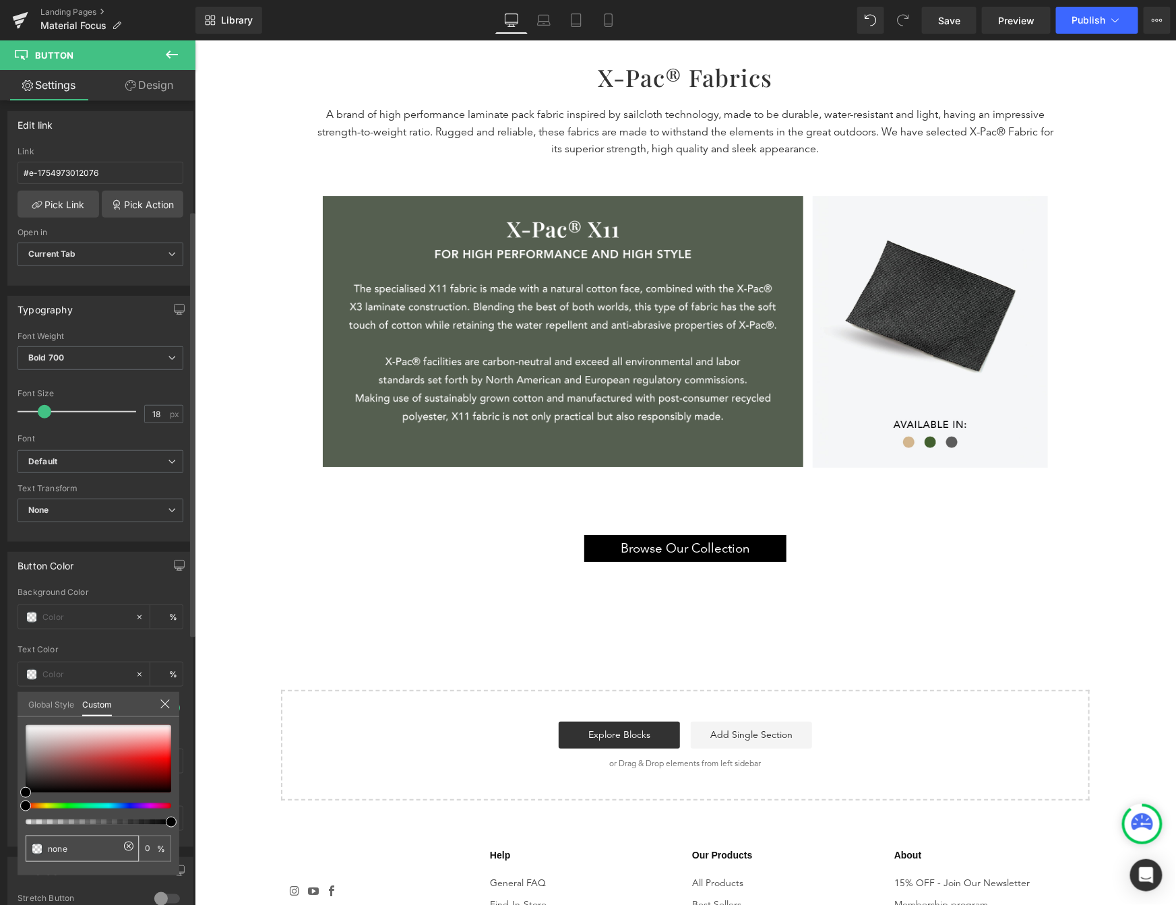
type input "0"
type input "aaaaaa"
type input "100"
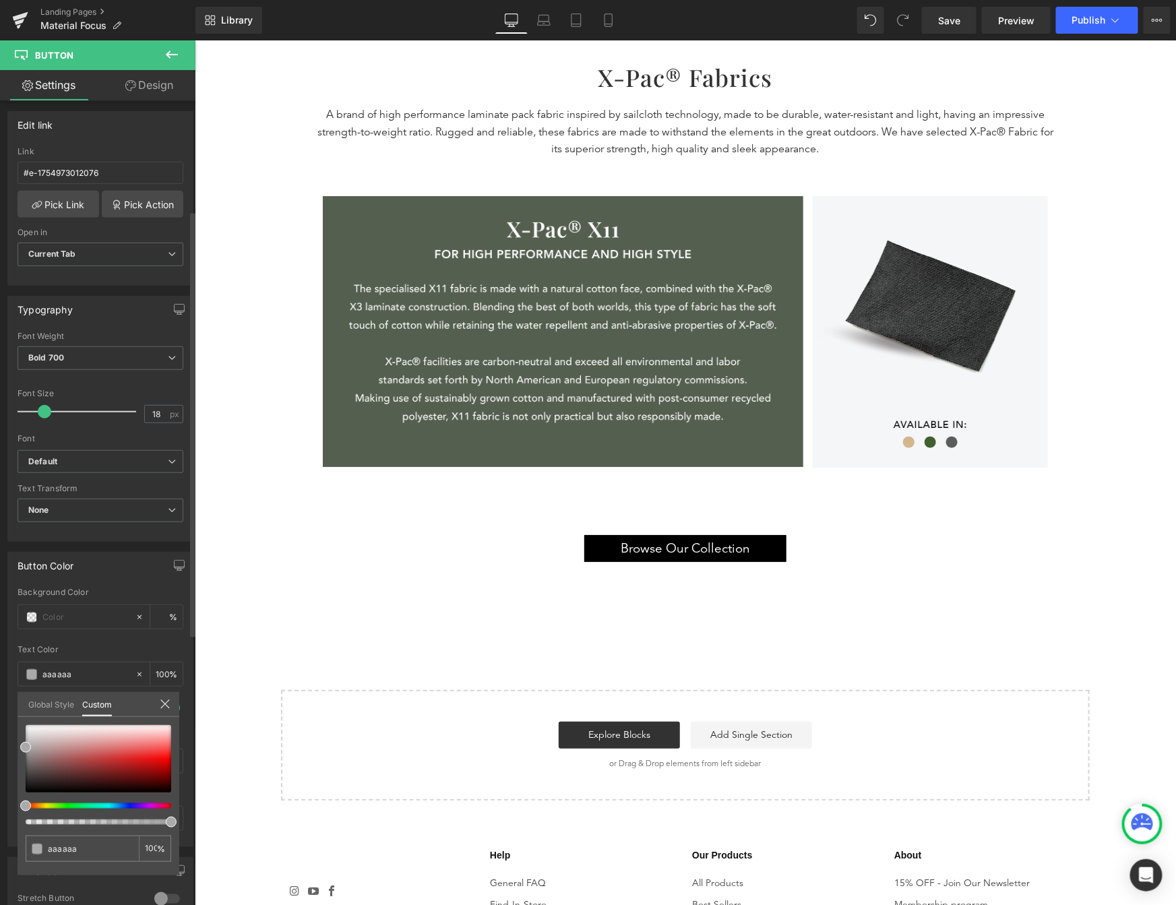
type input "aaaaaa"
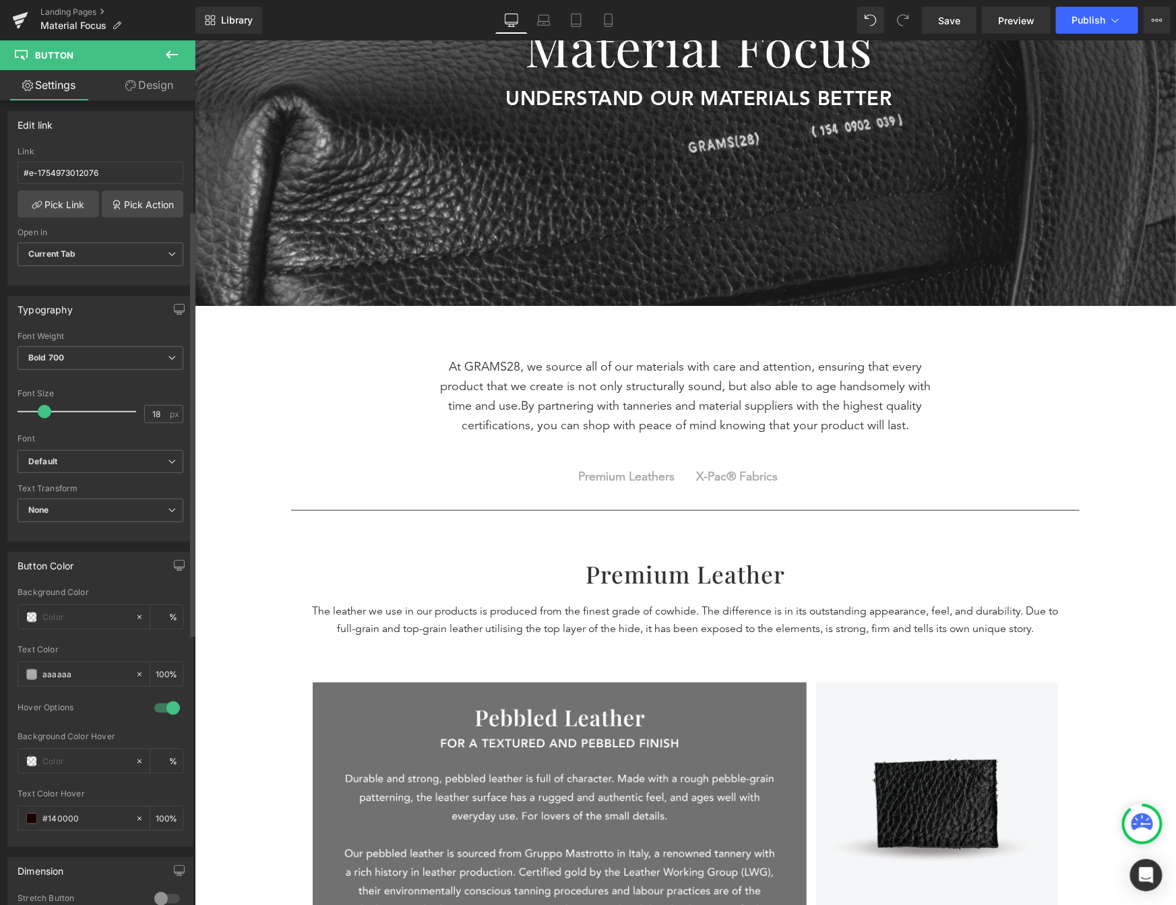
scroll to position [170, 0]
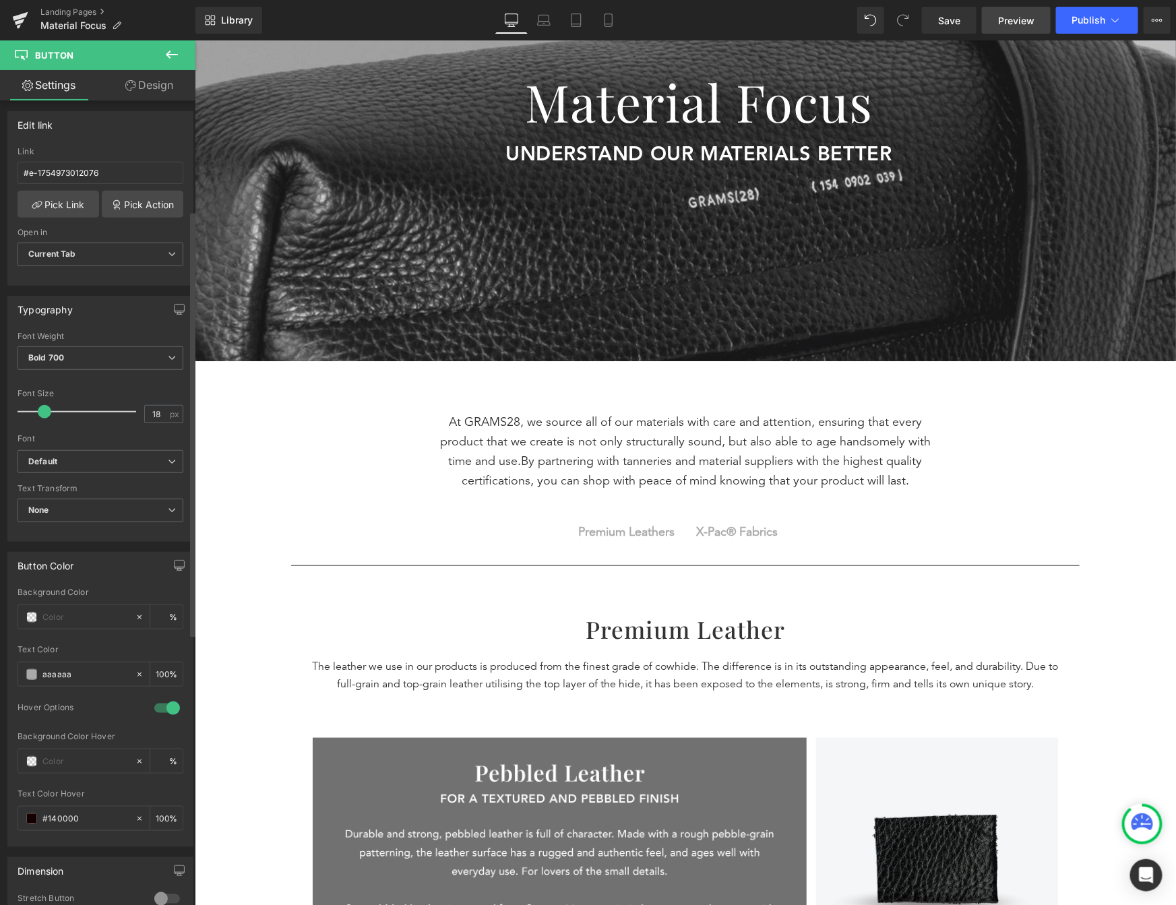
click at [1023, 20] on span "Preview" at bounding box center [1016, 20] width 36 height 14
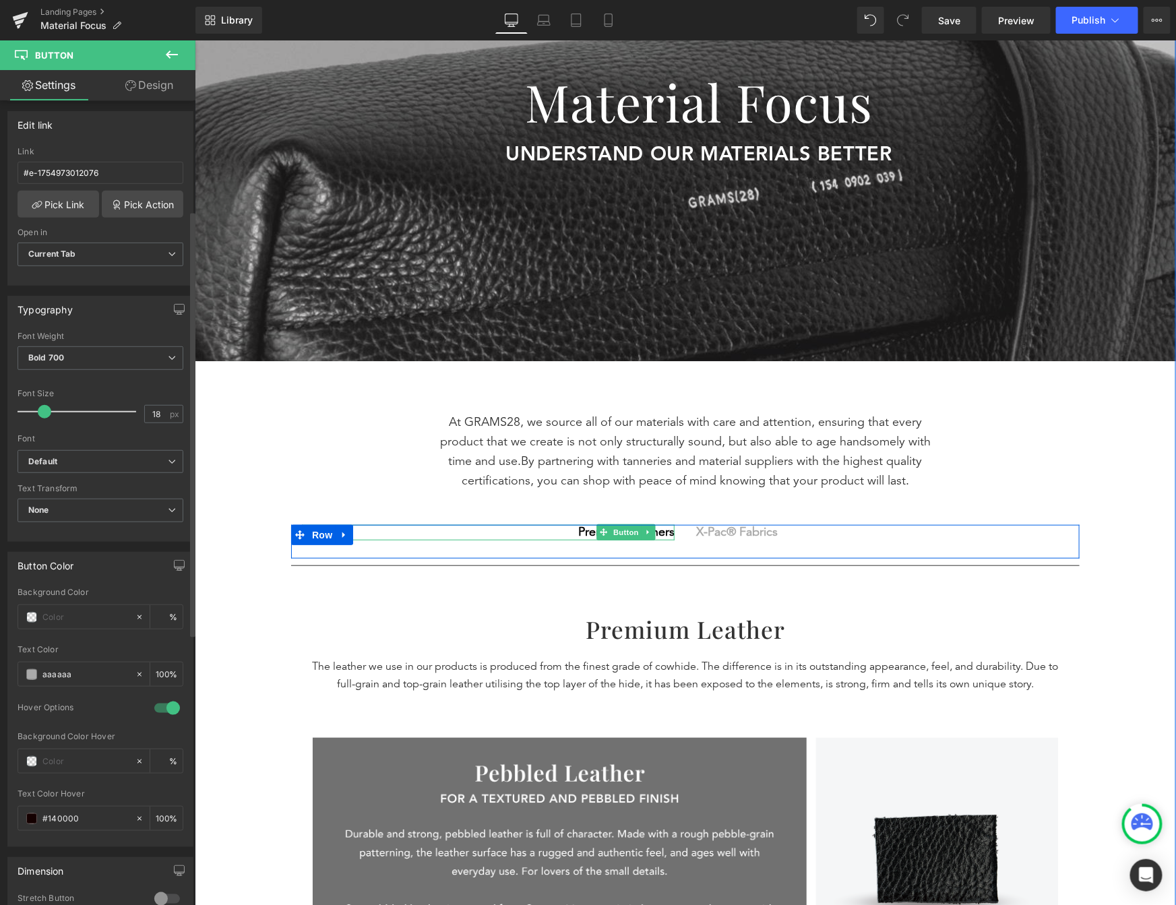
click at [660, 534] on span "Premium Leathers" at bounding box center [626, 531] width 96 height 15
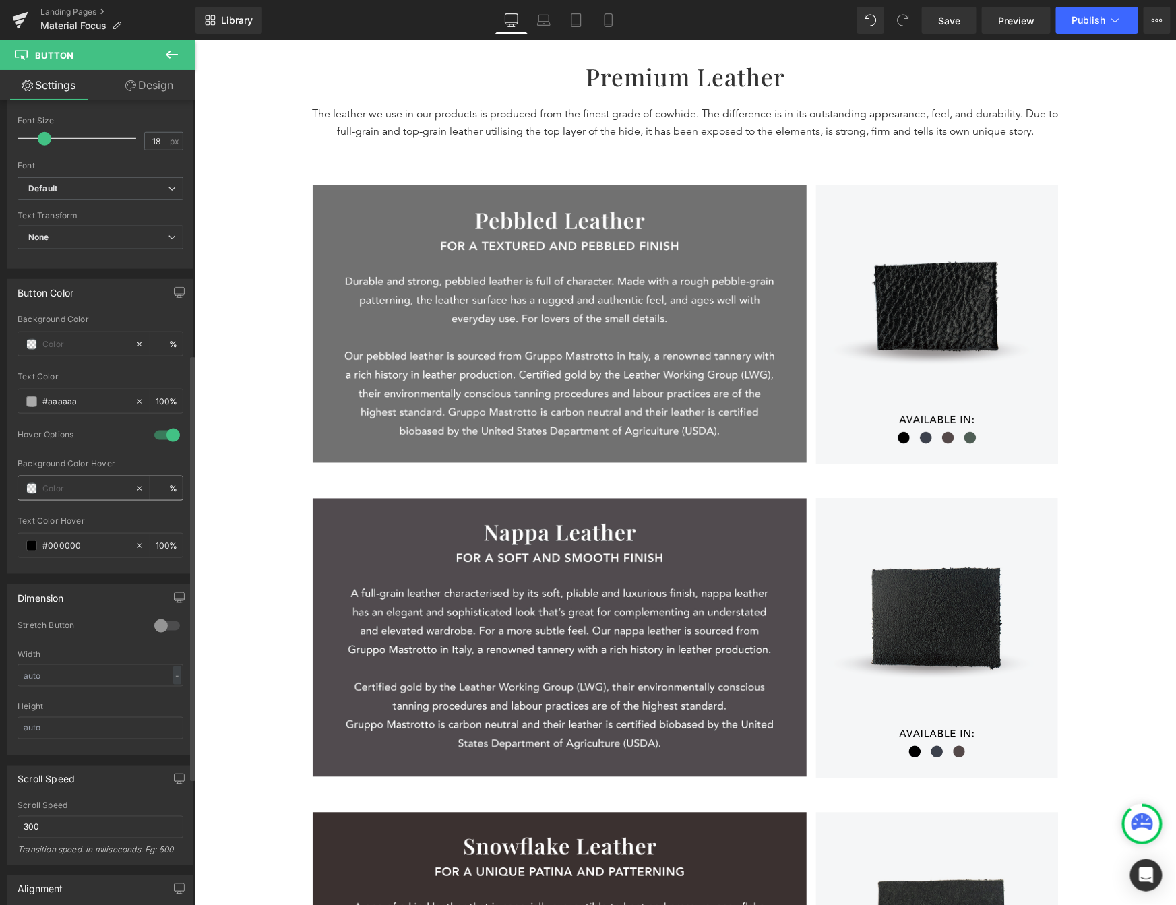
scroll to position [477, 0]
click at [158, 442] on div at bounding box center [167, 439] width 32 height 22
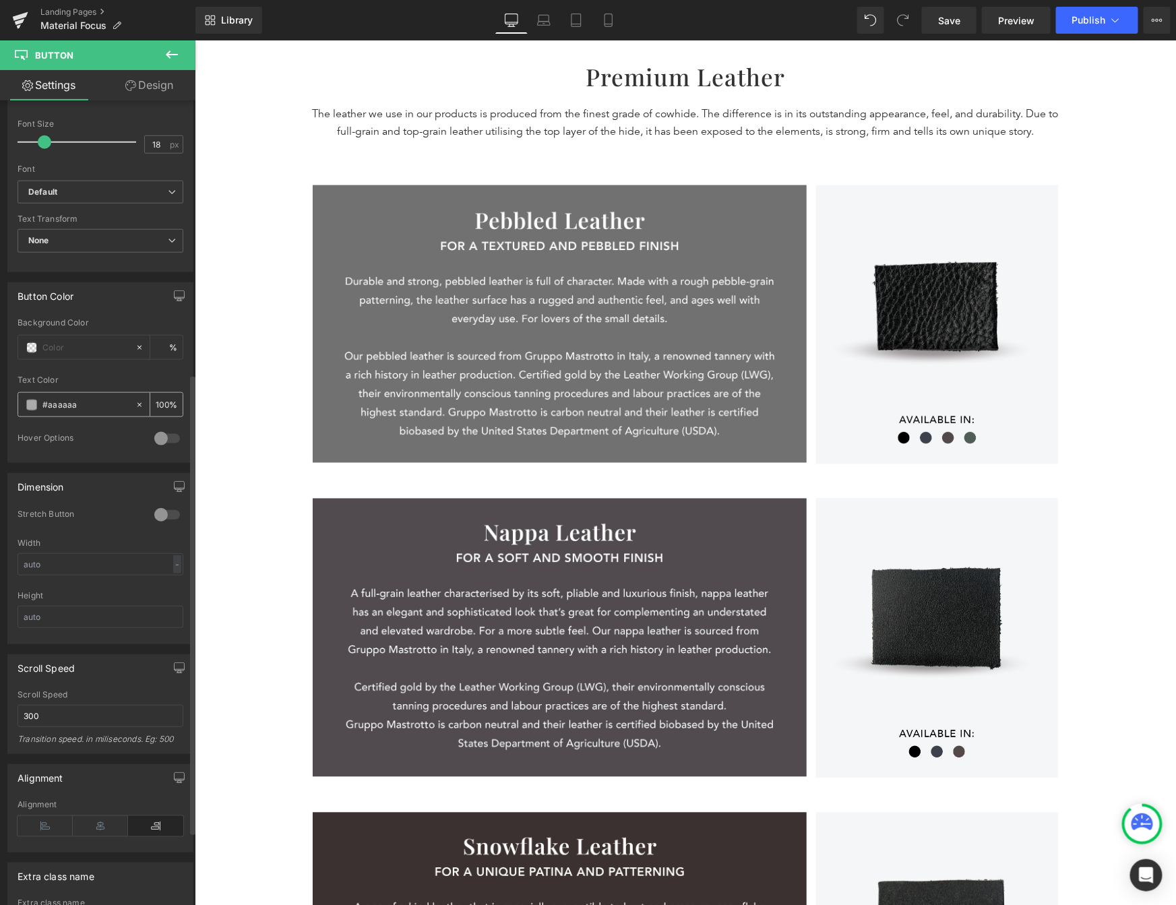
click at [26, 405] on span at bounding box center [31, 405] width 11 height 11
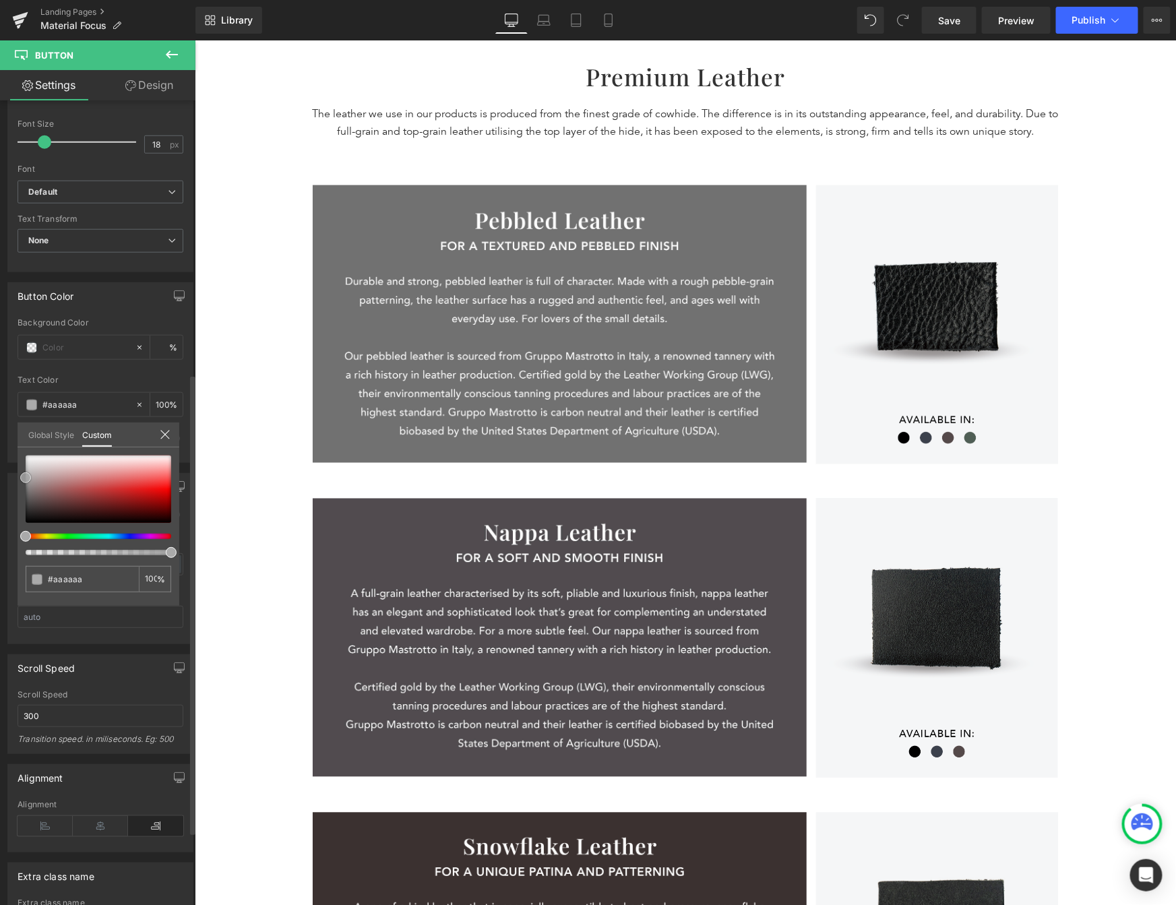
type input "#890404"
type input "#850404"
type input "#470000"
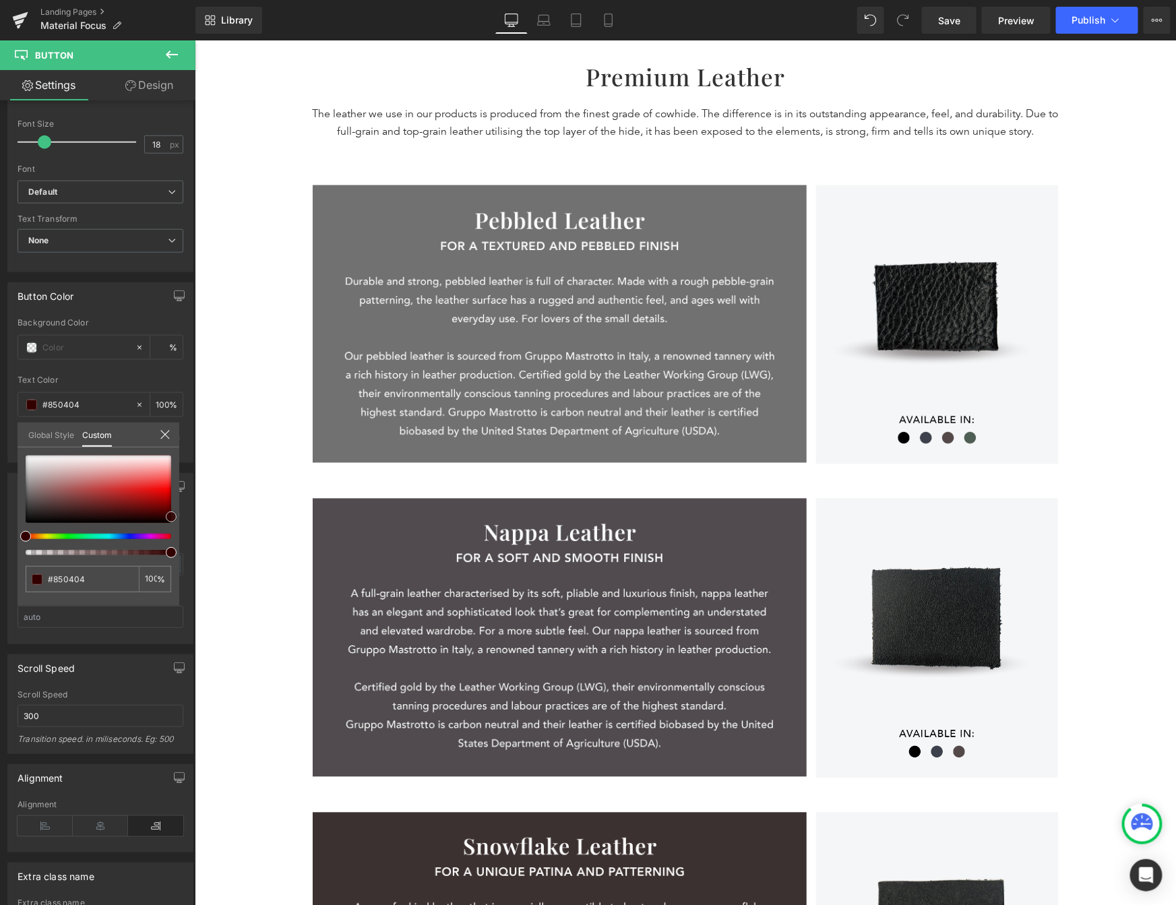
type input "#470000"
drag, startPoint x: 355, startPoint y: 544, endPoint x: 232, endPoint y: 553, distance: 123.0
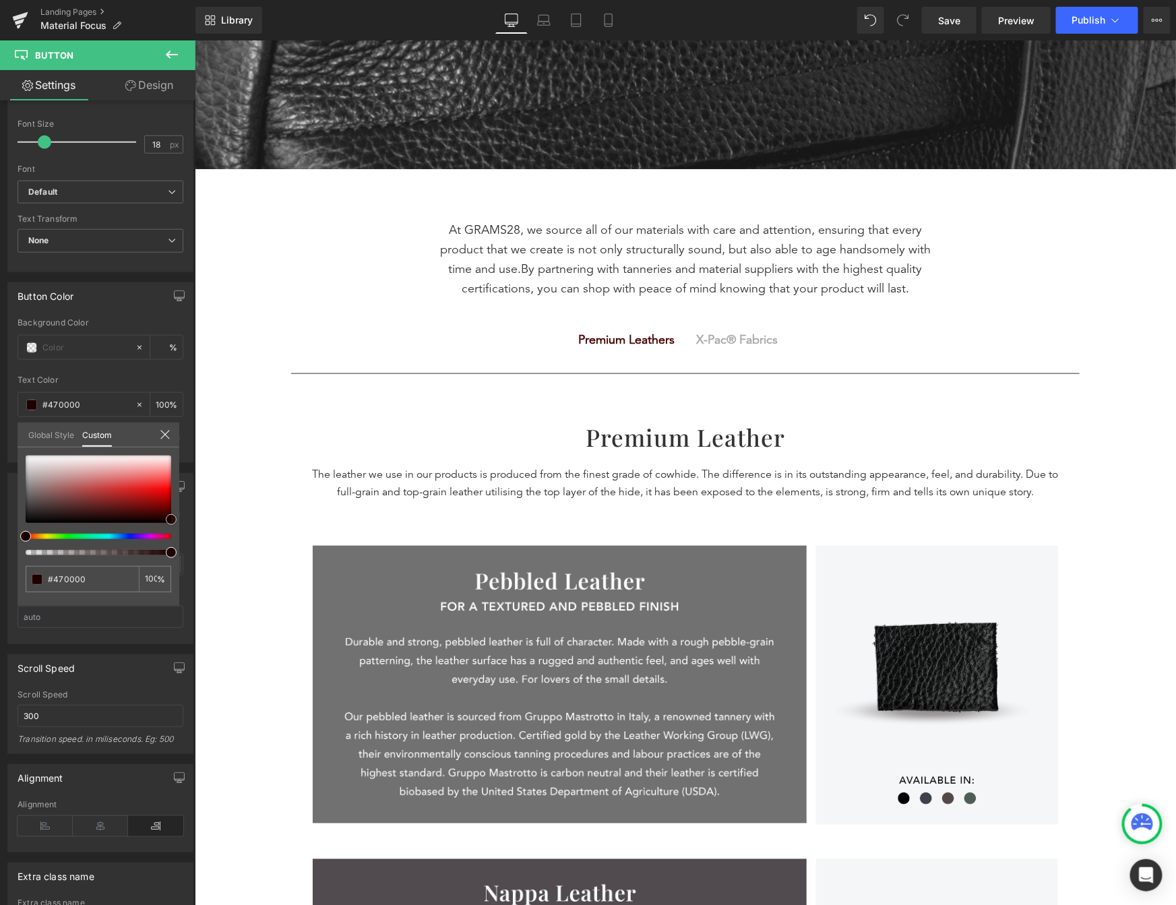
scroll to position [307, 0]
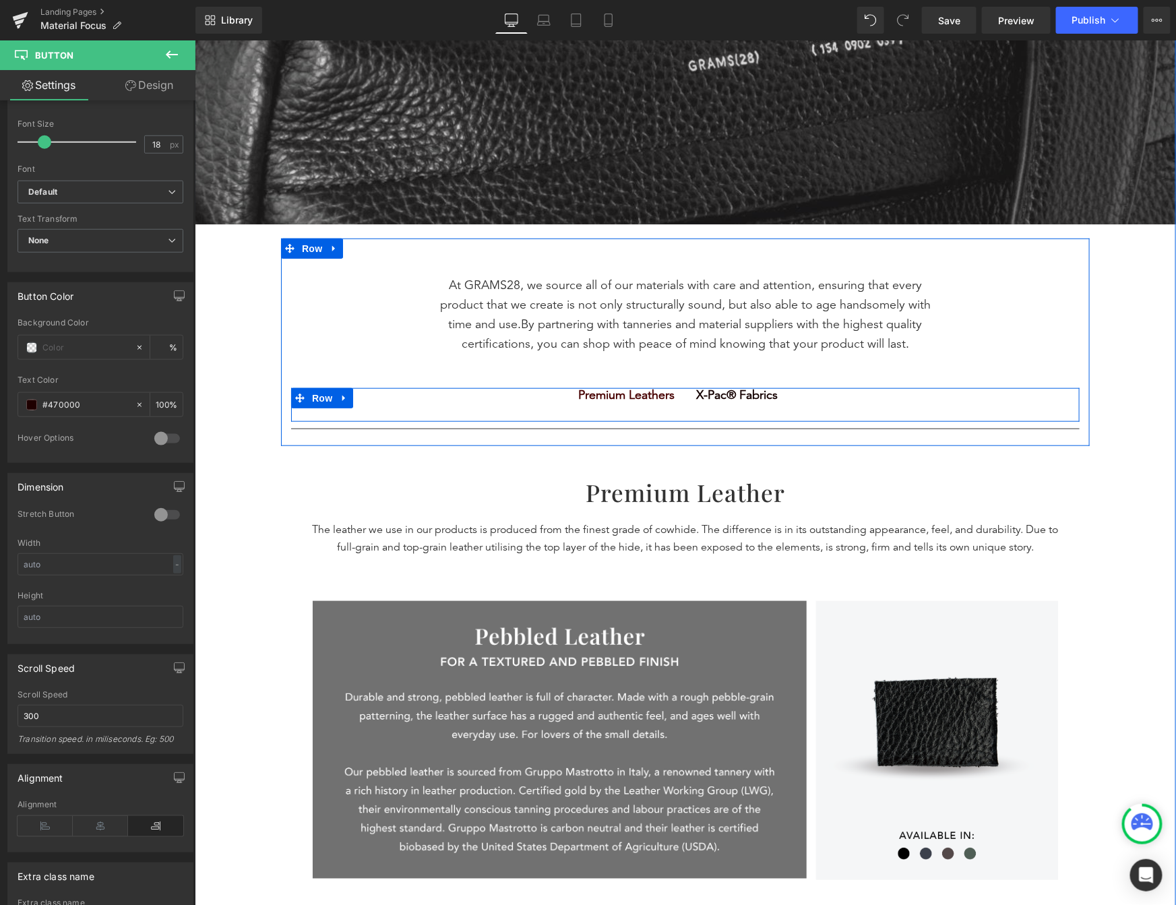
click at [768, 395] on span "X-Pac® Fabrics" at bounding box center [737, 395] width 82 height 15
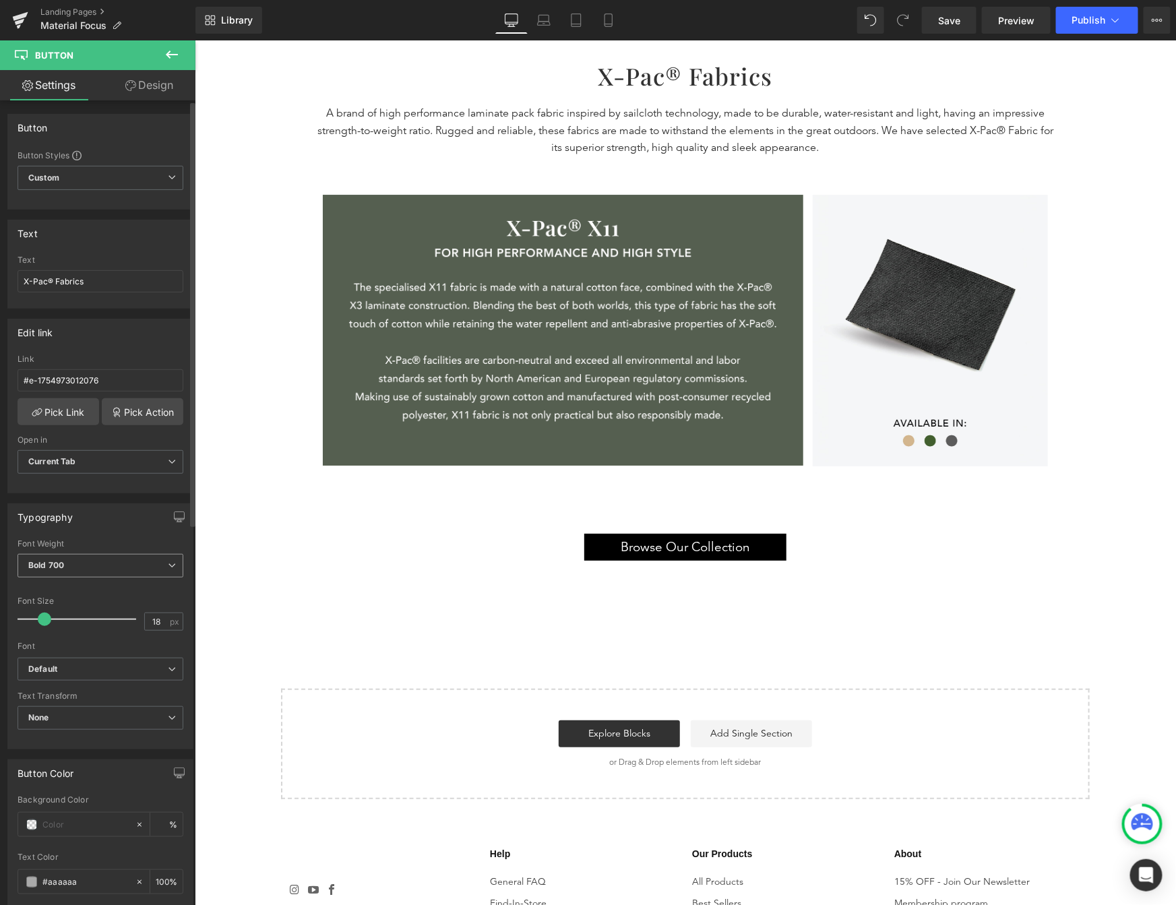
scroll to position [1830, 0]
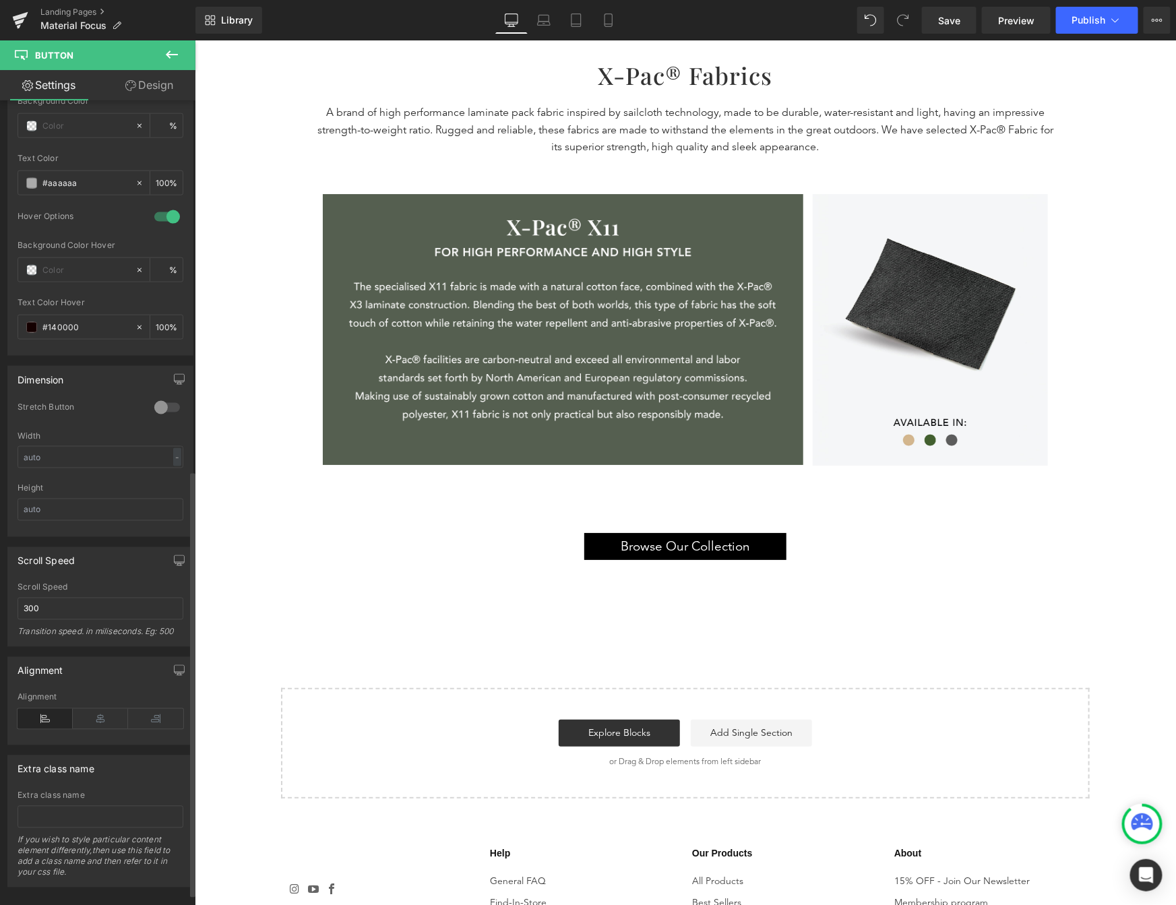
click at [156, 216] on div at bounding box center [167, 217] width 32 height 22
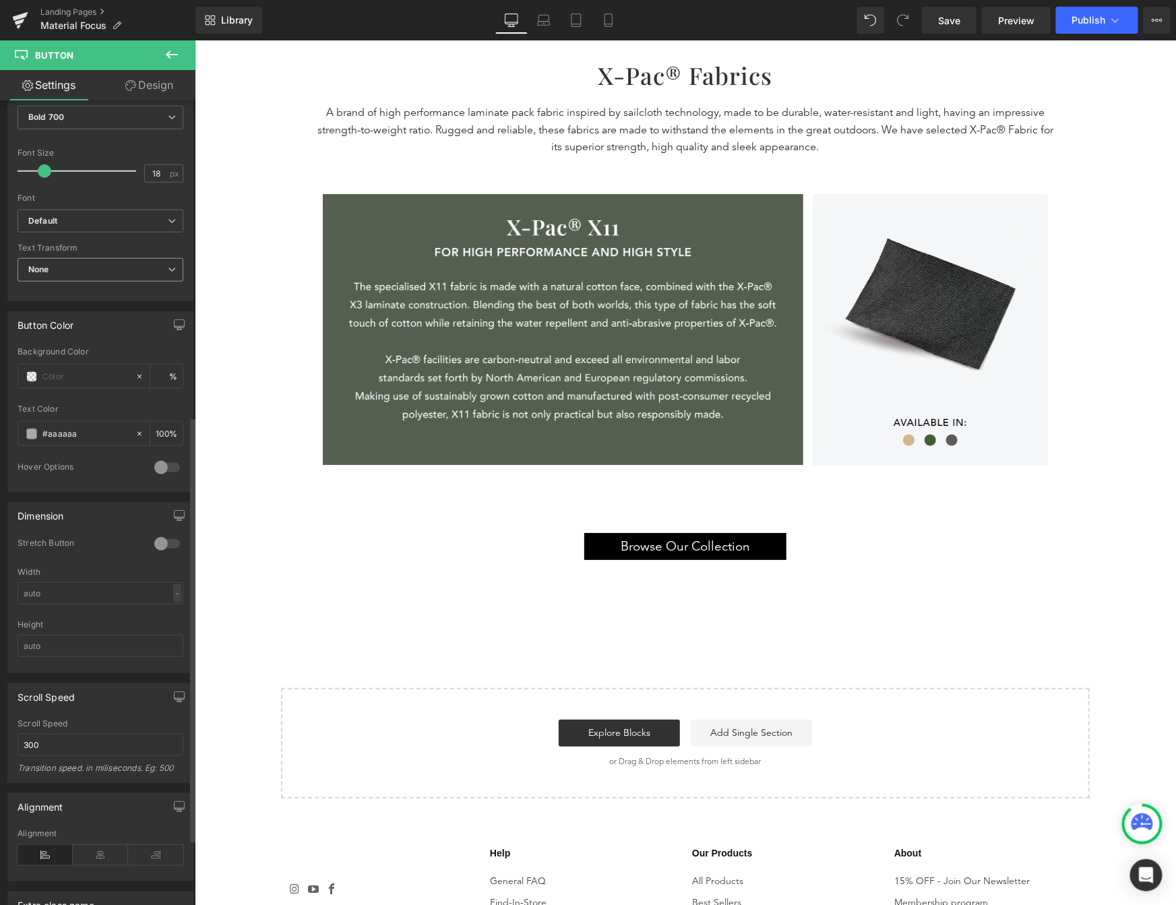
scroll to position [386, 0]
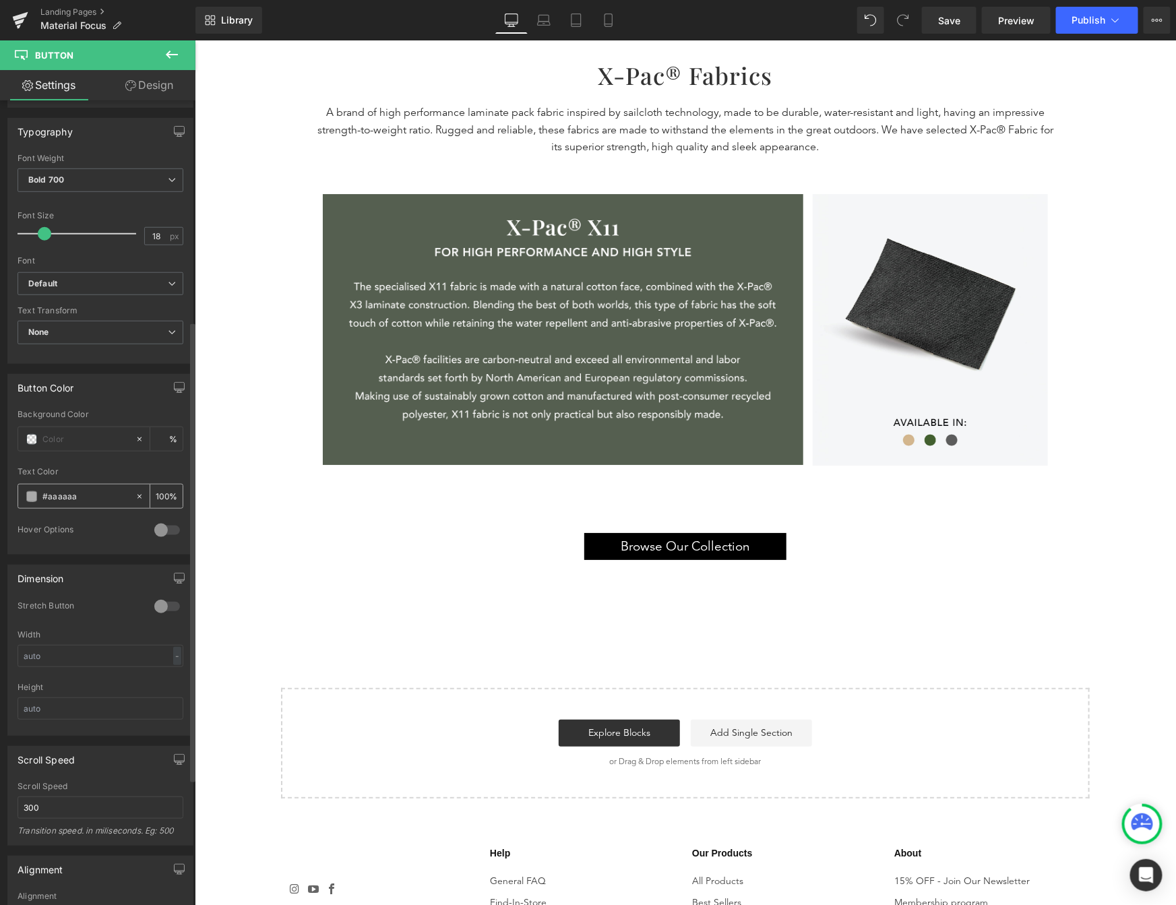
click at [33, 500] on span at bounding box center [31, 496] width 11 height 11
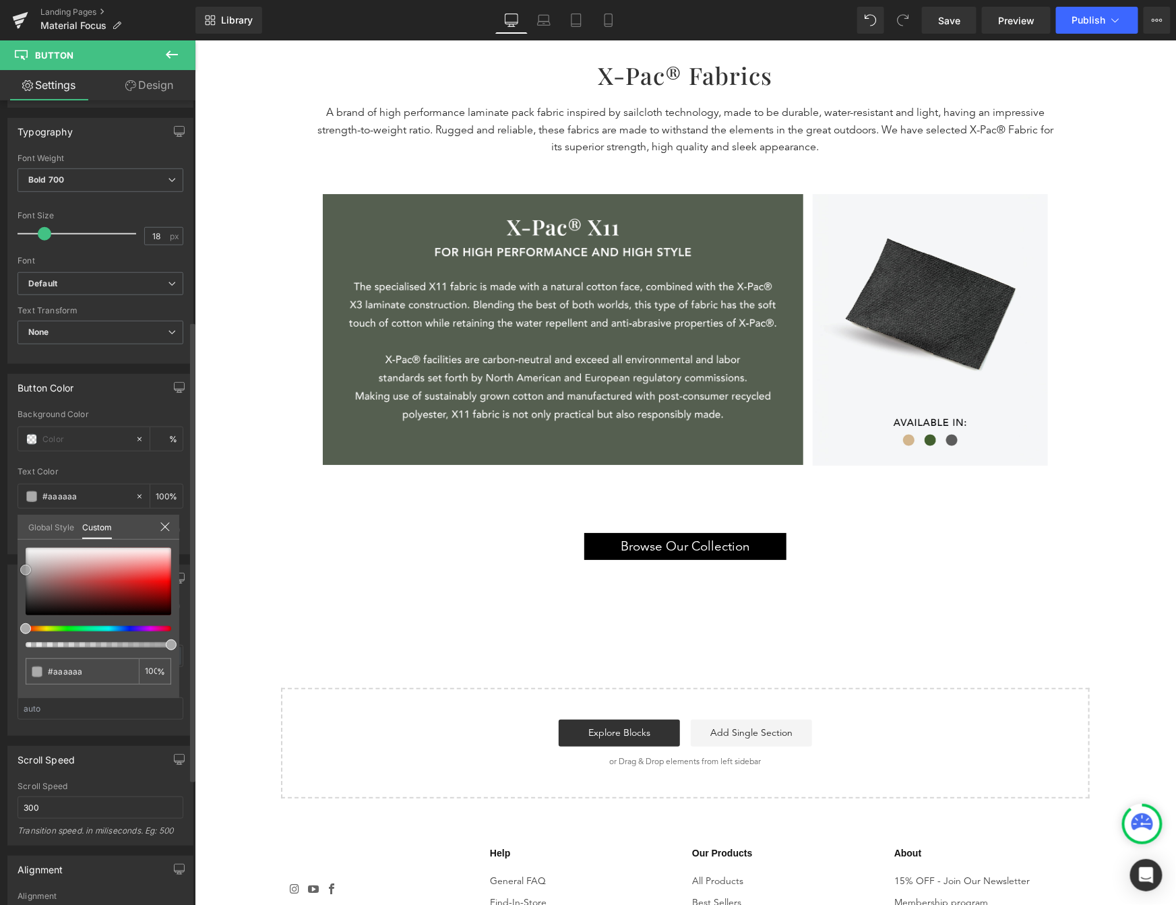
type input "#a82e2e"
type input "#751919"
type input "#4d0e0e"
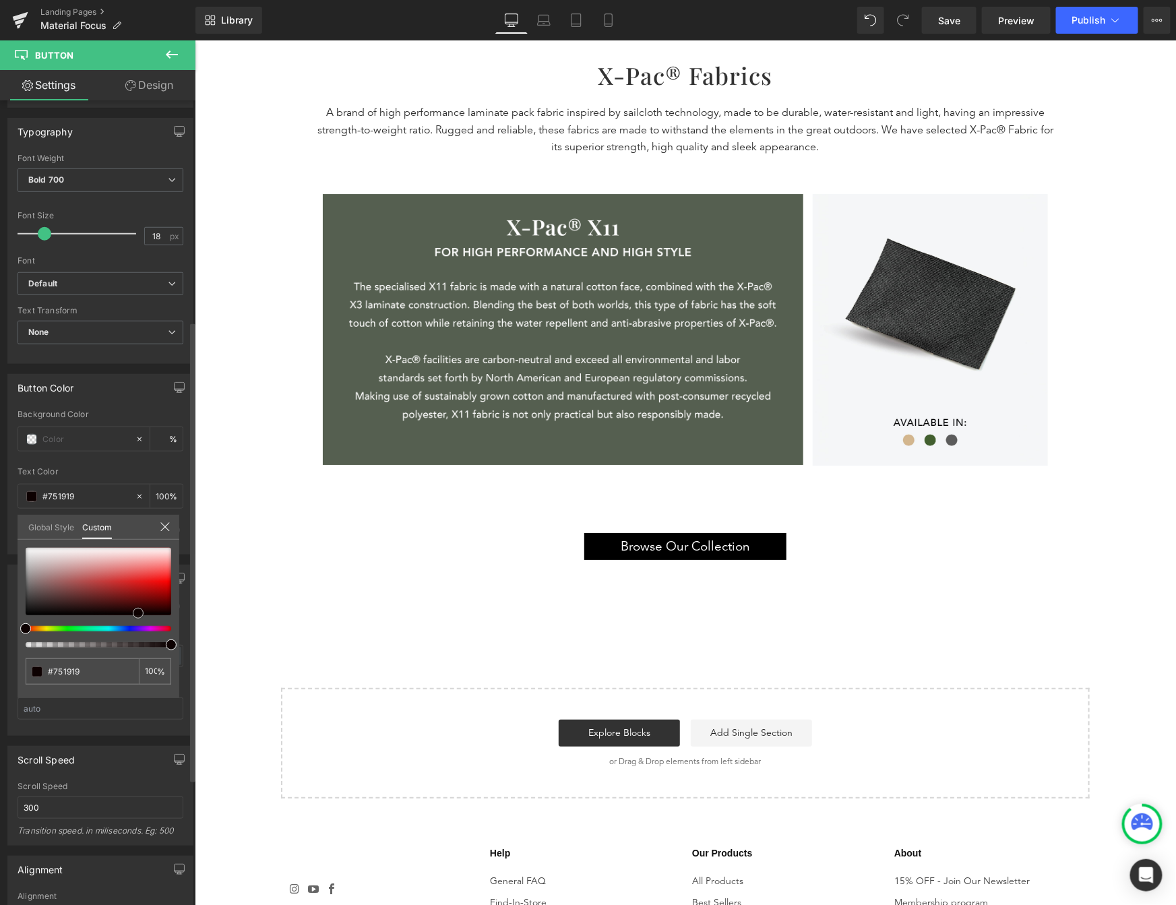
type input "#4d0e0e"
type input "#1f0404"
type input "#000000"
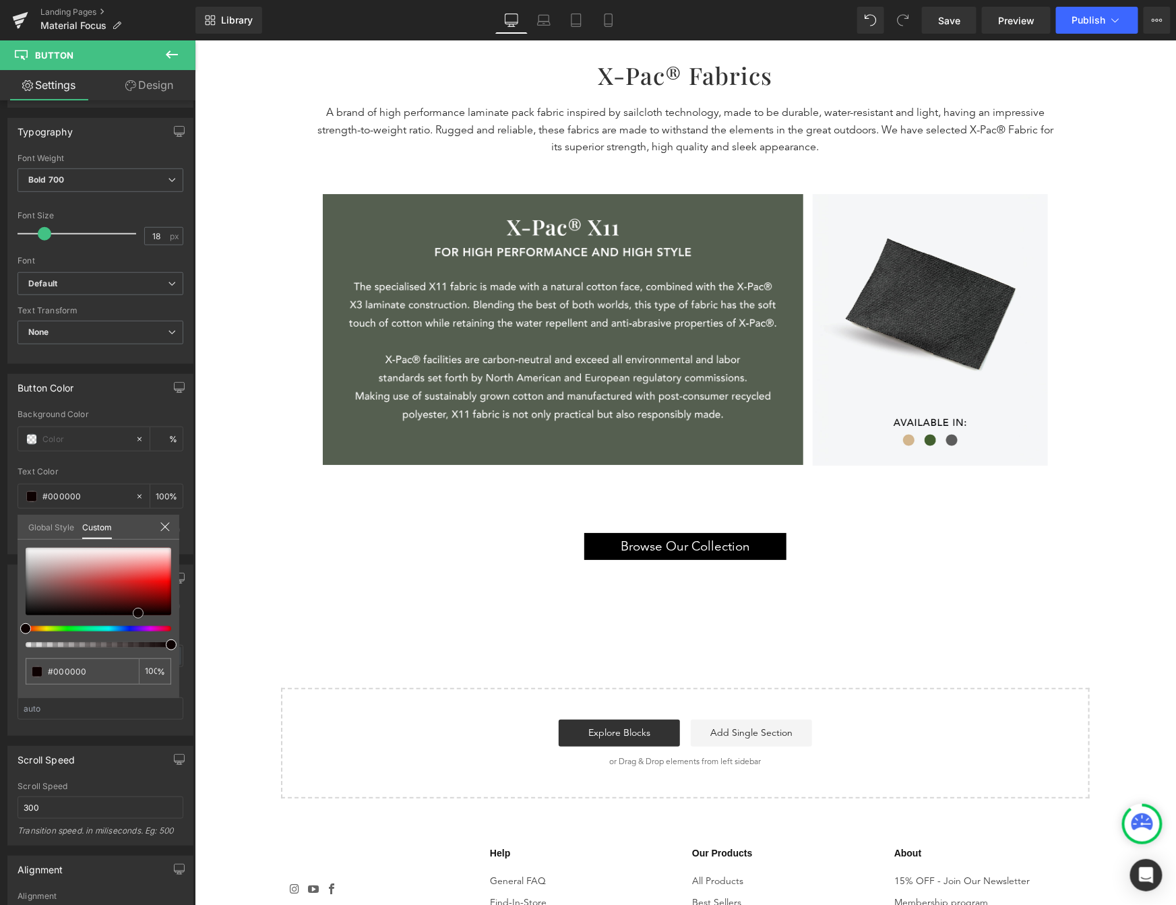
drag, startPoint x: 319, startPoint y: 642, endPoint x: 233, endPoint y: 653, distance: 86.3
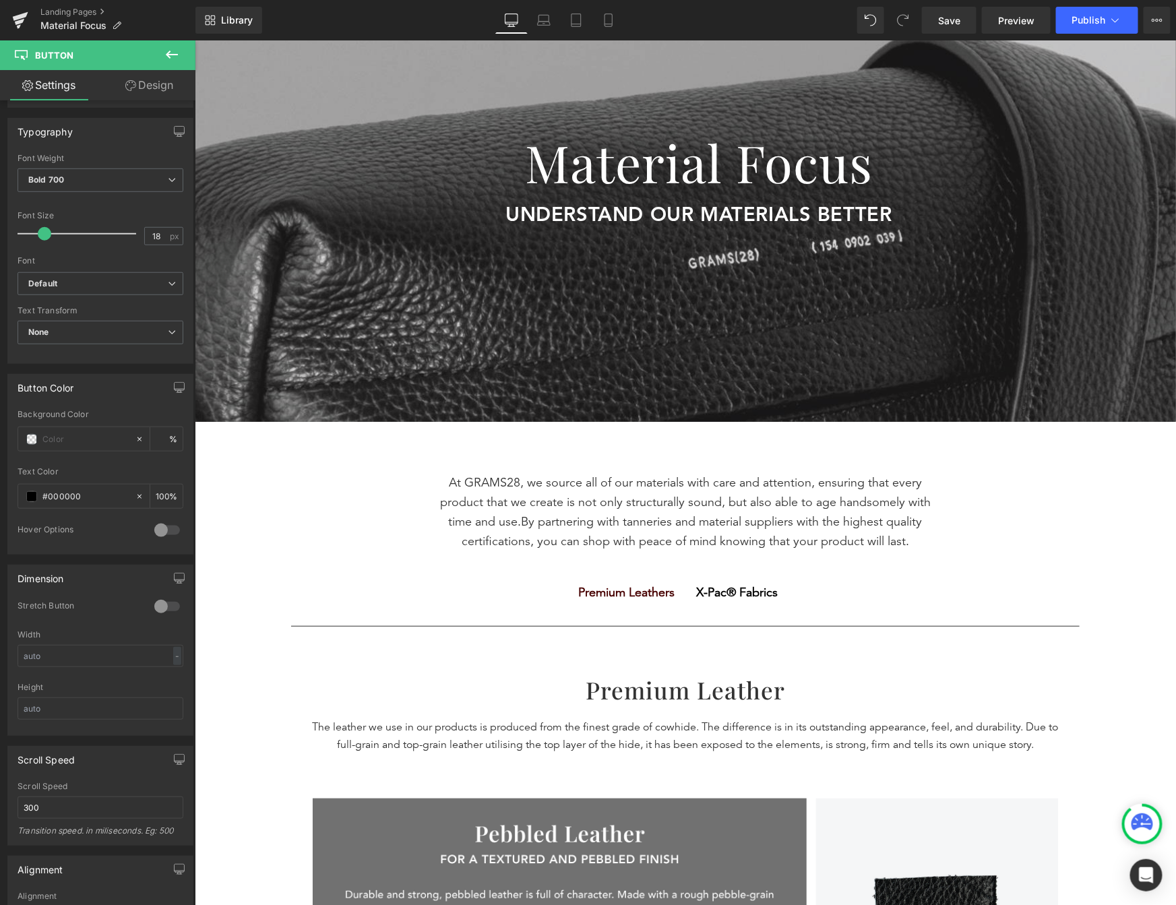
scroll to position [0, 0]
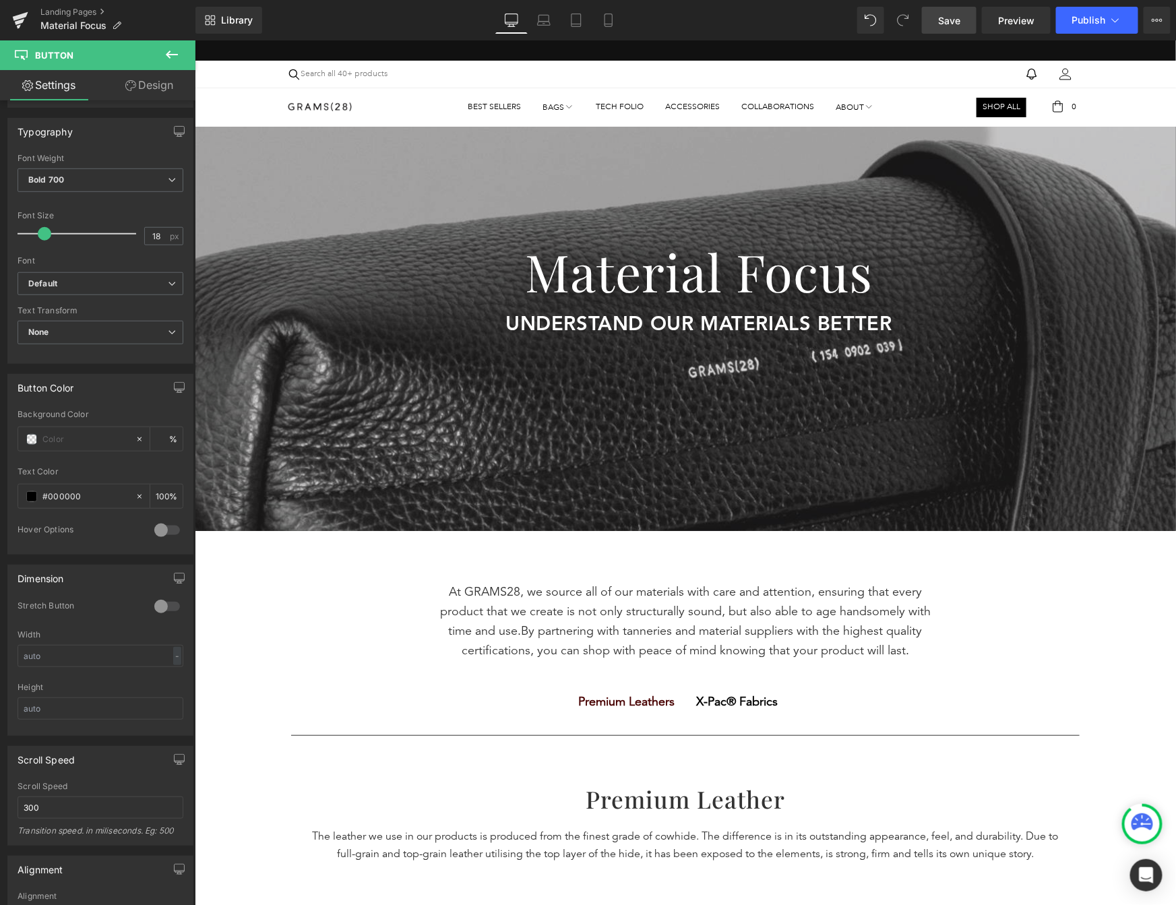
click at [954, 22] on span "Save" at bounding box center [949, 20] width 22 height 14
click at [20, 16] on icon at bounding box center [21, 16] width 16 height 9
